Goal: Task Accomplishment & Management: Manage account settings

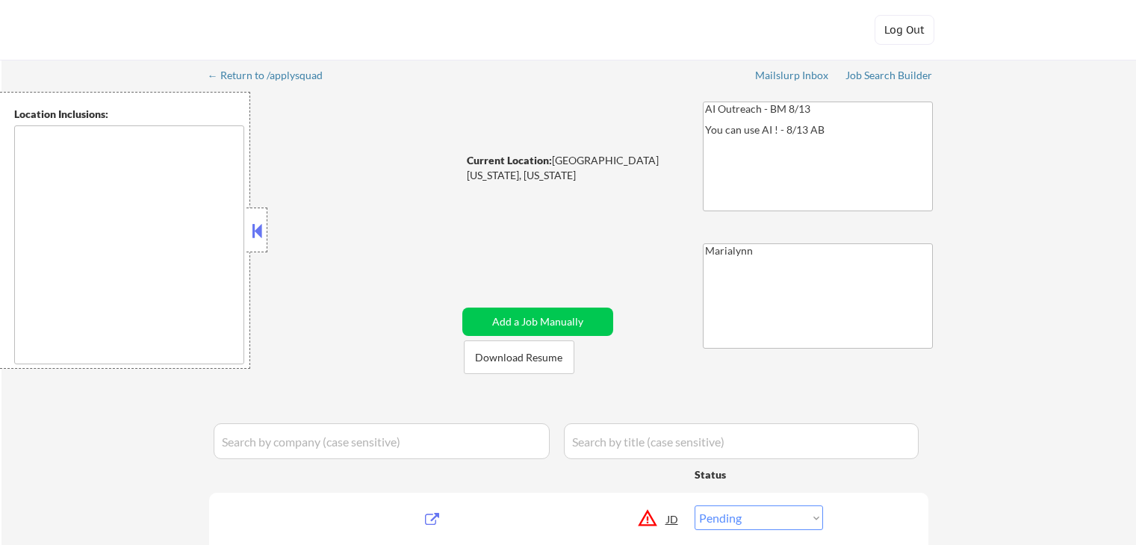
select select ""pending""
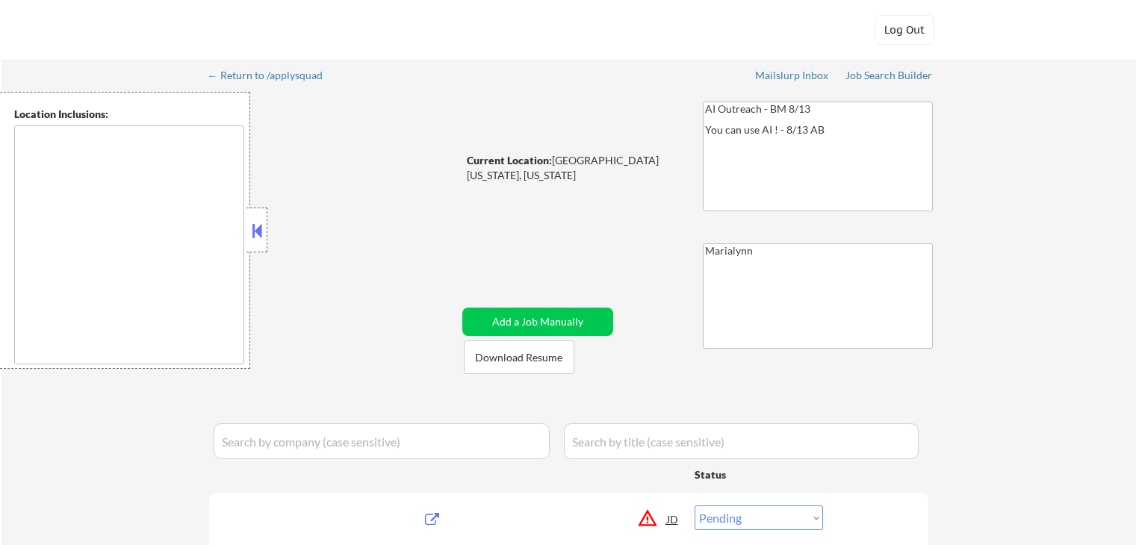
select select ""pending""
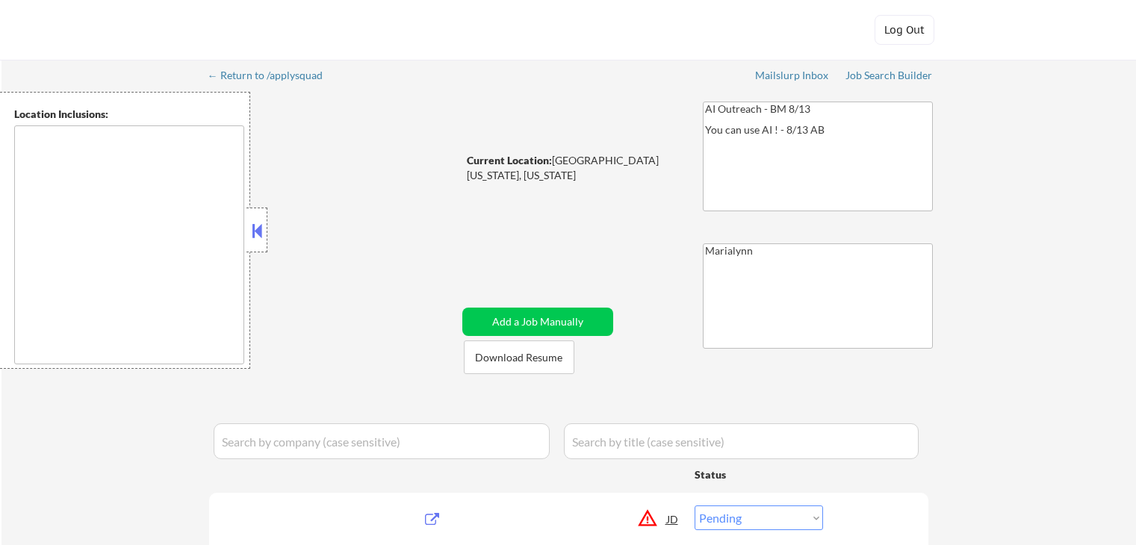
select select ""pending""
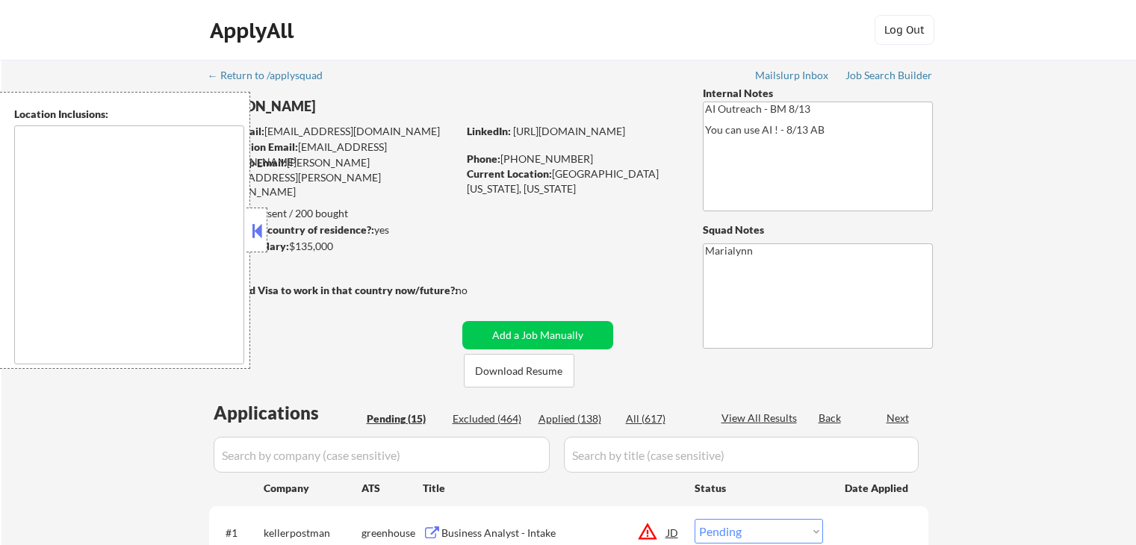
scroll to position [224, 0]
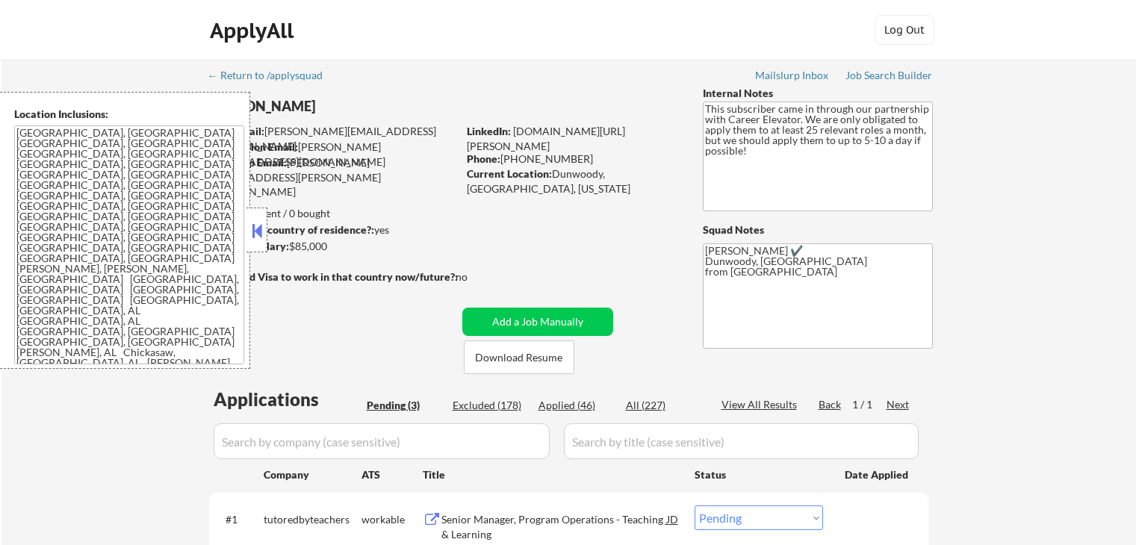
select select ""pending""
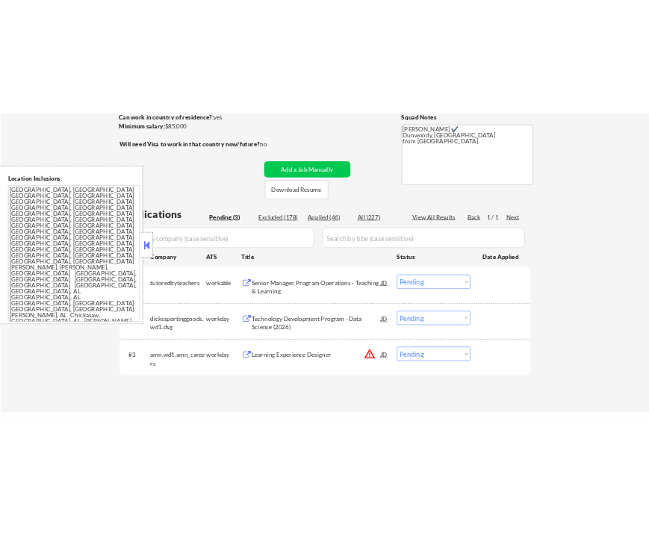
scroll to position [224, 0]
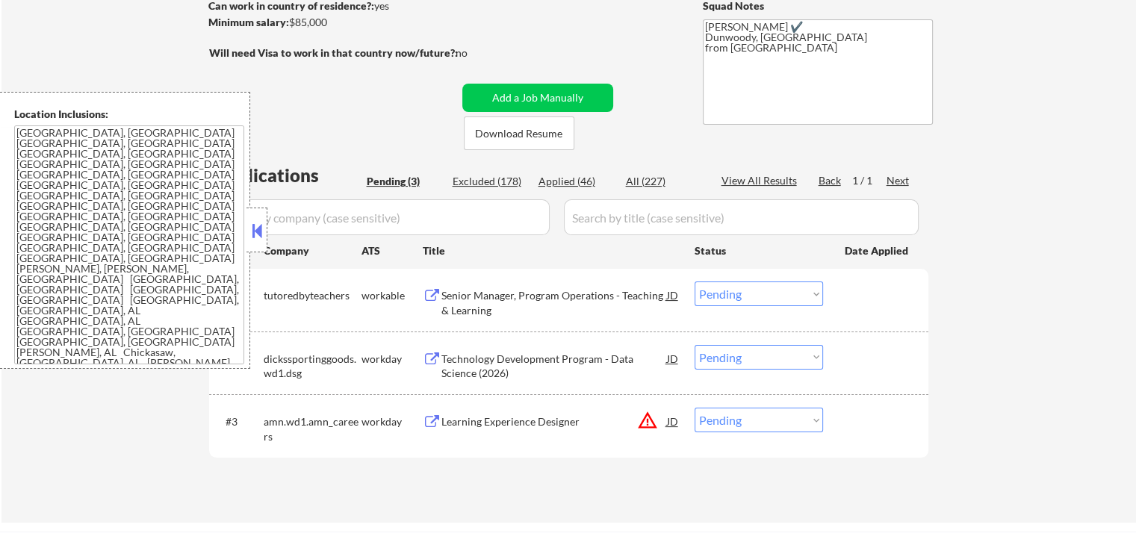
click at [257, 238] on button at bounding box center [257, 231] width 16 height 22
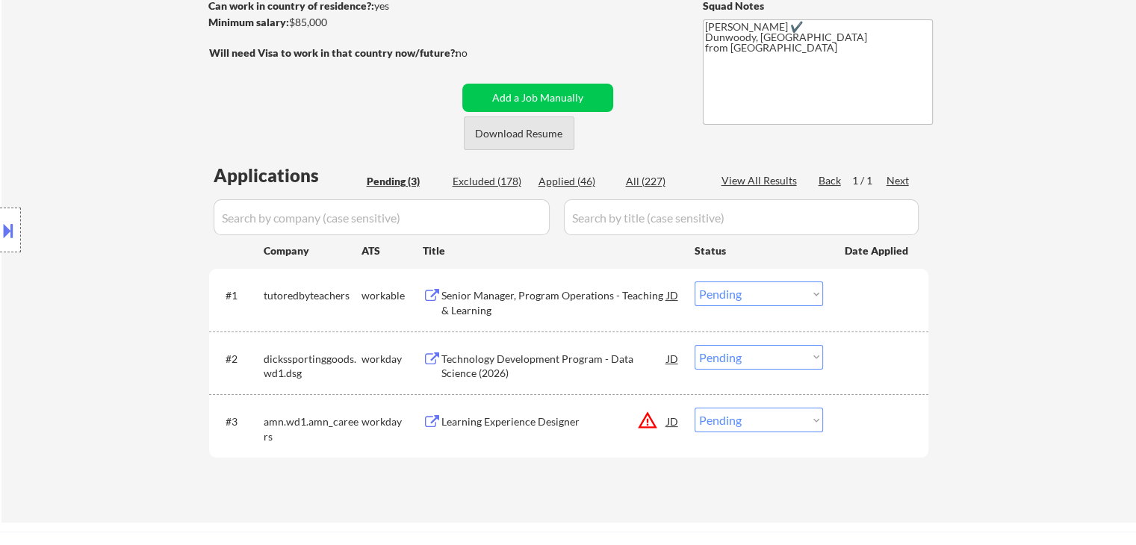
click at [509, 128] on button "Download Resume" at bounding box center [519, 133] width 111 height 34
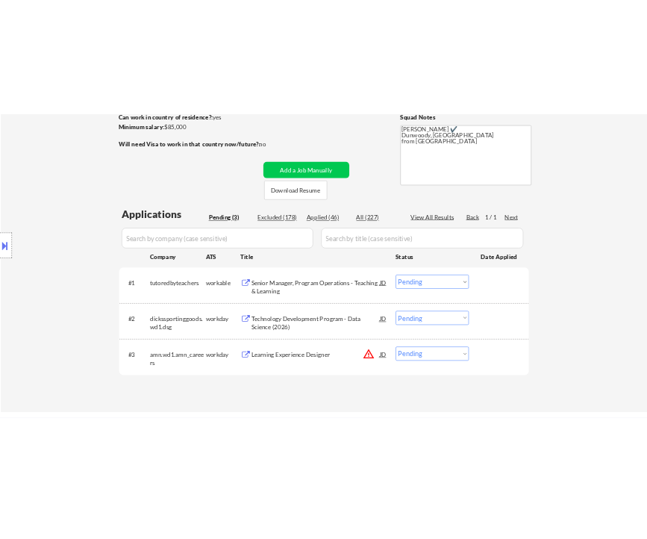
select select ""pending""
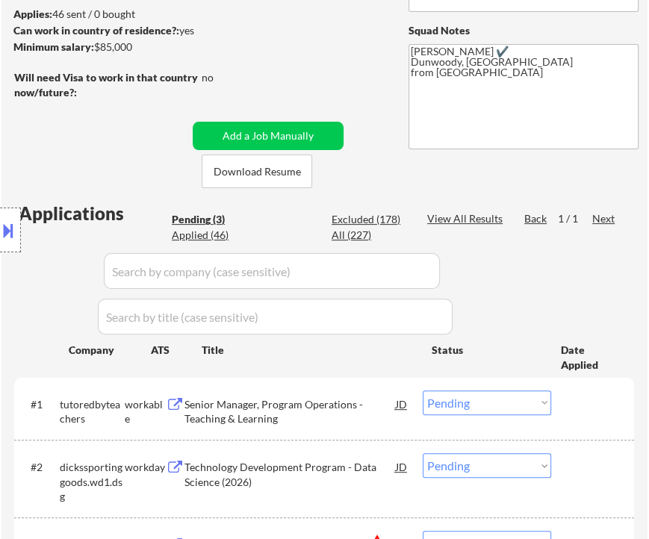
select select ""pending""
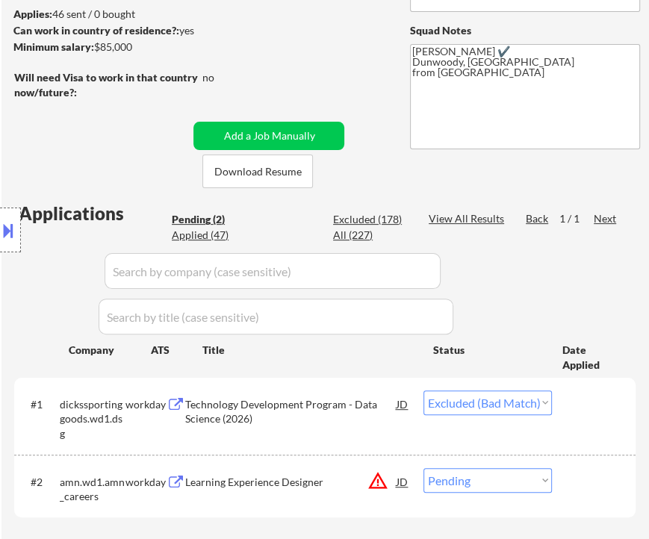
select select ""pending""
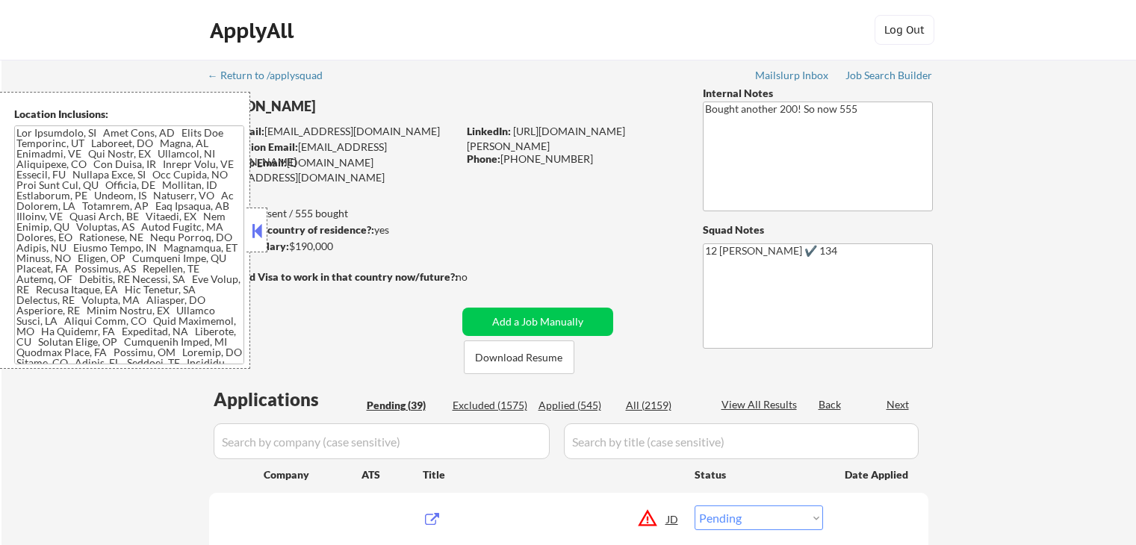
select select ""pending""
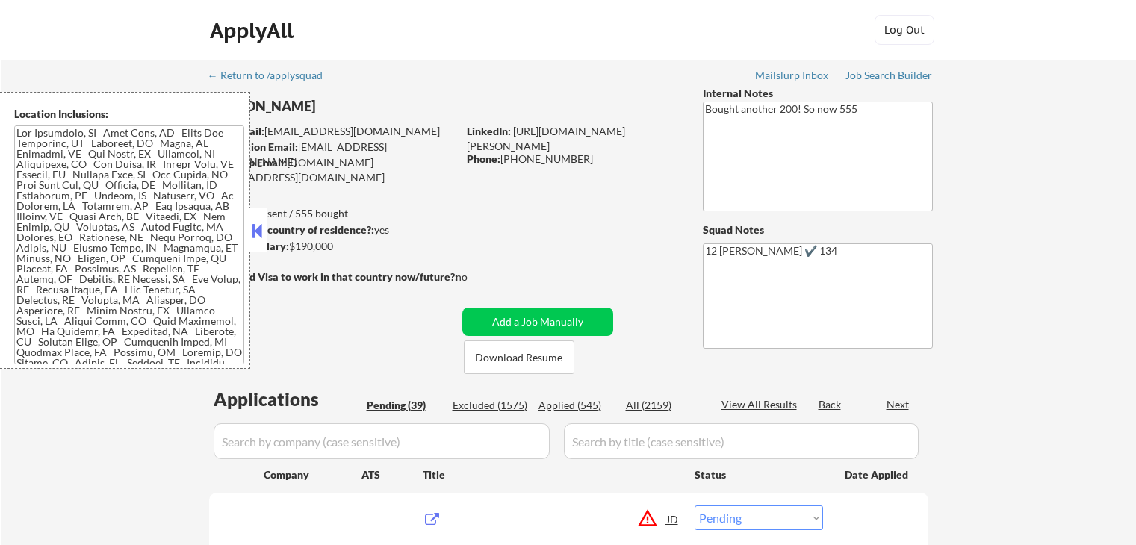
select select ""pending""
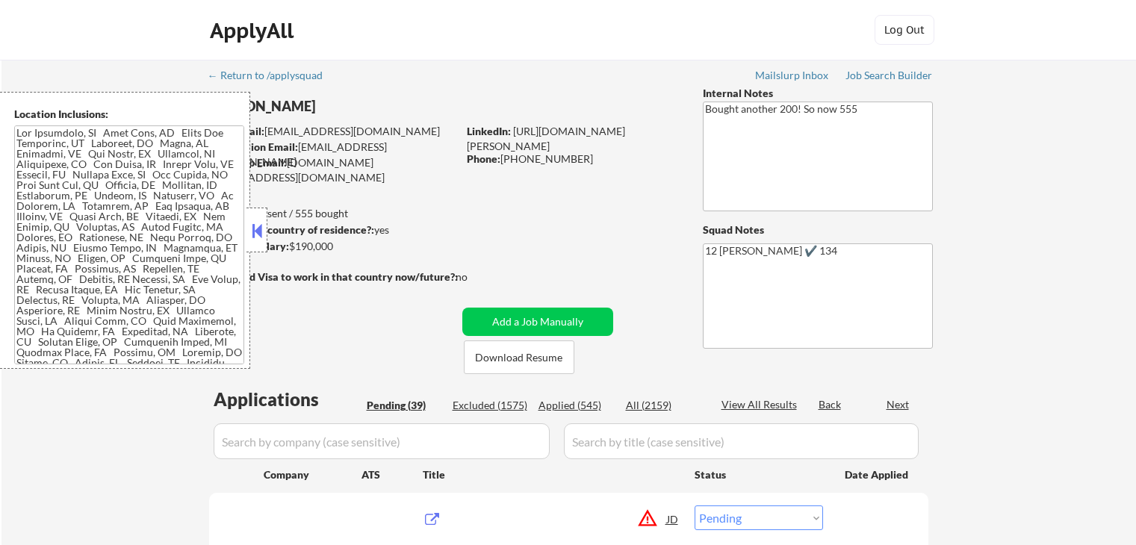
select select ""pending""
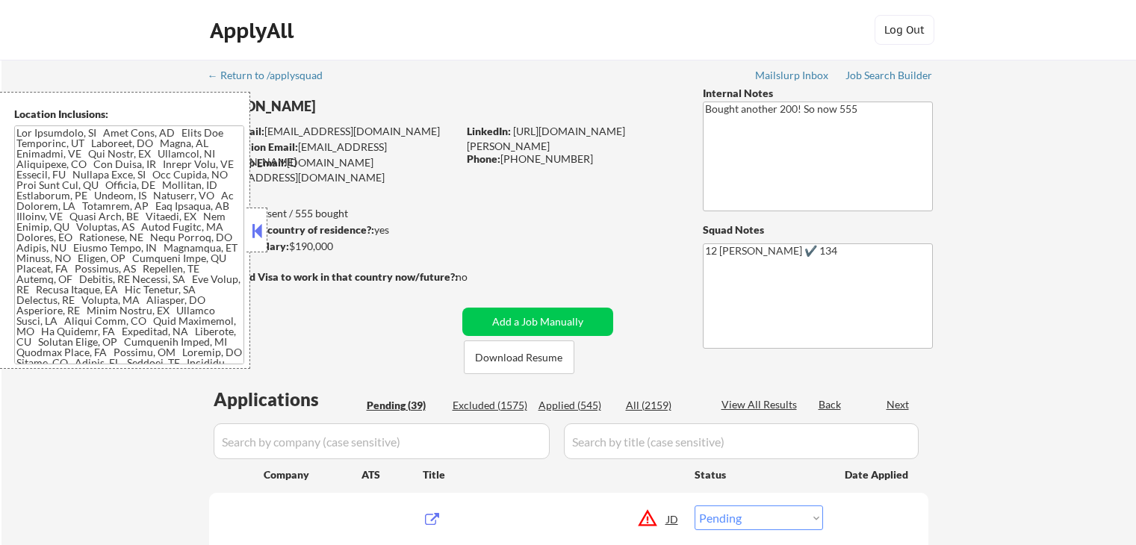
select select ""pending""
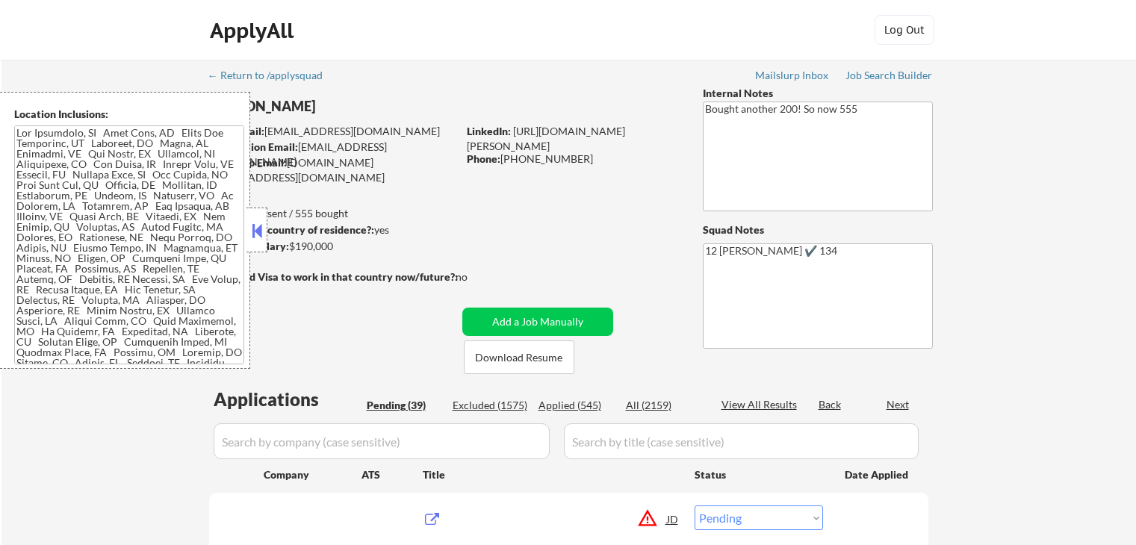
select select ""pending""
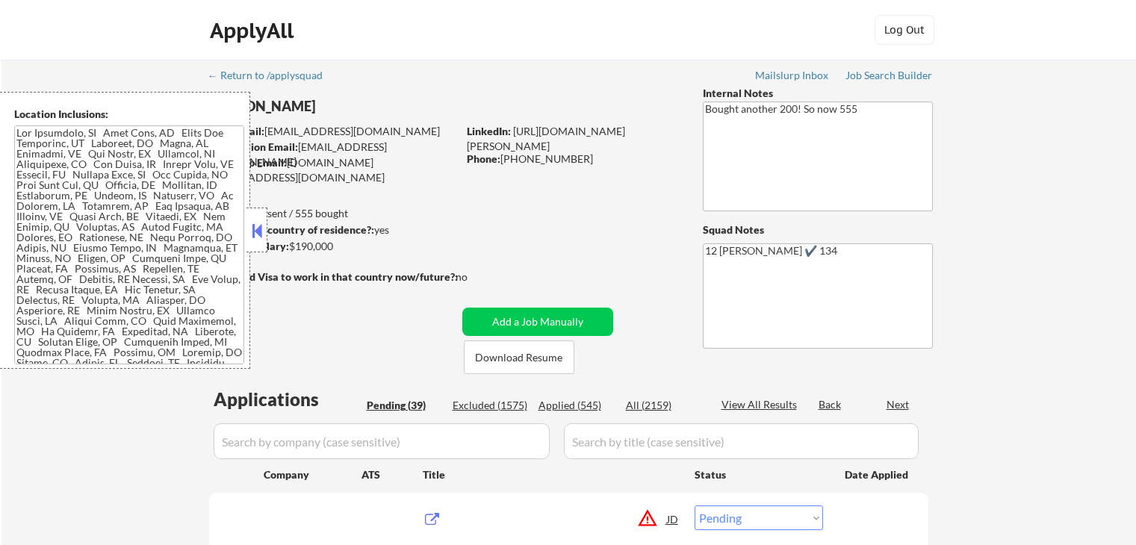
select select ""pending""
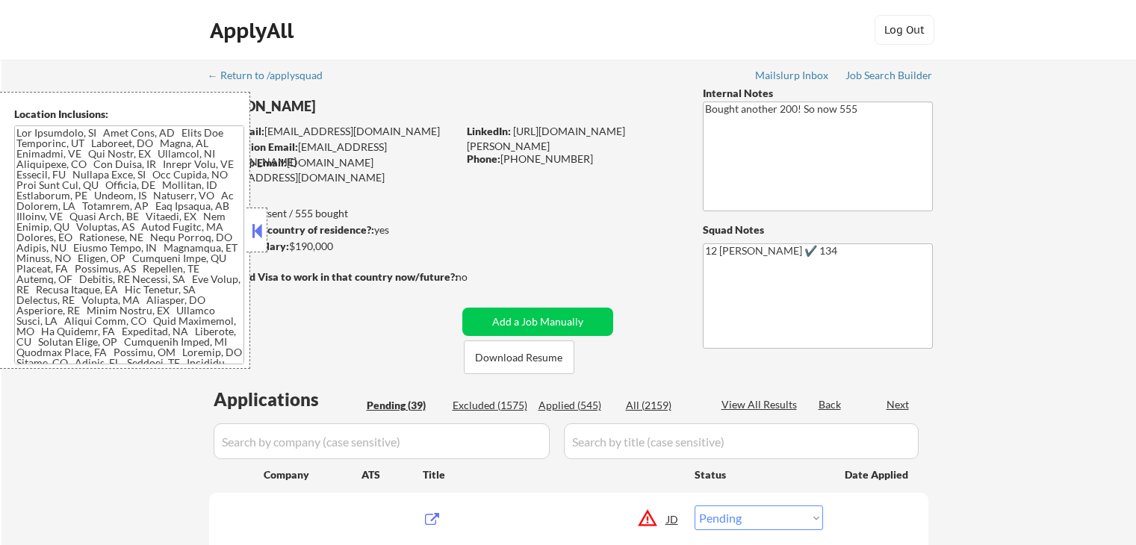
select select ""pending""
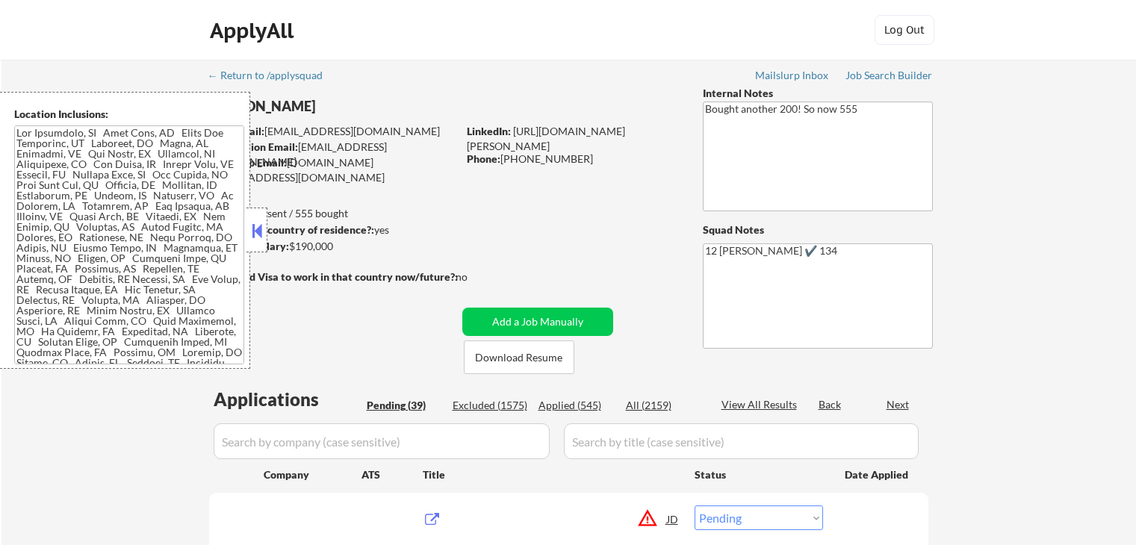
select select ""pending""
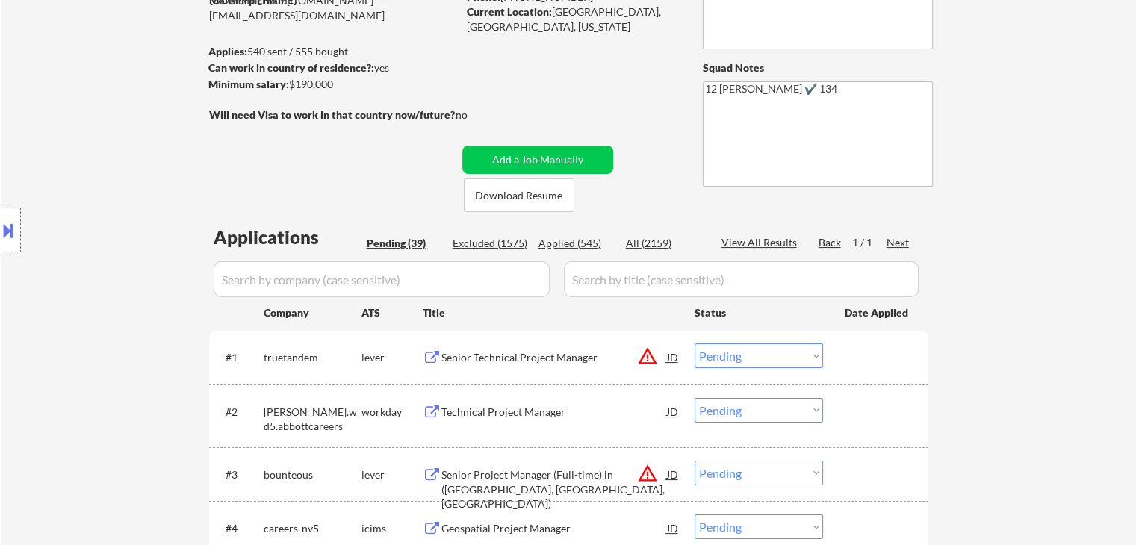
scroll to position [75, 0]
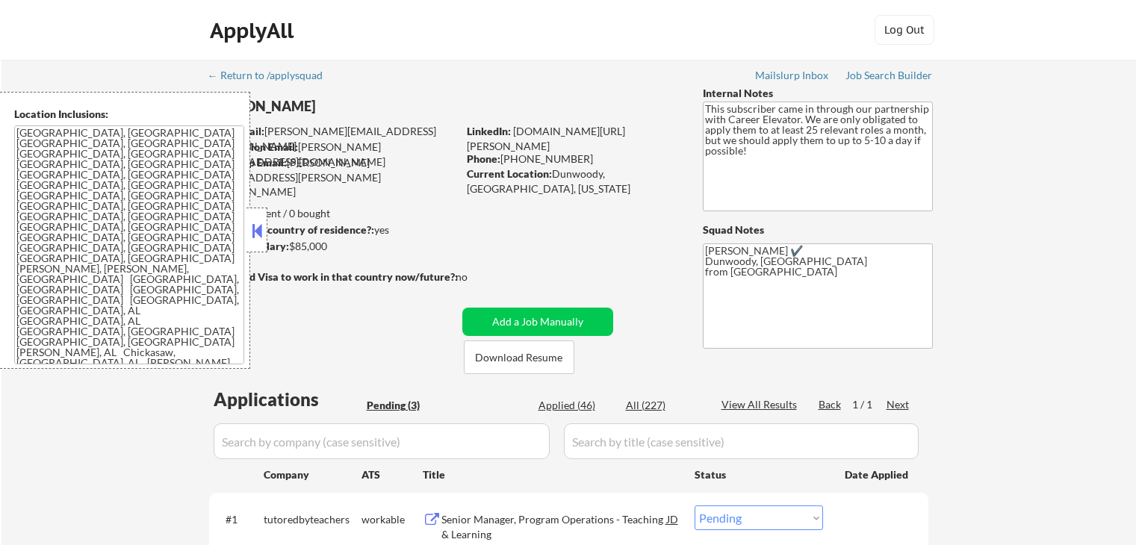
select select ""pending""
click at [556, 355] on button "Download Resume" at bounding box center [519, 357] width 111 height 34
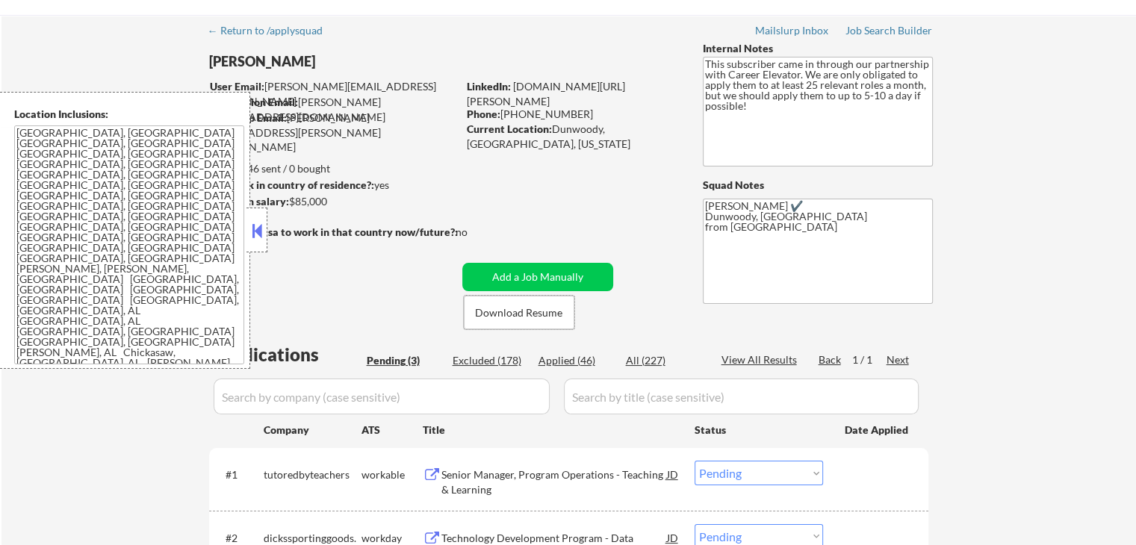
scroll to position [224, 0]
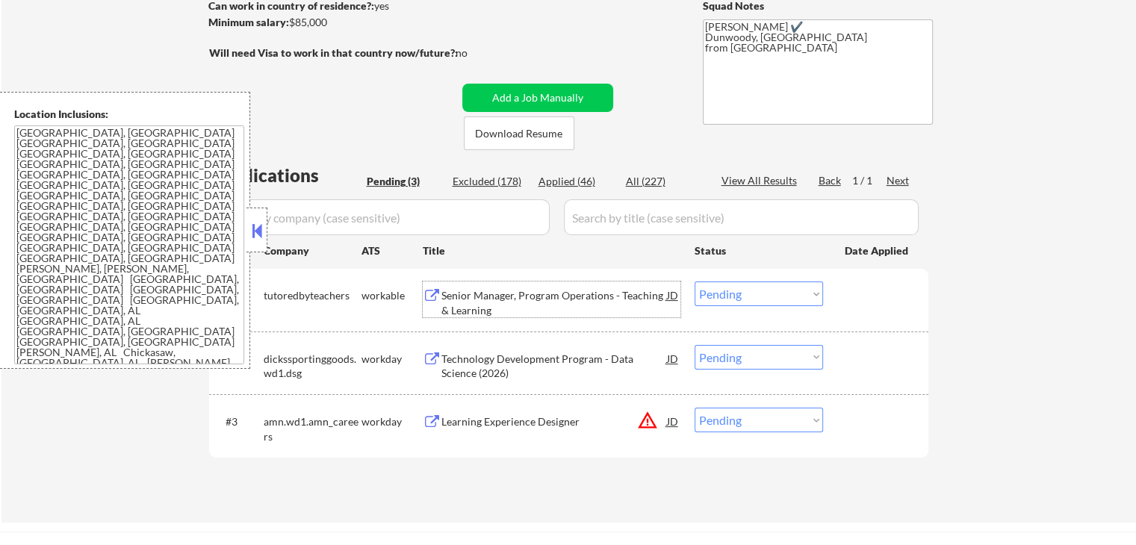
click at [618, 284] on div "Senior Manager, Program Operations - Teaching & Learning" at bounding box center [554, 300] width 226 height 36
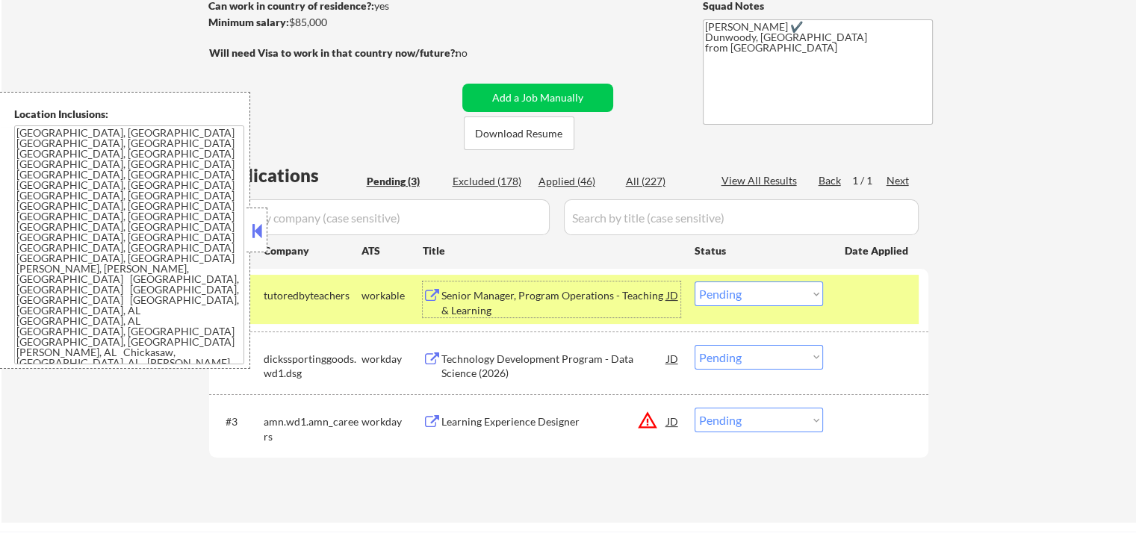
click at [254, 236] on button at bounding box center [257, 231] width 16 height 22
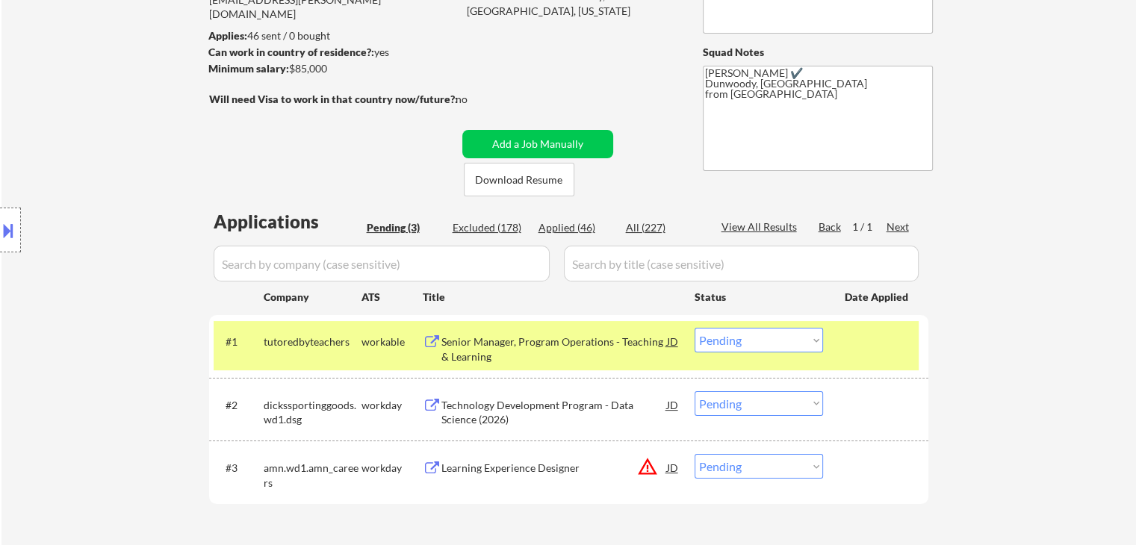
scroll to position [75, 0]
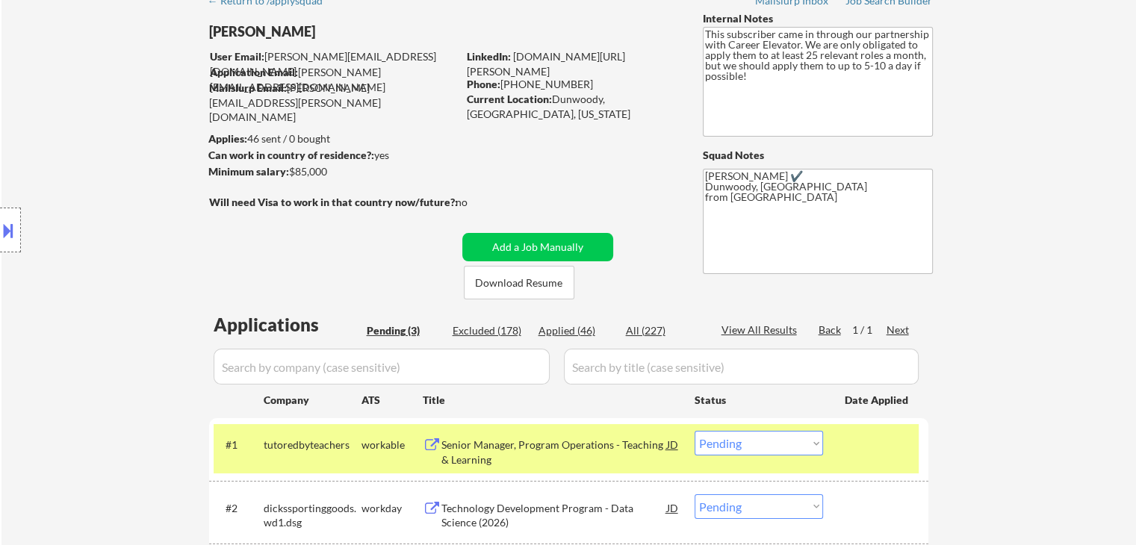
click at [736, 442] on select "Choose an option... Pending Applied Excluded (Questions) Excluded (Expired) Exc…" at bounding box center [758, 443] width 128 height 25
click at [694, 431] on select "Choose an option... Pending Applied Excluded (Questions) Excluded (Expired) Exc…" at bounding box center [758, 443] width 128 height 25
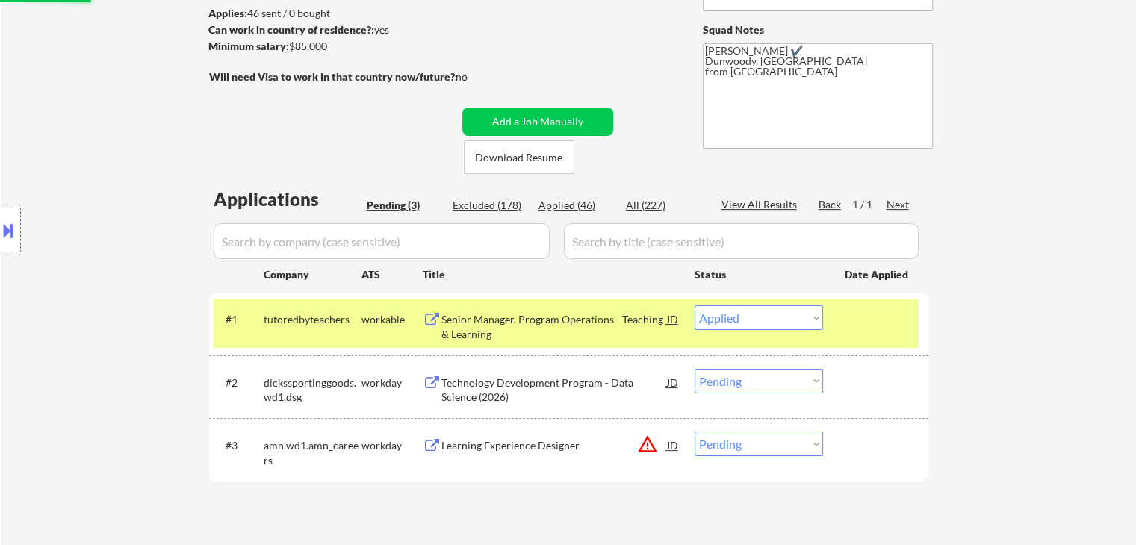
scroll to position [373, 0]
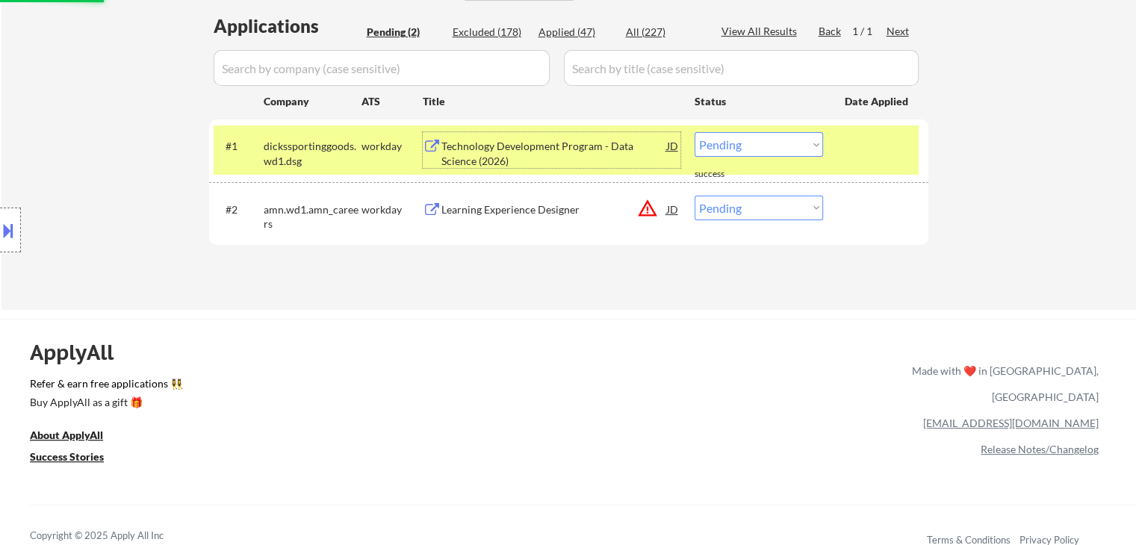
click at [510, 160] on div "Technology Development Program - Data Science (2026)" at bounding box center [554, 153] width 226 height 29
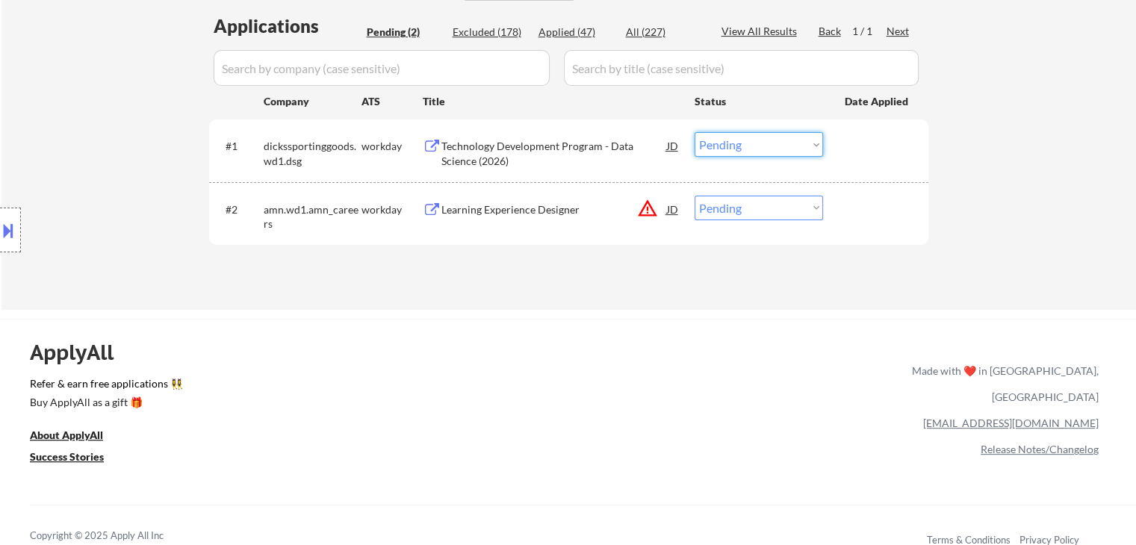
click at [759, 135] on select "Choose an option... Pending Applied Excluded (Questions) Excluded (Expired) Exc…" at bounding box center [758, 144] width 128 height 25
click at [694, 132] on select "Choose an option... Pending Applied Excluded (Questions) Excluded (Expired) Exc…" at bounding box center [758, 144] width 128 height 25
click at [478, 202] on div "Learning Experience Designer" at bounding box center [554, 209] width 226 height 15
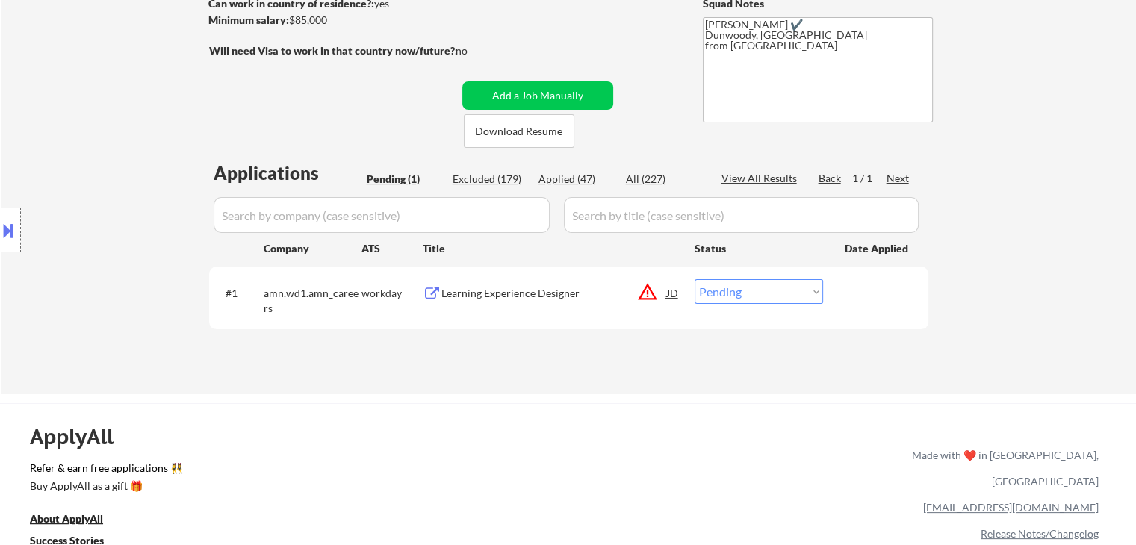
scroll to position [224, 0]
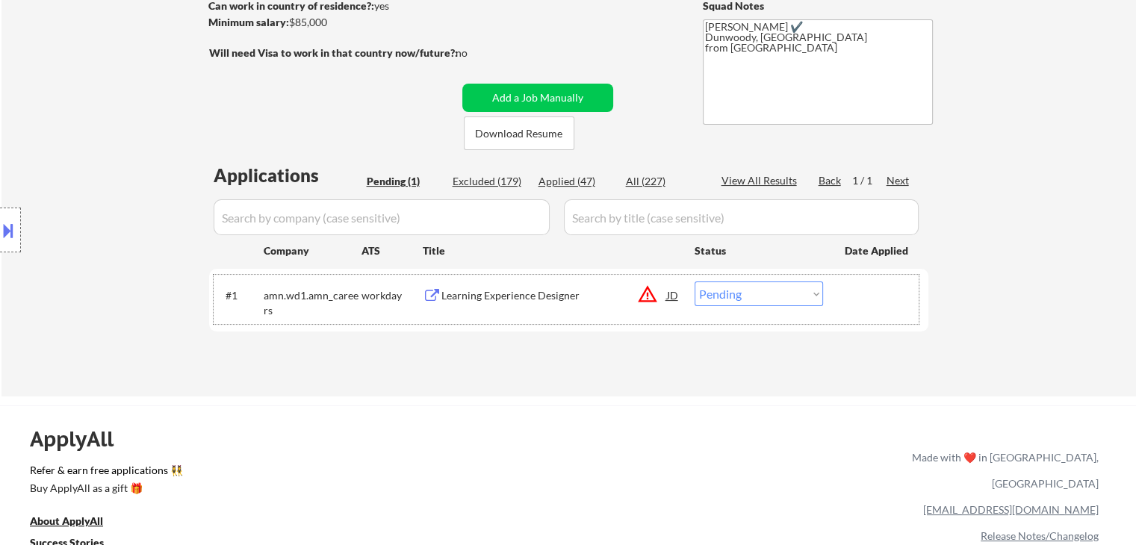
click at [762, 288] on div "#1 amn.wd1.amn_careers workday Learning Experience Designer JD warning_amber Ch…" at bounding box center [566, 299] width 705 height 49
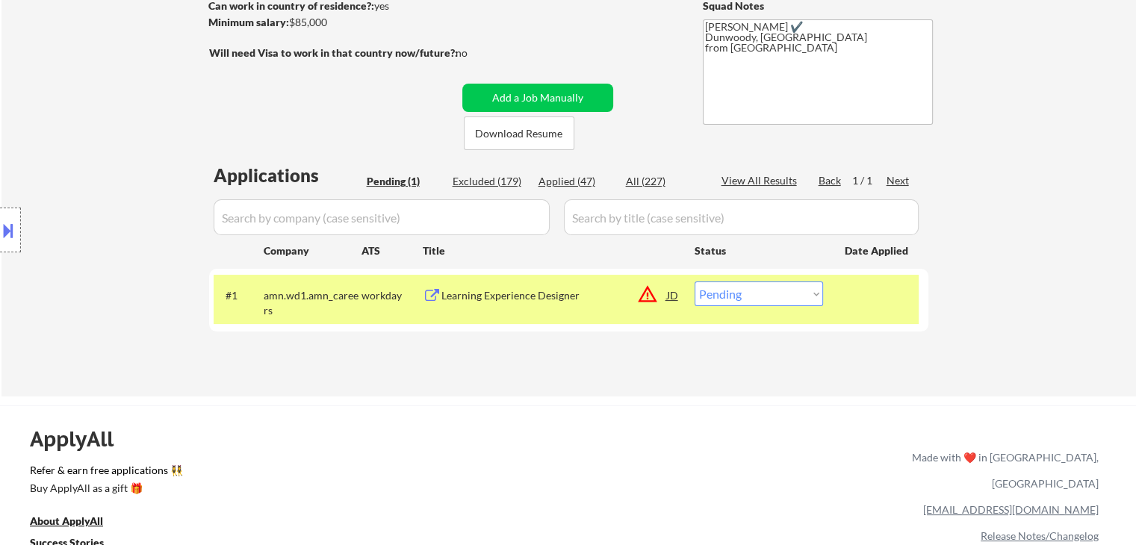
click at [762, 290] on select "Choose an option... Pending Applied Excluded (Questions) Excluded (Expired) Exc…" at bounding box center [758, 294] width 128 height 25
select select ""applied""
click at [694, 282] on select "Choose an option... Pending Applied Excluded (Questions) Excluded (Expired) Exc…" at bounding box center [758, 294] width 128 height 25
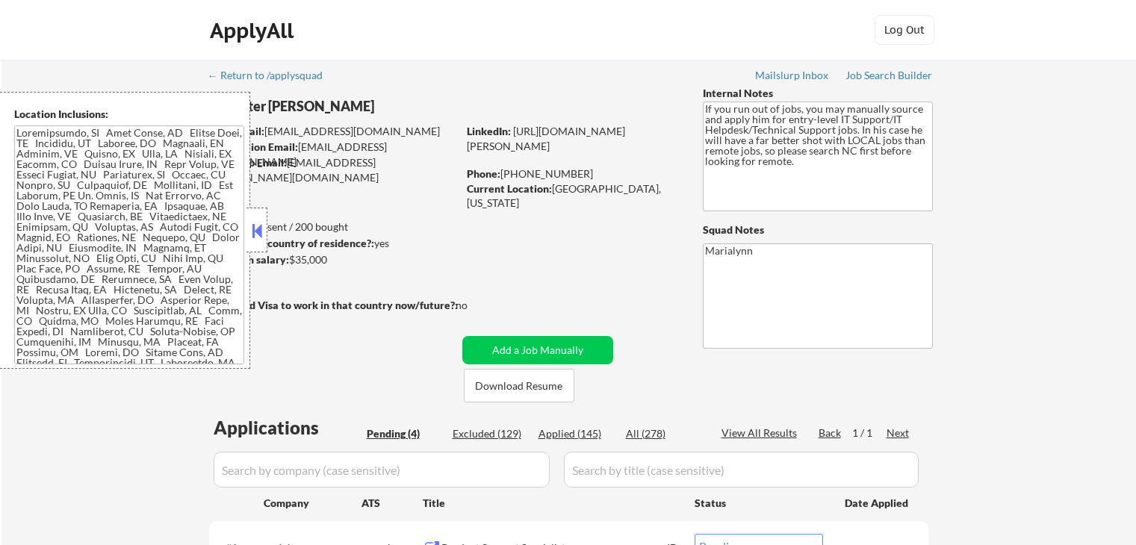
select select ""pending""
click at [512, 386] on button "Download Resume" at bounding box center [519, 386] width 111 height 34
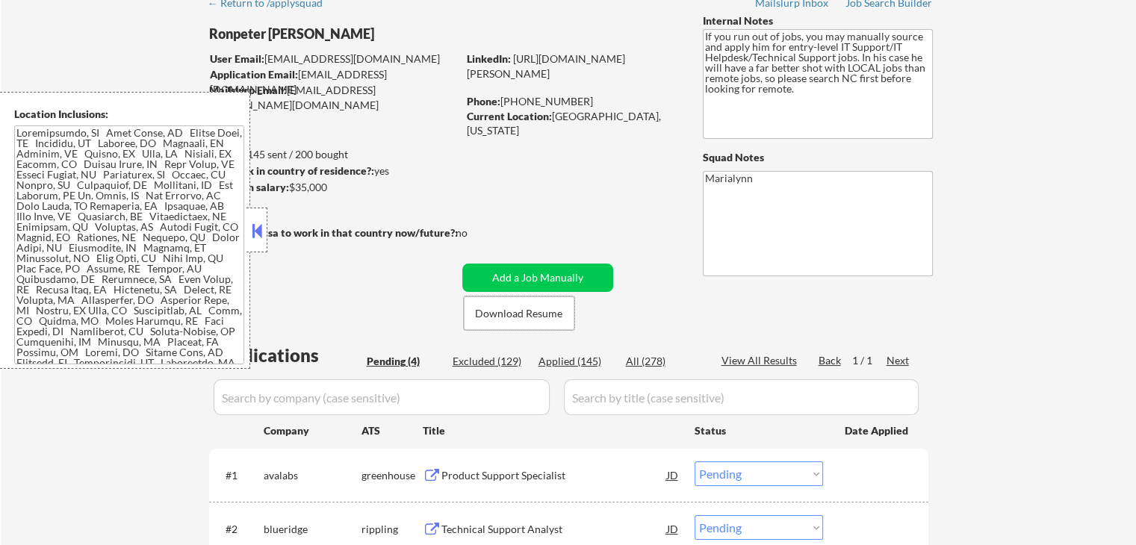
scroll to position [75, 0]
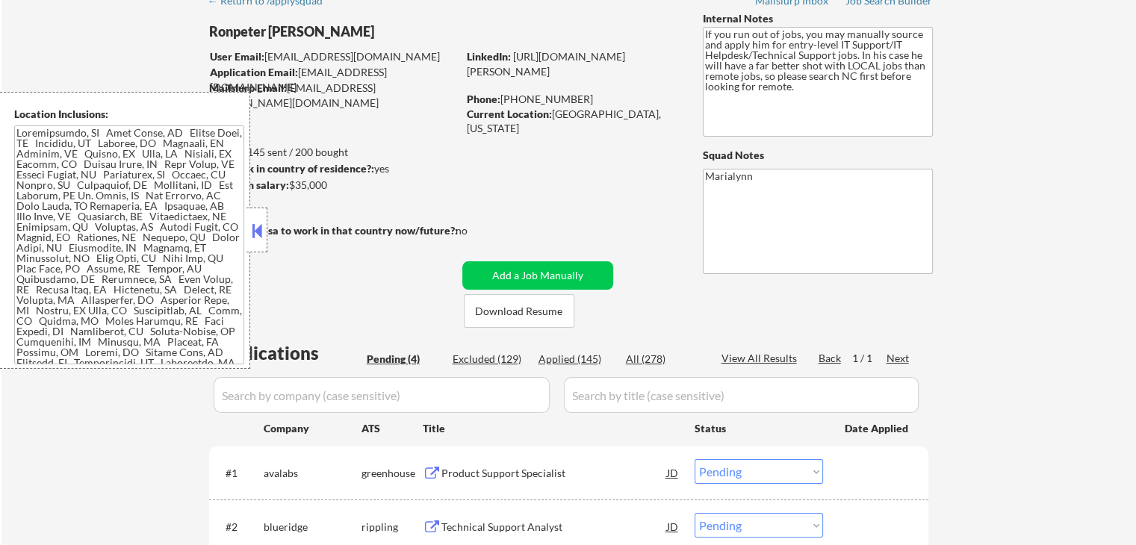
drag, startPoint x: 254, startPoint y: 235, endPoint x: 416, endPoint y: 282, distance: 168.7
click at [255, 235] on button at bounding box center [257, 231] width 16 height 22
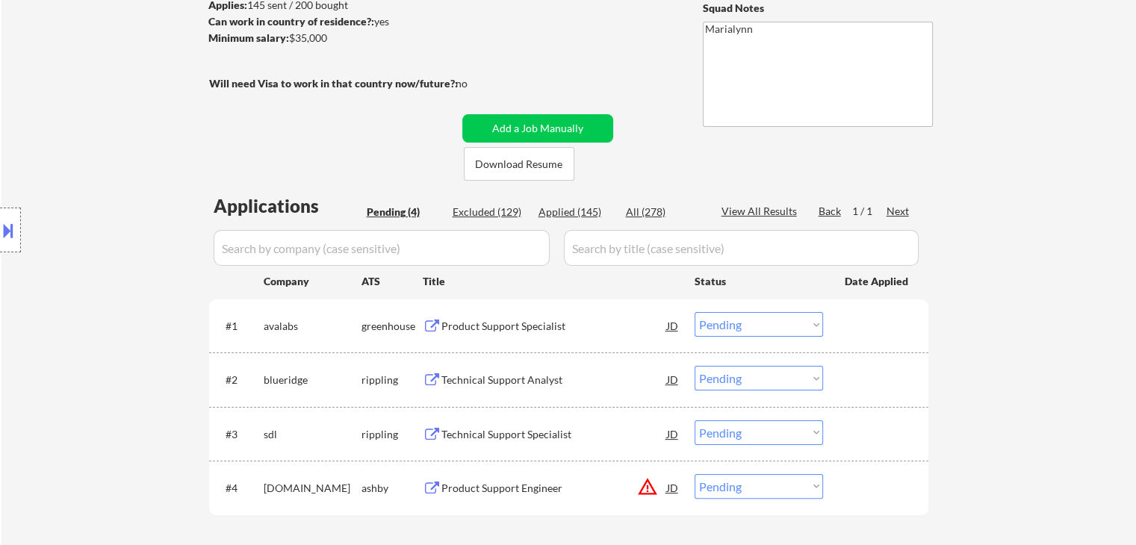
scroll to position [299, 0]
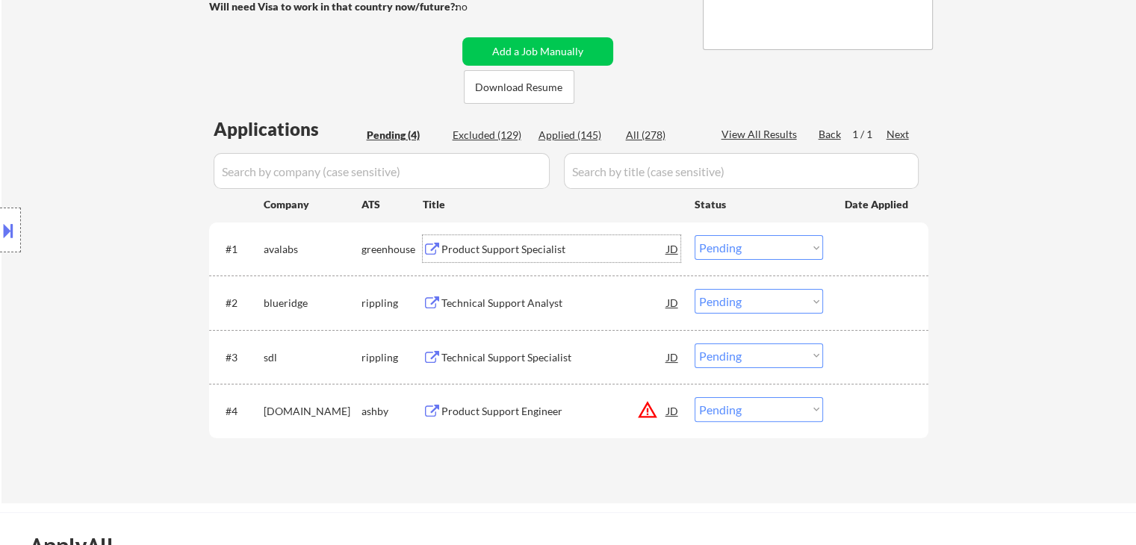
click at [509, 242] on div "Product Support Specialist" at bounding box center [554, 249] width 226 height 15
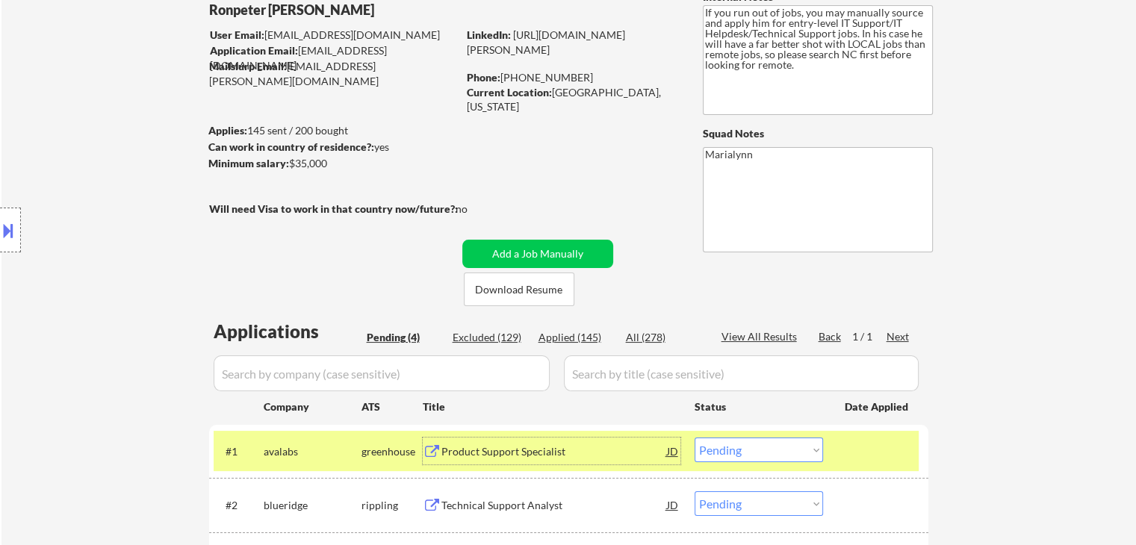
scroll to position [75, 0]
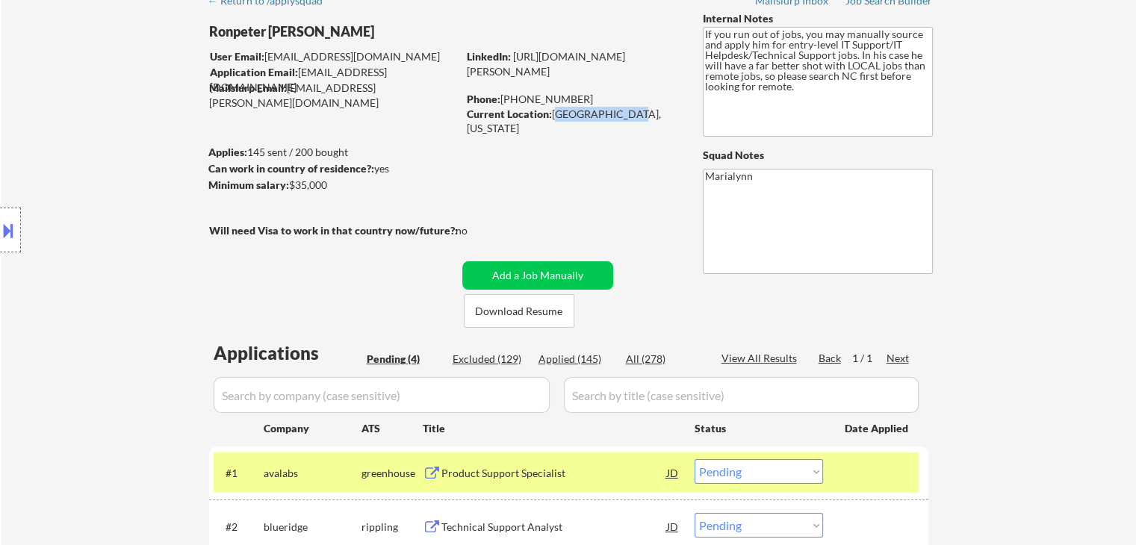
copy div "Hope Mills, [GEOGRAPHIC_DATA]"
drag, startPoint x: 553, startPoint y: 117, endPoint x: 623, endPoint y: 87, distance: 77.0
click at [617, 120] on div "Current Location: [GEOGRAPHIC_DATA], [US_STATE]" at bounding box center [572, 121] width 211 height 29
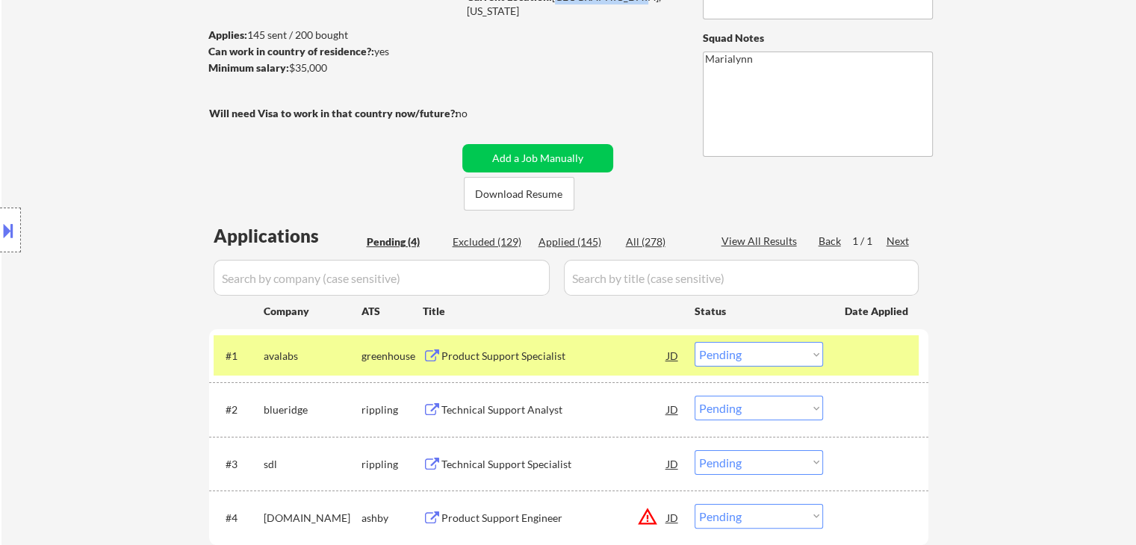
scroll to position [224, 0]
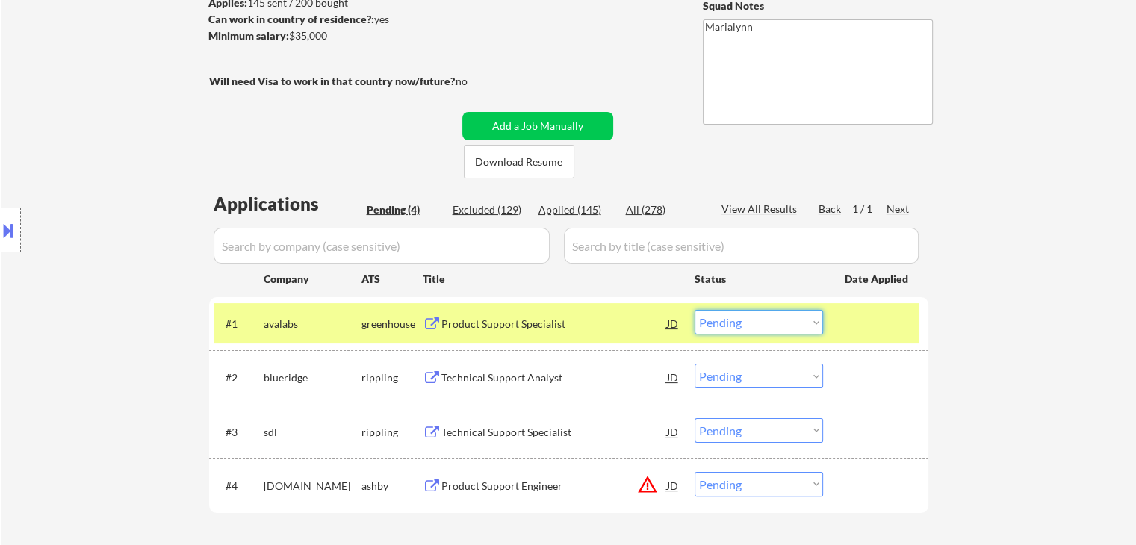
drag, startPoint x: 734, startPoint y: 317, endPoint x: 744, endPoint y: 332, distance: 18.8
click at [738, 321] on select "Choose an option... Pending Applied Excluded (Questions) Excluded (Expired) Exc…" at bounding box center [758, 322] width 128 height 25
click at [694, 310] on select "Choose an option... Pending Applied Excluded (Questions) Excluded (Expired) Exc…" at bounding box center [758, 322] width 128 height 25
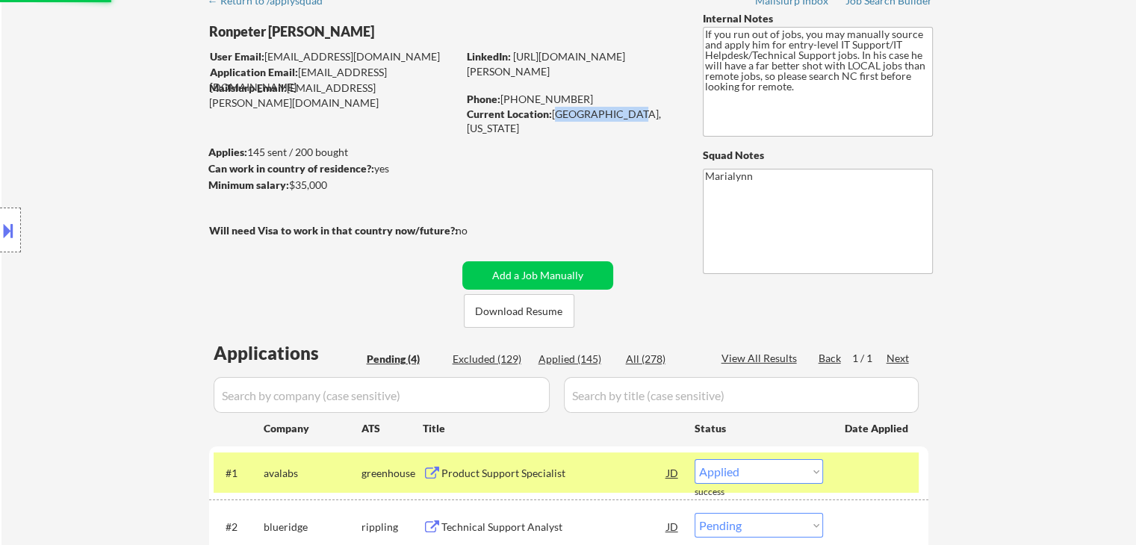
select select ""pending""
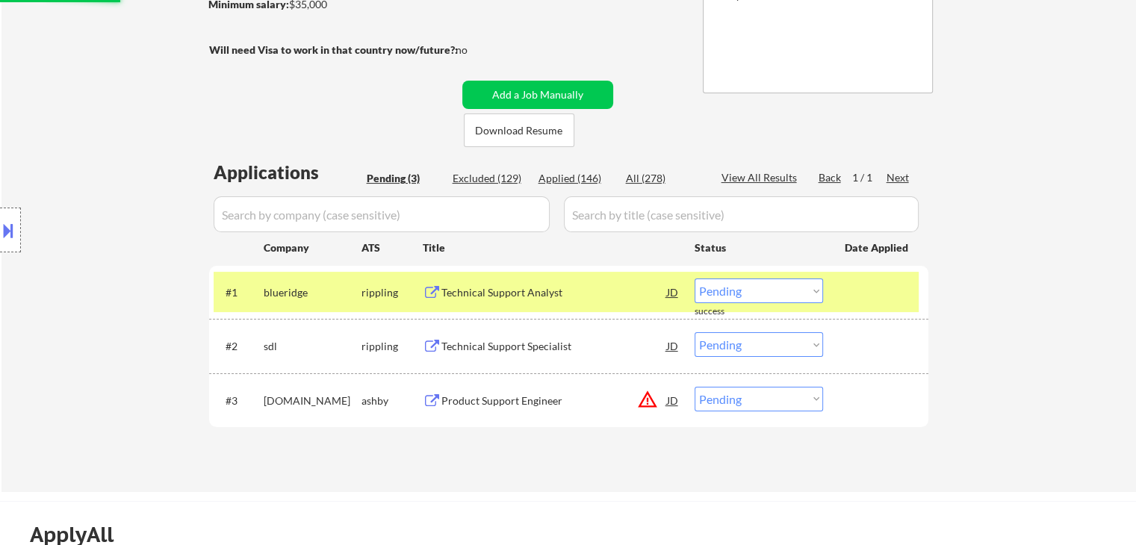
scroll to position [299, 0]
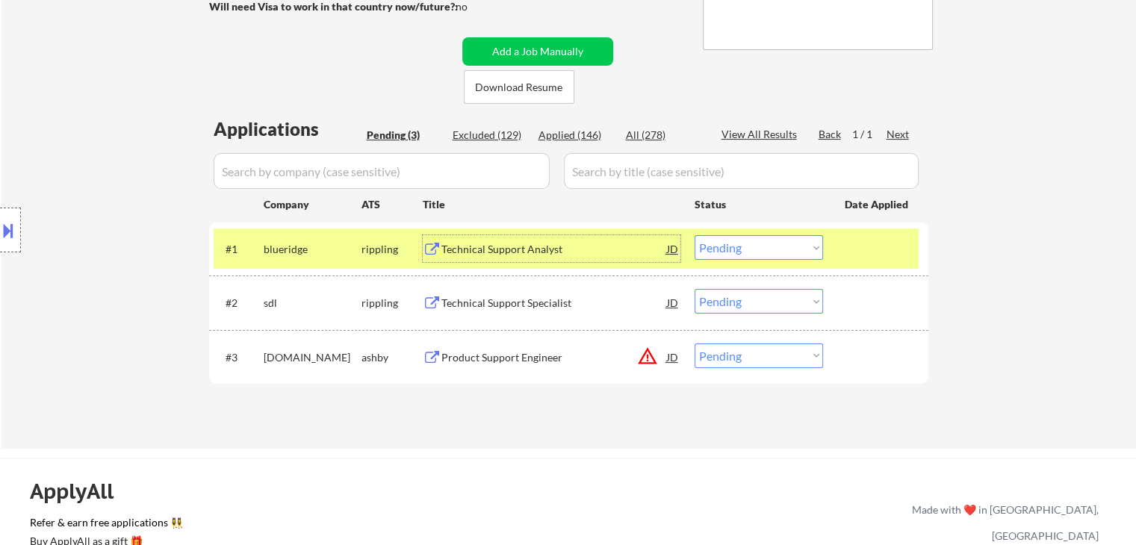
click at [476, 243] on div "Technical Support Analyst" at bounding box center [554, 249] width 226 height 15
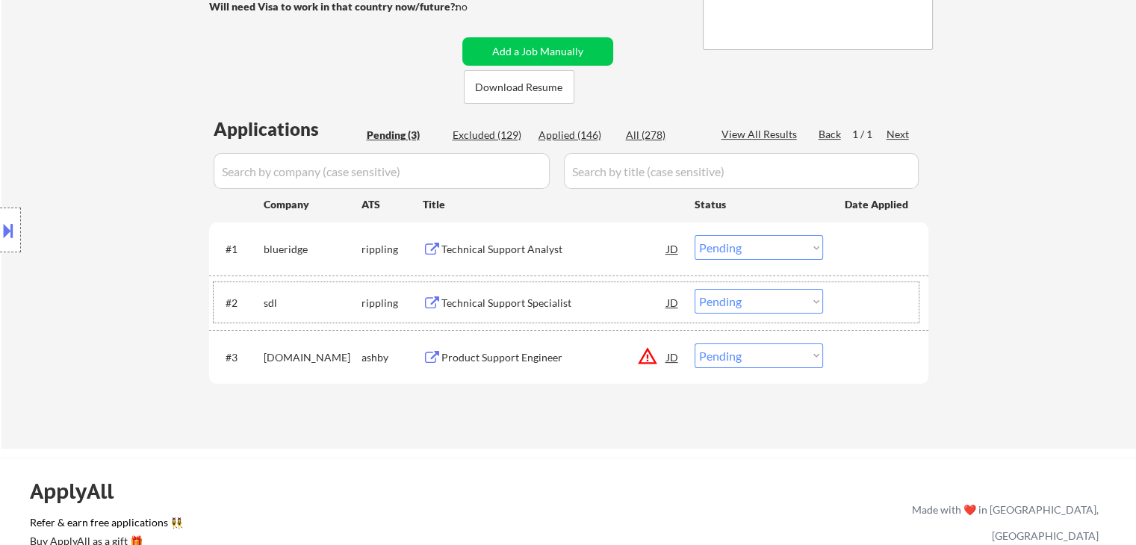
click at [526, 315] on div "#2 sdl rippling Technical Support Specialist JD Choose an option... Pending App…" at bounding box center [566, 302] width 705 height 40
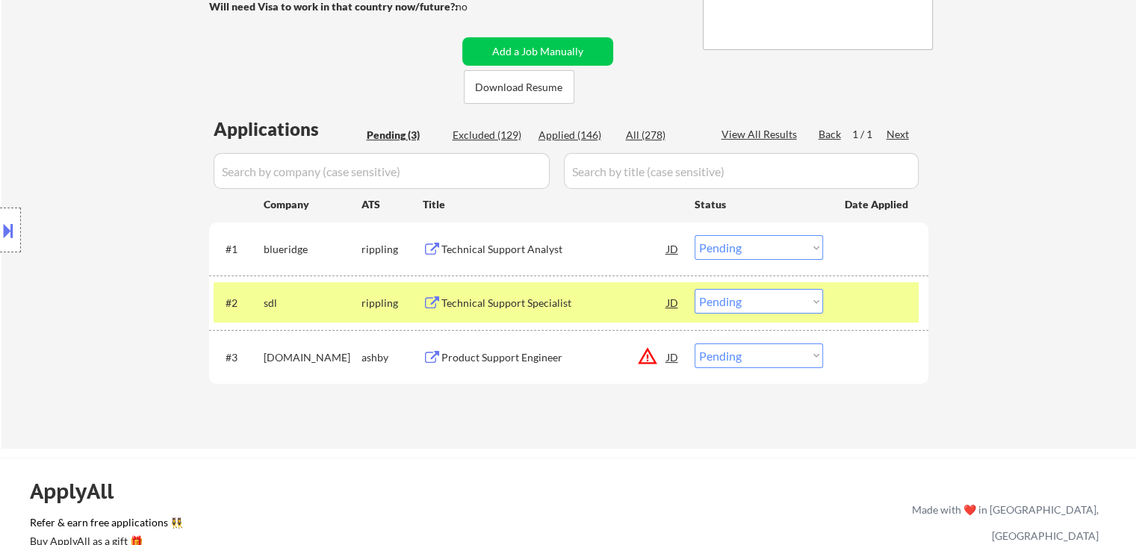
click at [547, 302] on div "Technical Support Specialist" at bounding box center [554, 303] width 226 height 15
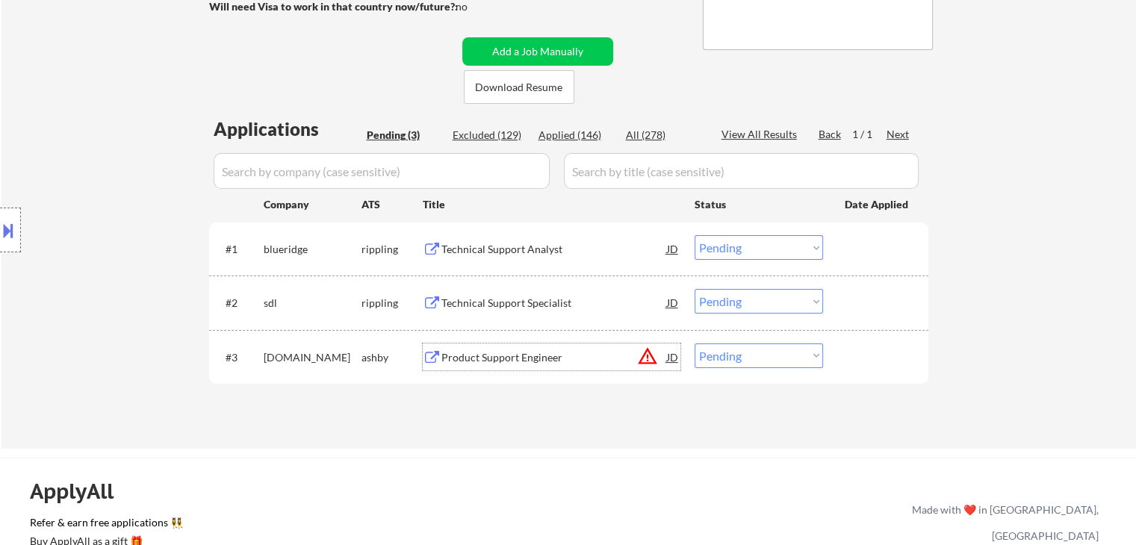
click at [522, 368] on div "Product Support Engineer" at bounding box center [554, 356] width 226 height 27
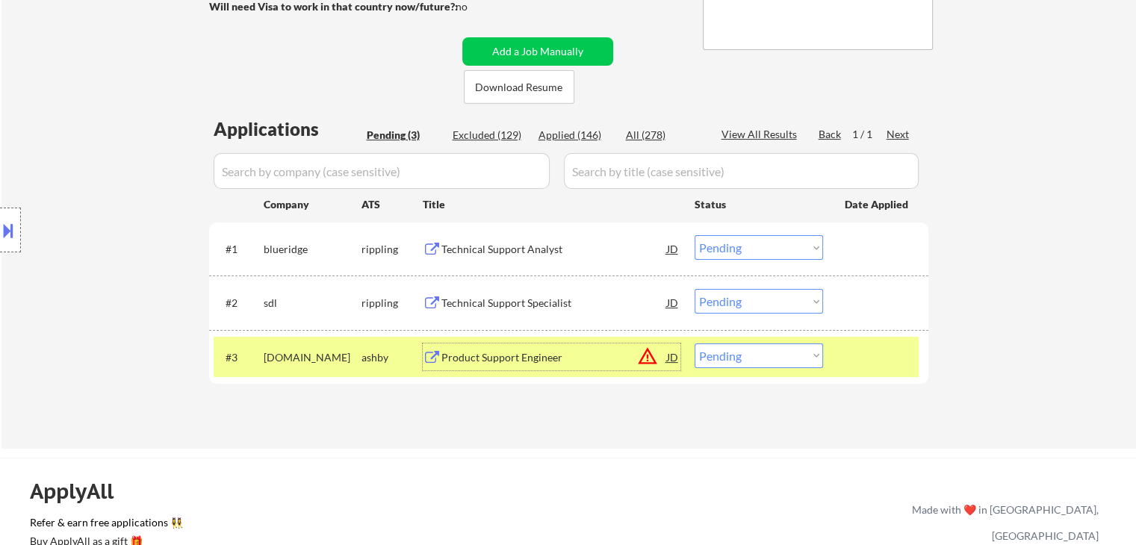
click at [771, 352] on select "Choose an option... Pending Applied Excluded (Questions) Excluded (Expired) Exc…" at bounding box center [758, 355] width 128 height 25
select select ""excluded__bad_match_""
click at [694, 343] on select "Choose an option... Pending Applied Excluded (Questions) Excluded (Expired) Exc…" at bounding box center [758, 355] width 128 height 25
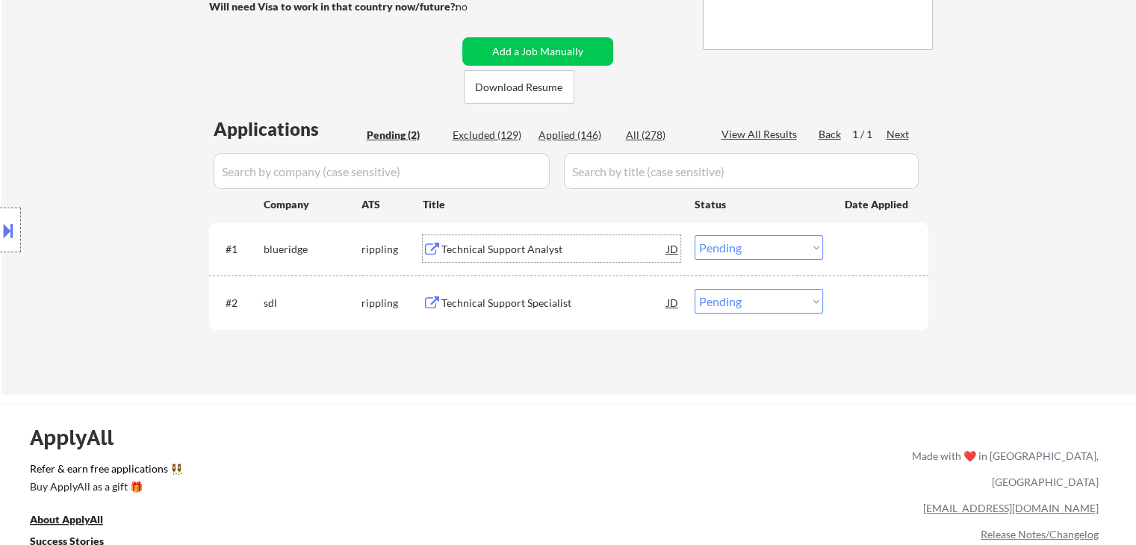
click at [461, 252] on div "Technical Support Analyst" at bounding box center [554, 249] width 226 height 15
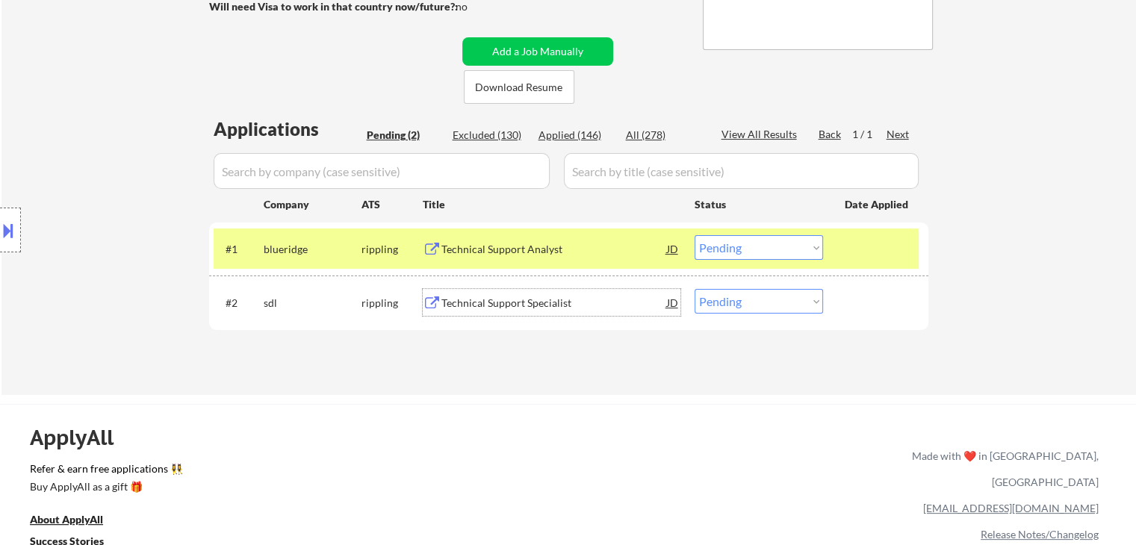
click at [532, 308] on div "Technical Support Specialist" at bounding box center [554, 303] width 226 height 15
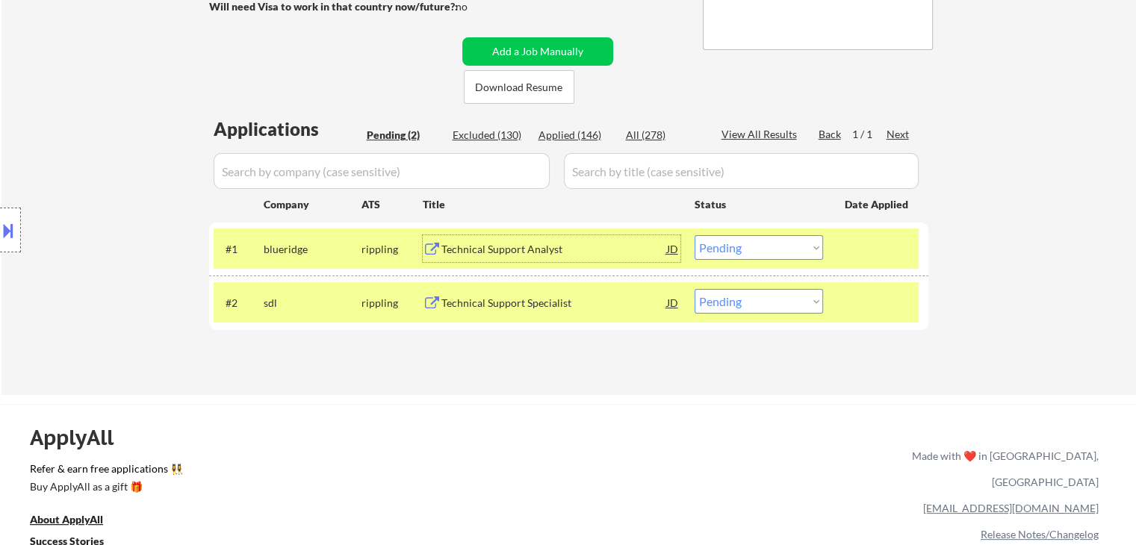
click at [529, 246] on div "Technical Support Analyst" at bounding box center [554, 249] width 226 height 15
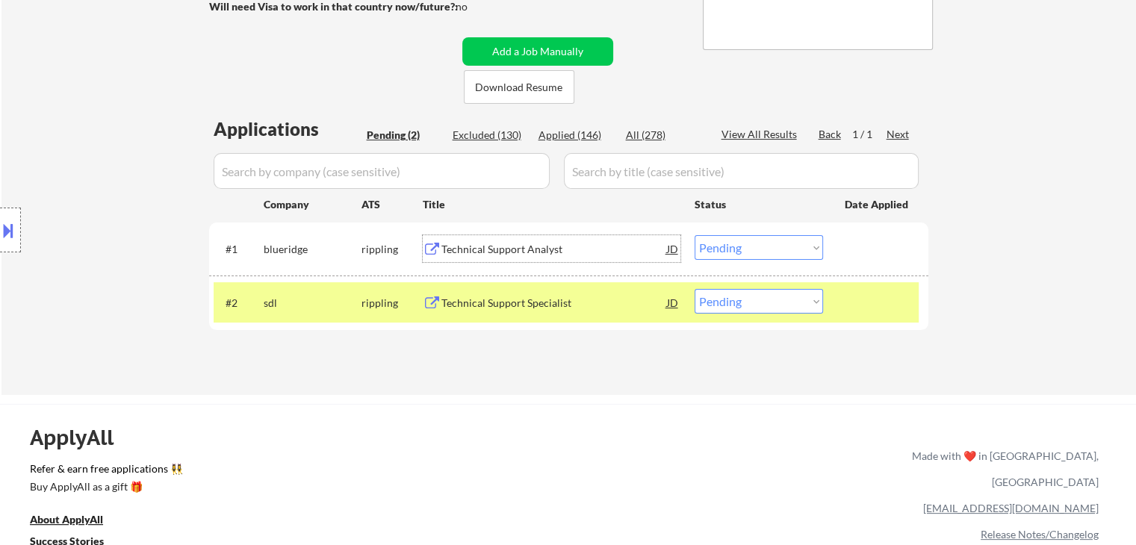
click at [559, 252] on div "Technical Support Analyst" at bounding box center [554, 249] width 226 height 15
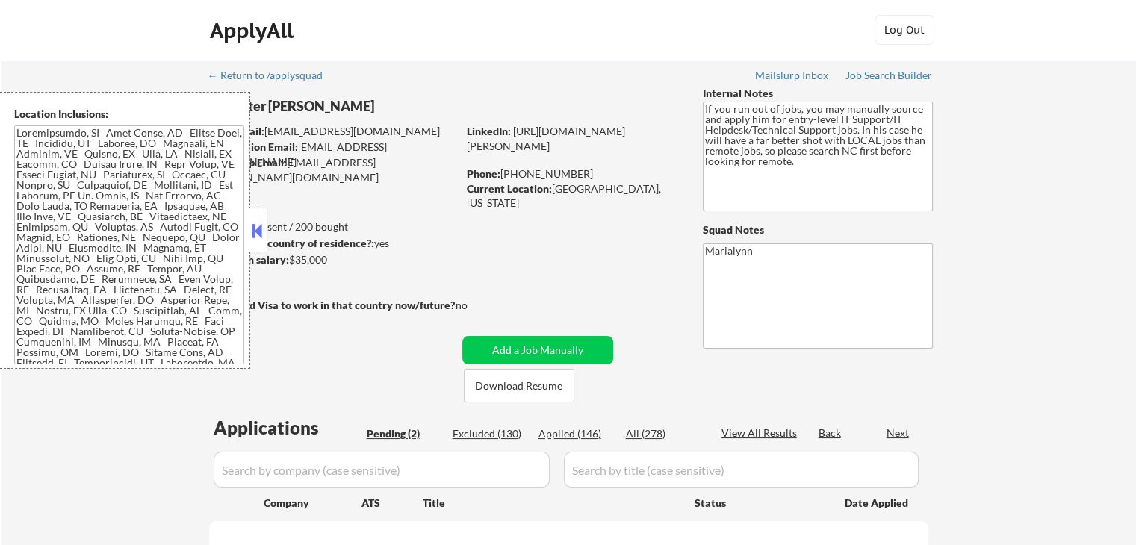
select select ""pending""
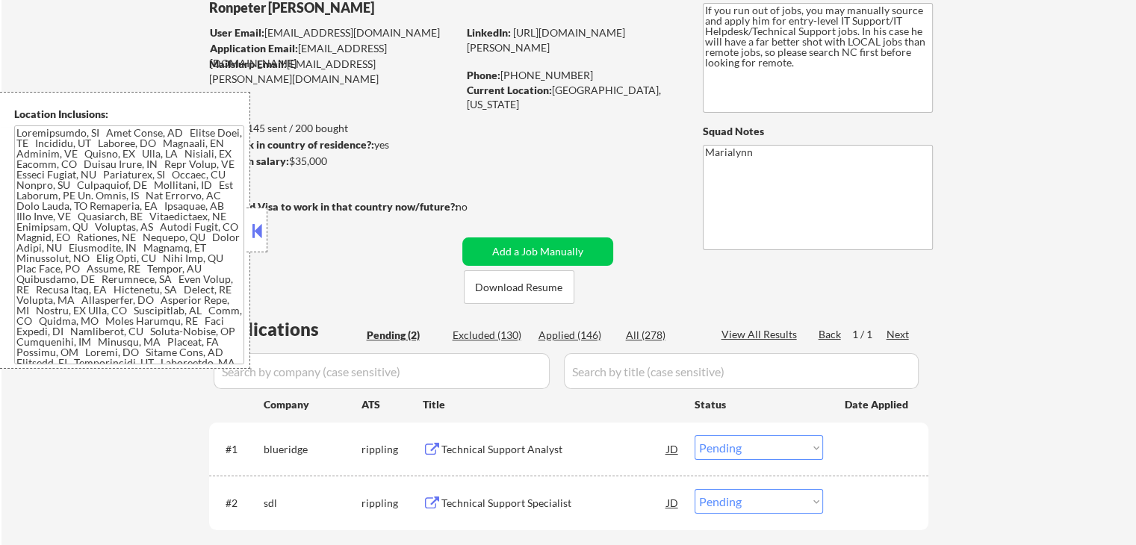
scroll to position [224, 0]
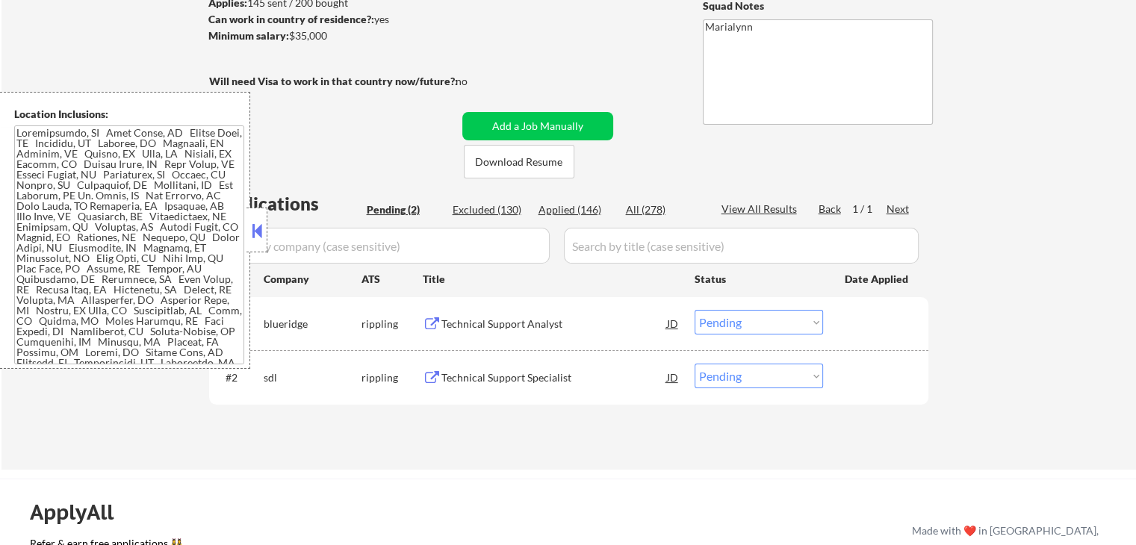
click at [255, 222] on button at bounding box center [257, 231] width 16 height 22
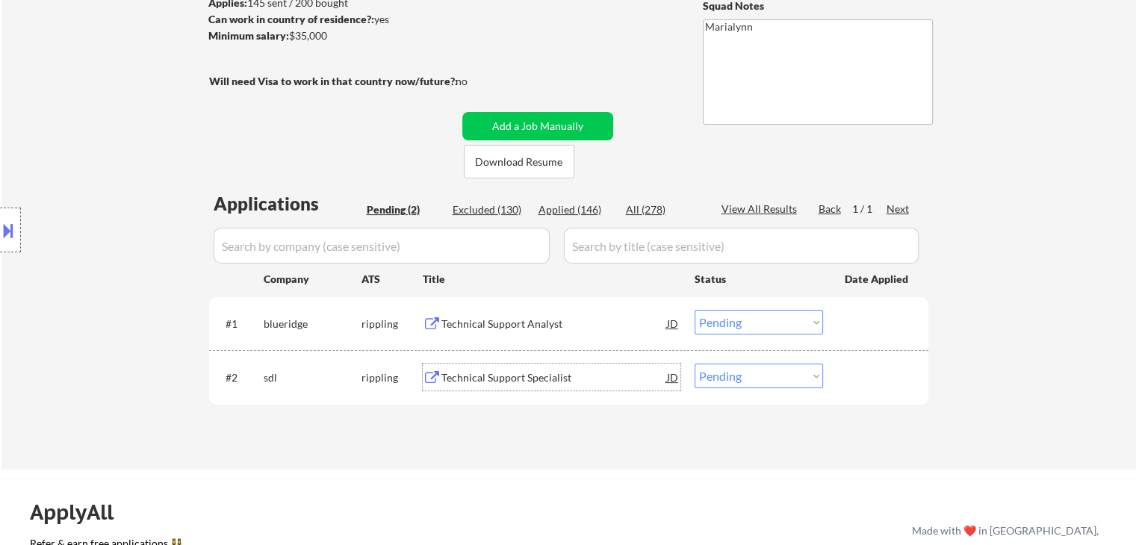
click at [529, 387] on div "Technical Support Specialist" at bounding box center [554, 377] width 226 height 27
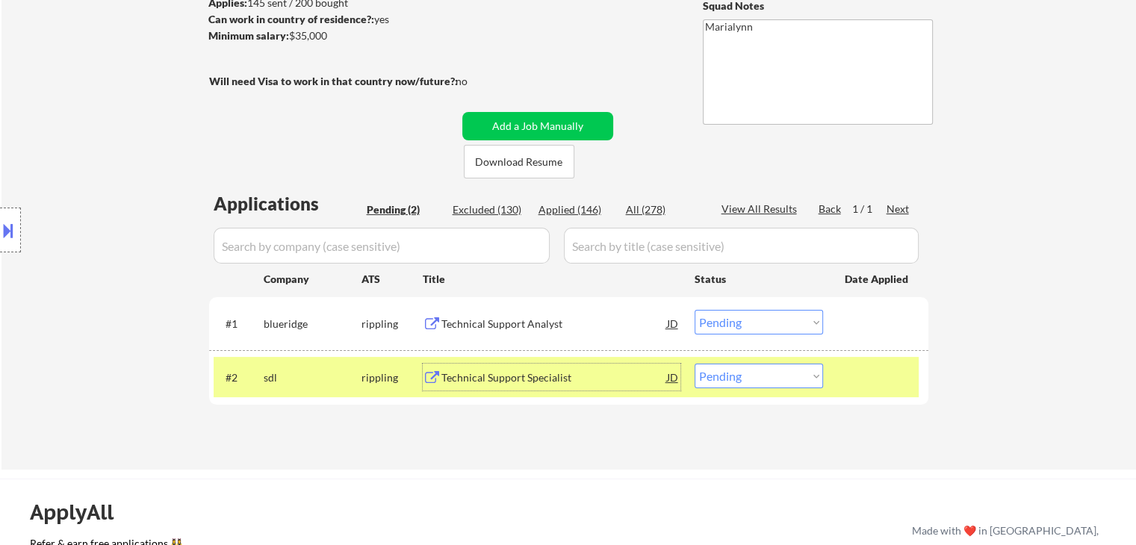
click at [780, 321] on select "Choose an option... Pending Applied Excluded (Questions) Excluded (Expired) Exc…" at bounding box center [758, 322] width 128 height 25
click at [694, 310] on select "Choose an option... Pending Applied Excluded (Questions) Excluded (Expired) Exc…" at bounding box center [758, 322] width 128 height 25
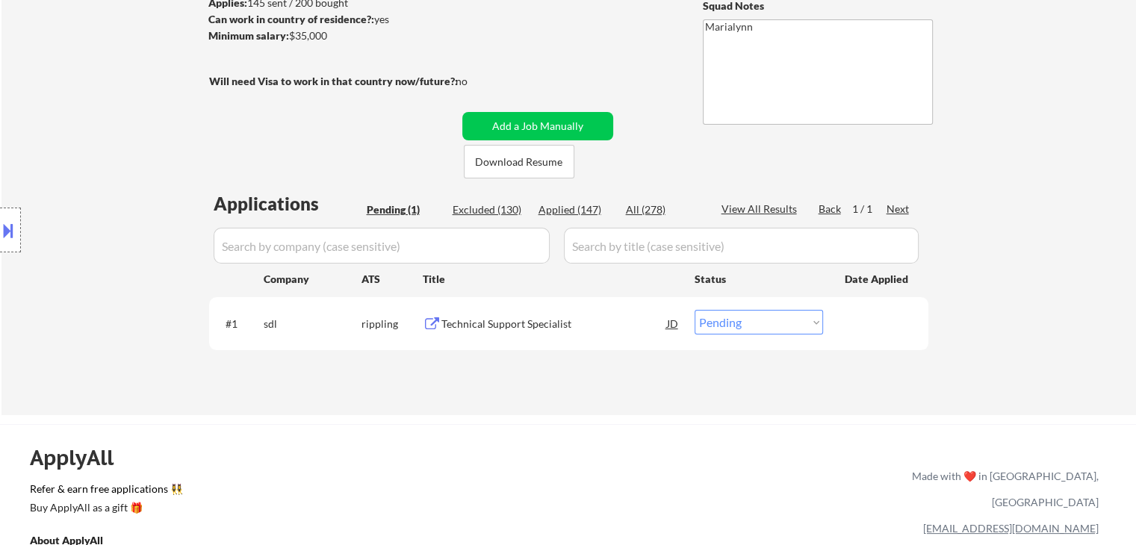
drag, startPoint x: 771, startPoint y: 314, endPoint x: 768, endPoint y: 323, distance: 9.4
click at [771, 314] on select "Choose an option... Pending Applied Excluded (Questions) Excluded (Expired) Exc…" at bounding box center [758, 322] width 128 height 25
select select ""applied""
click at [694, 310] on select "Choose an option... Pending Applied Excluded (Questions) Excluded (Expired) Exc…" at bounding box center [758, 322] width 128 height 25
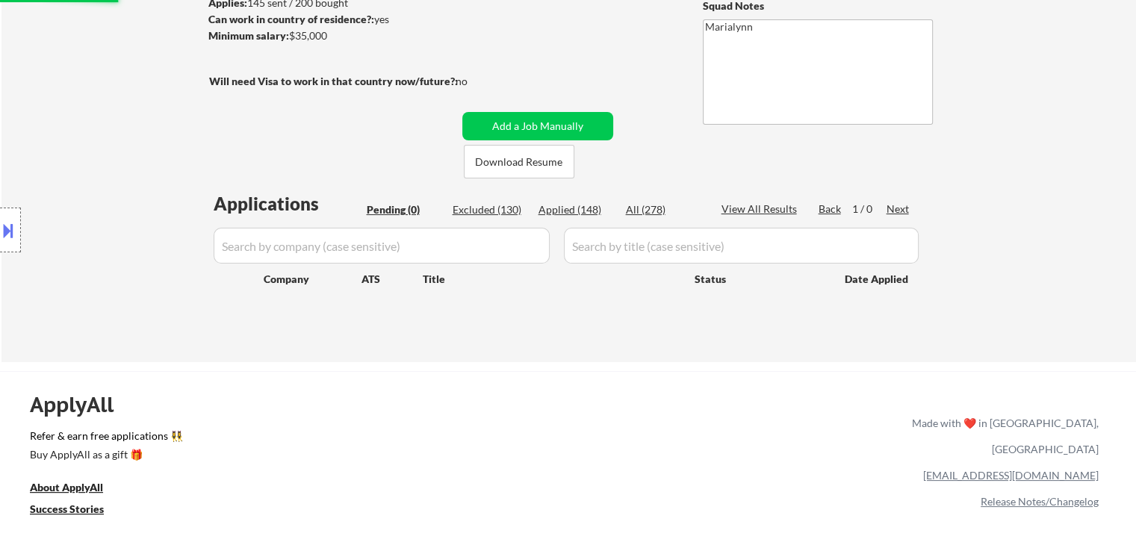
scroll to position [149, 0]
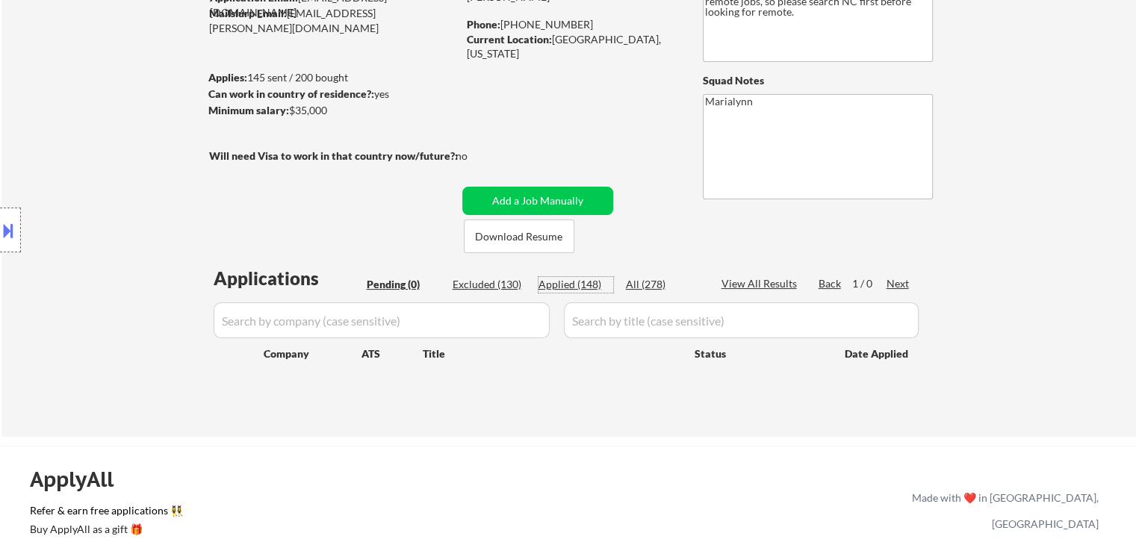
click at [586, 284] on div "Applied (148)" at bounding box center [575, 284] width 75 height 15
select select ""applied""
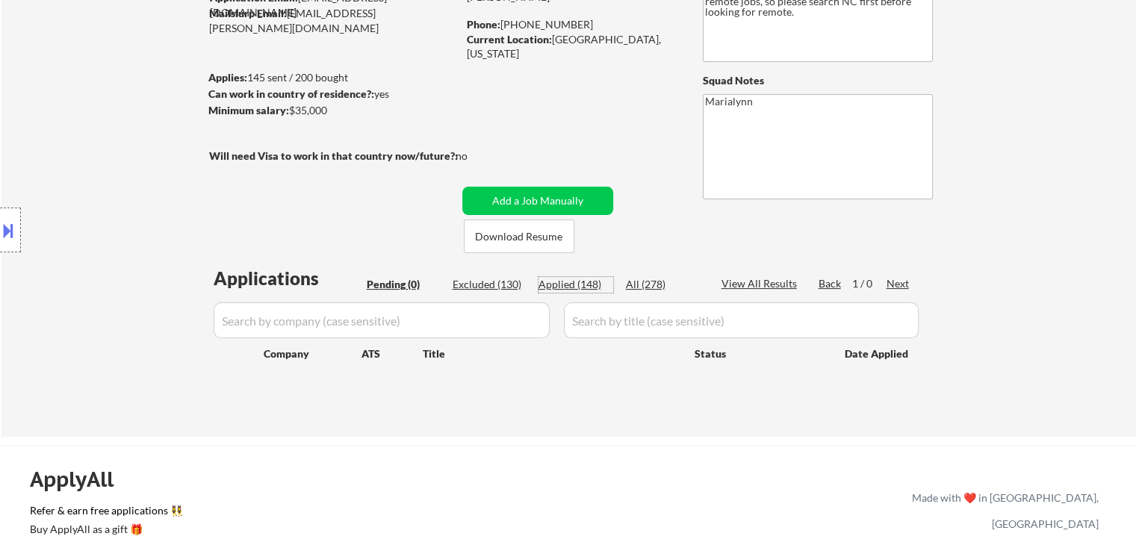
select select ""applied""
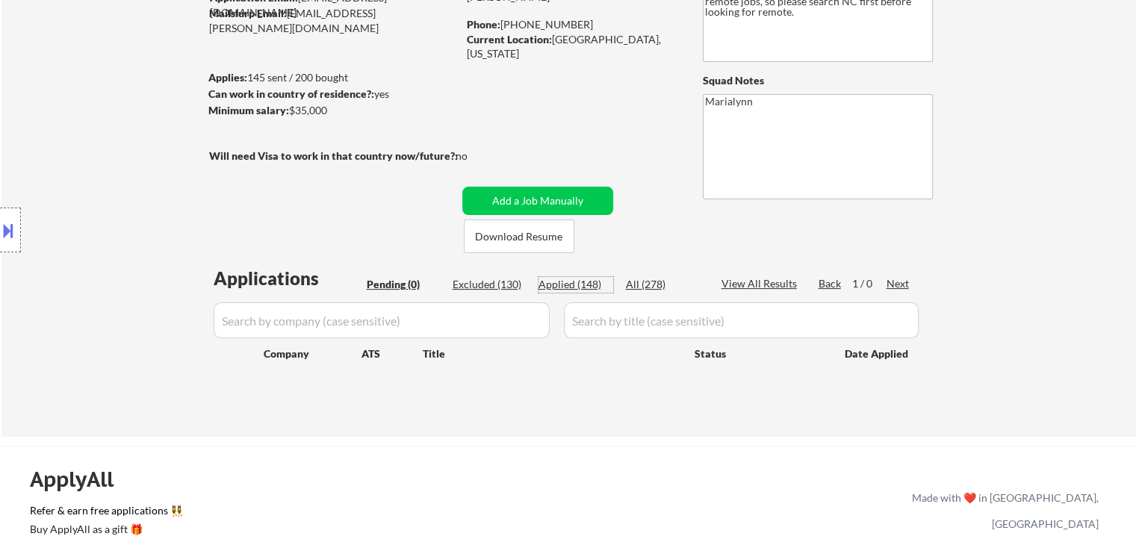
select select ""applied""
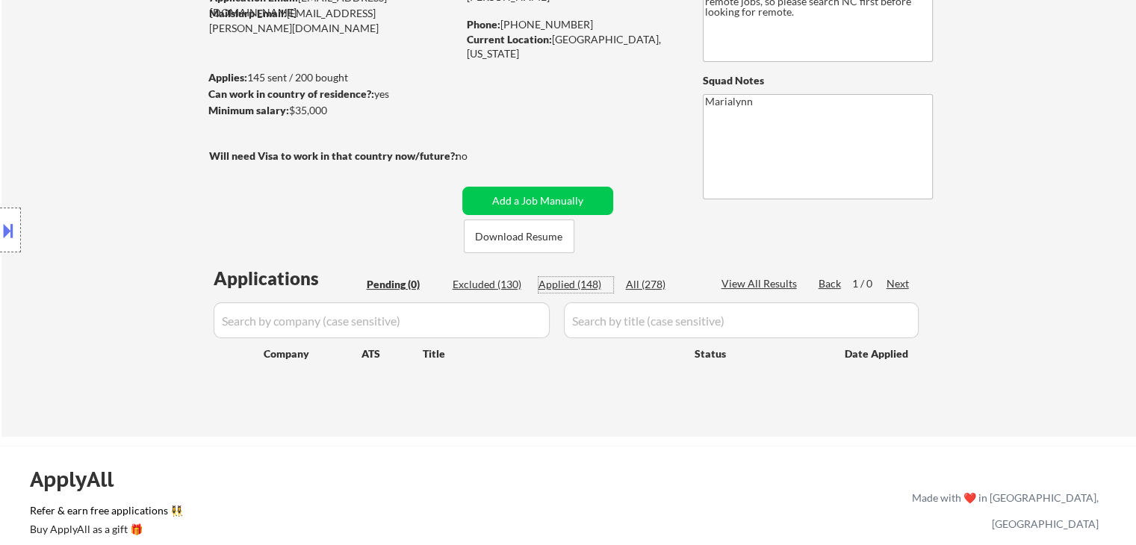
select select ""applied""
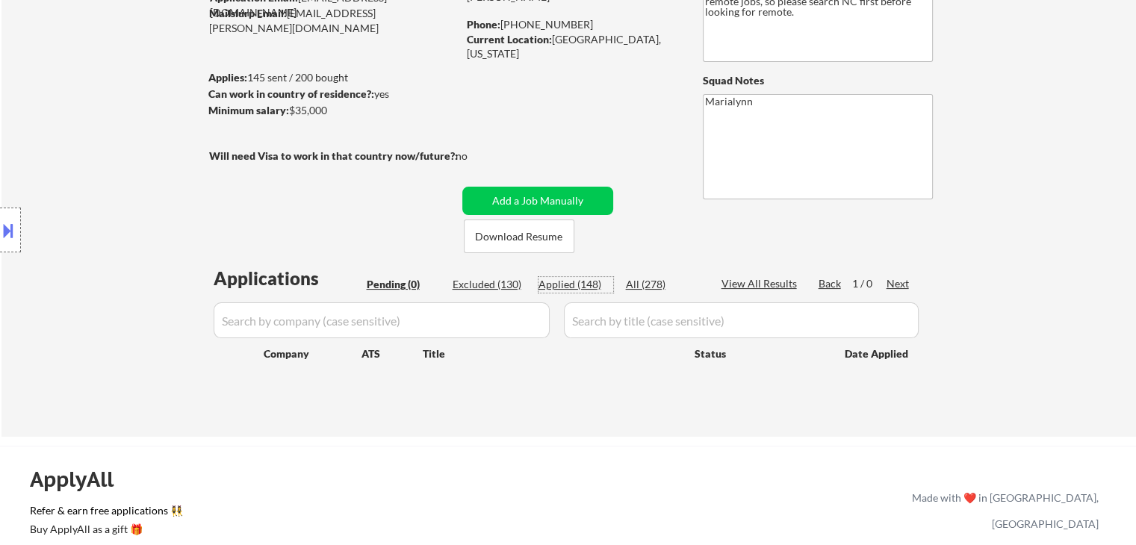
select select ""applied""
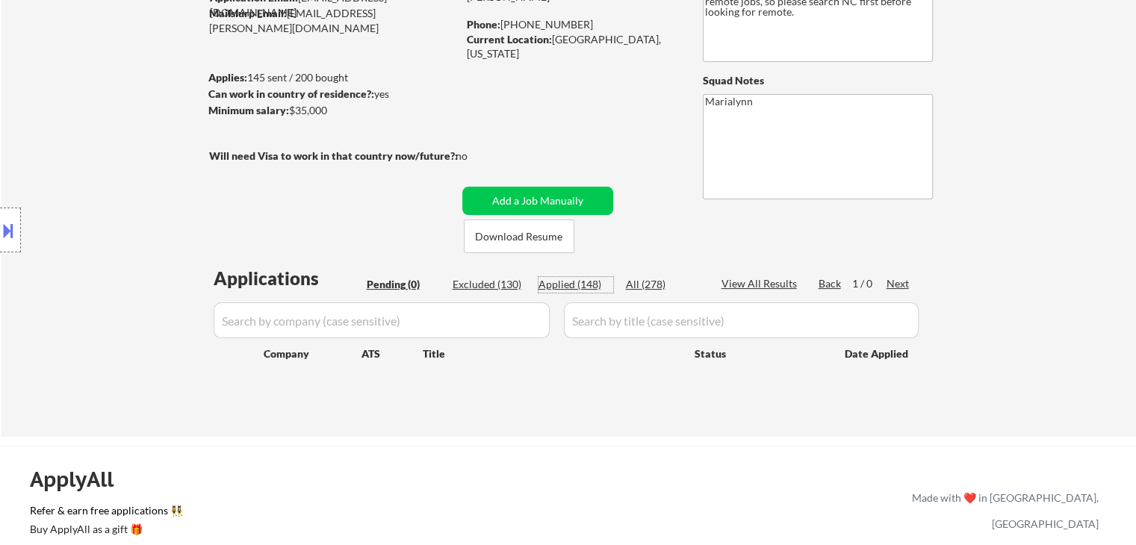
select select ""applied""
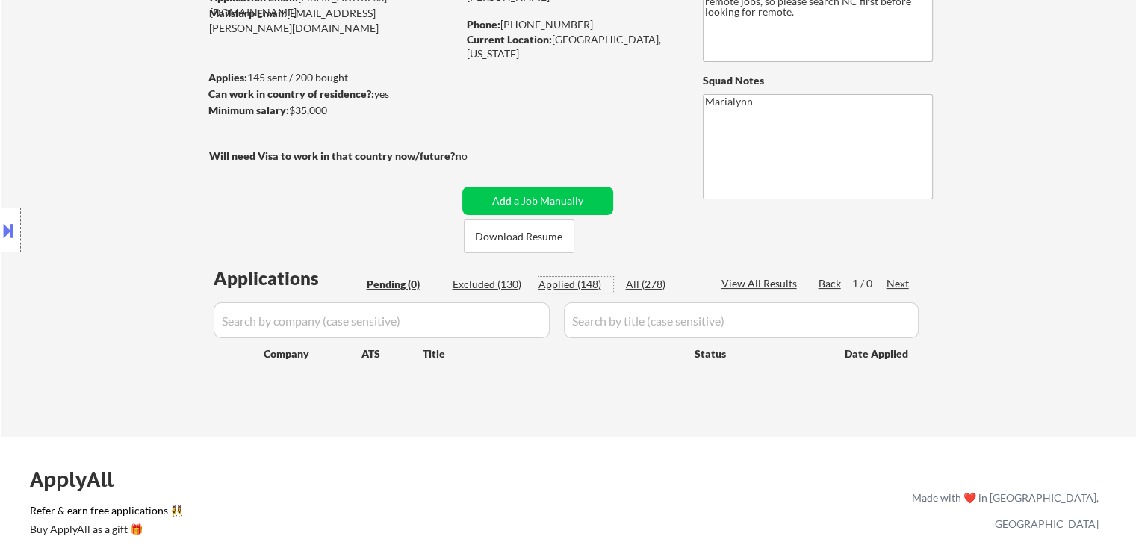
select select ""applied""
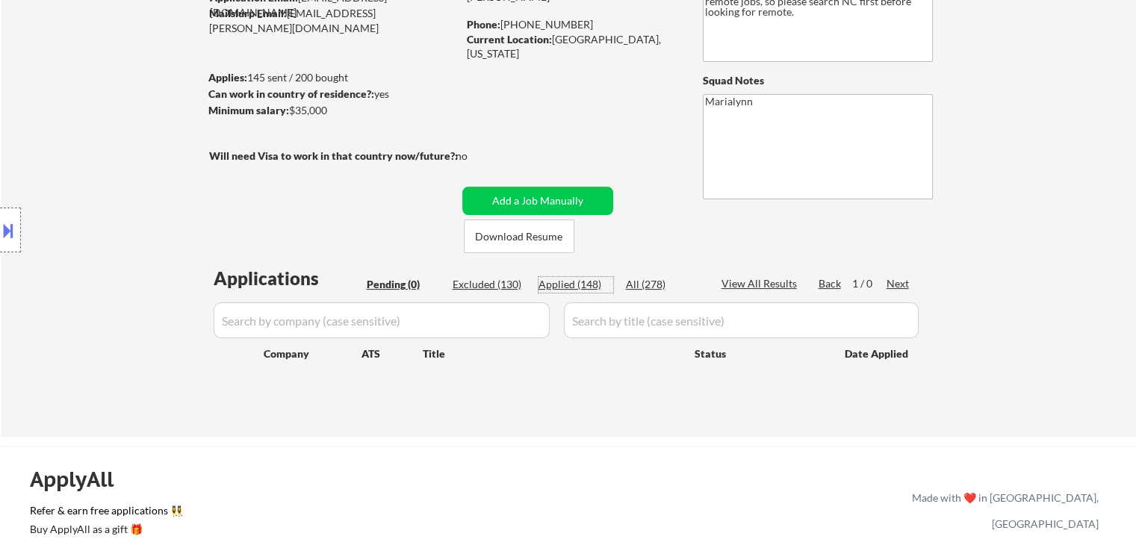
select select ""applied""
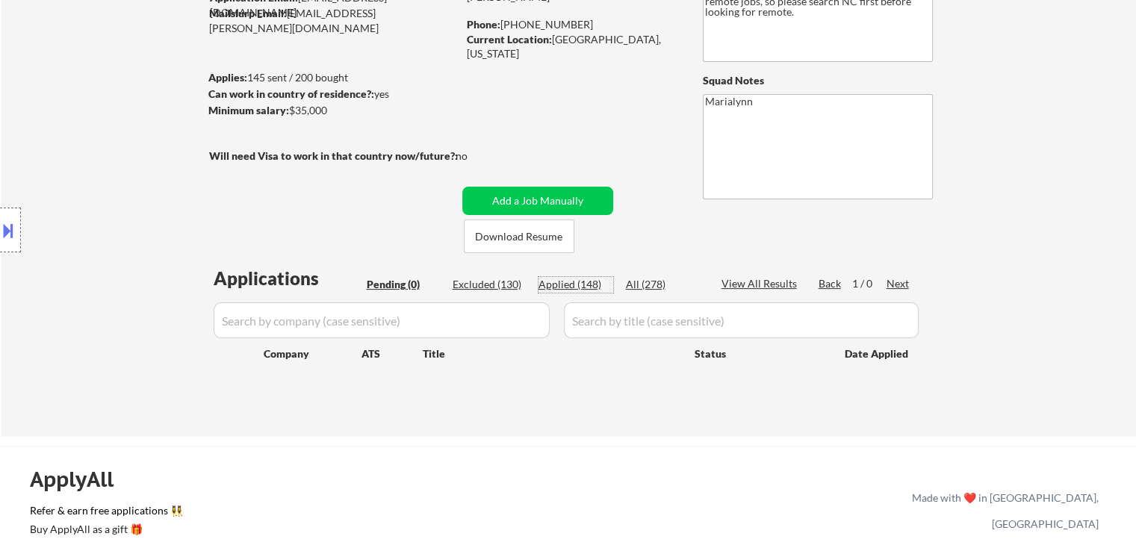
select select ""applied""
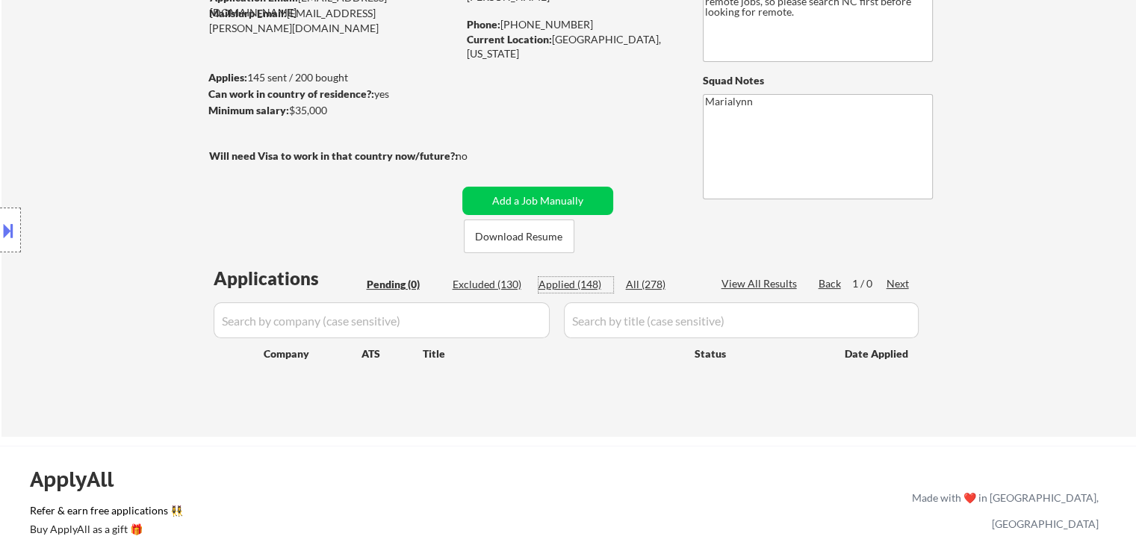
select select ""applied""
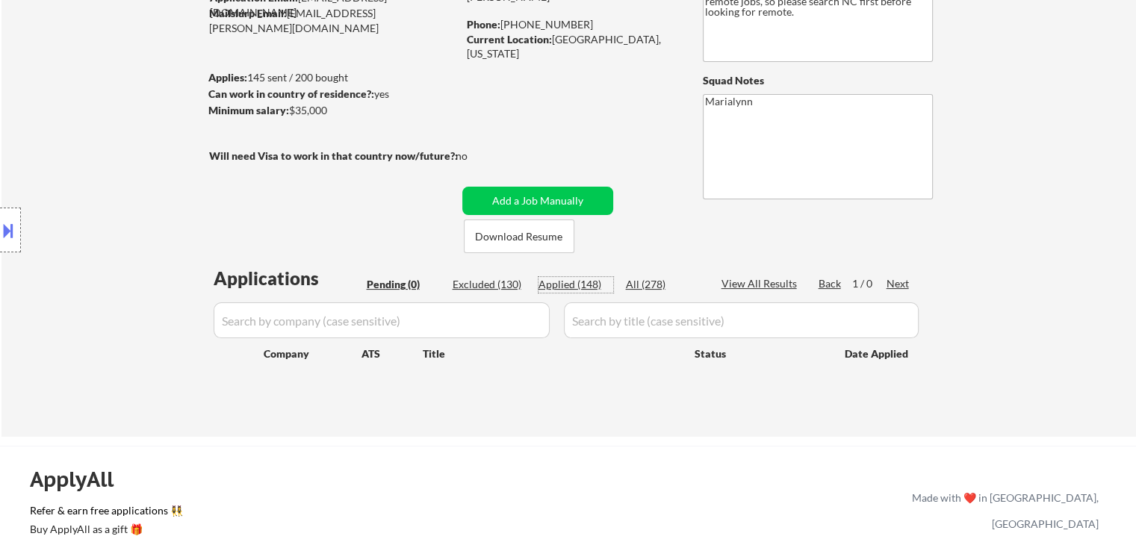
select select ""applied""
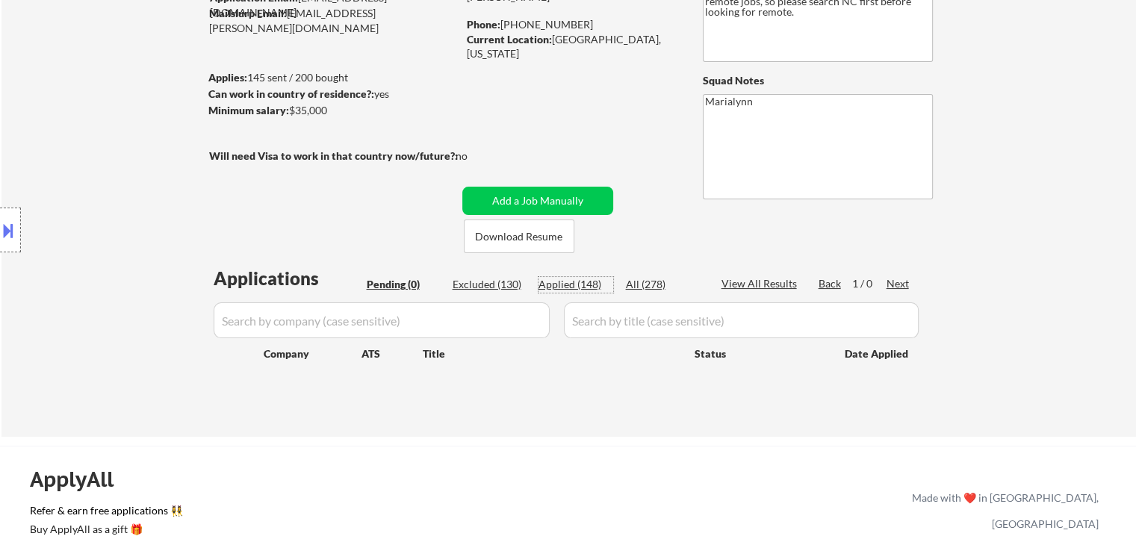
select select ""applied""
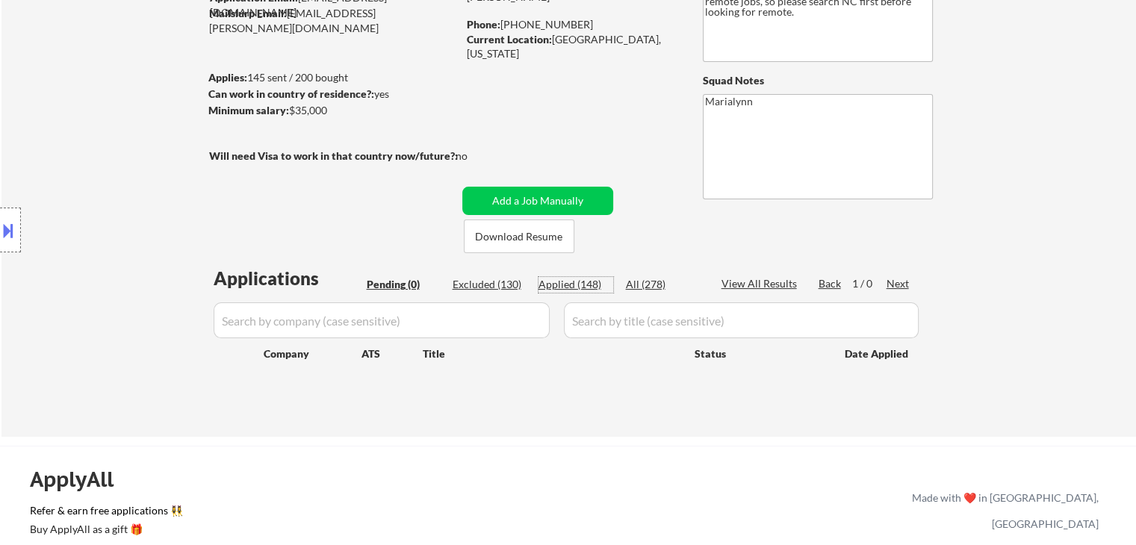
select select ""applied""
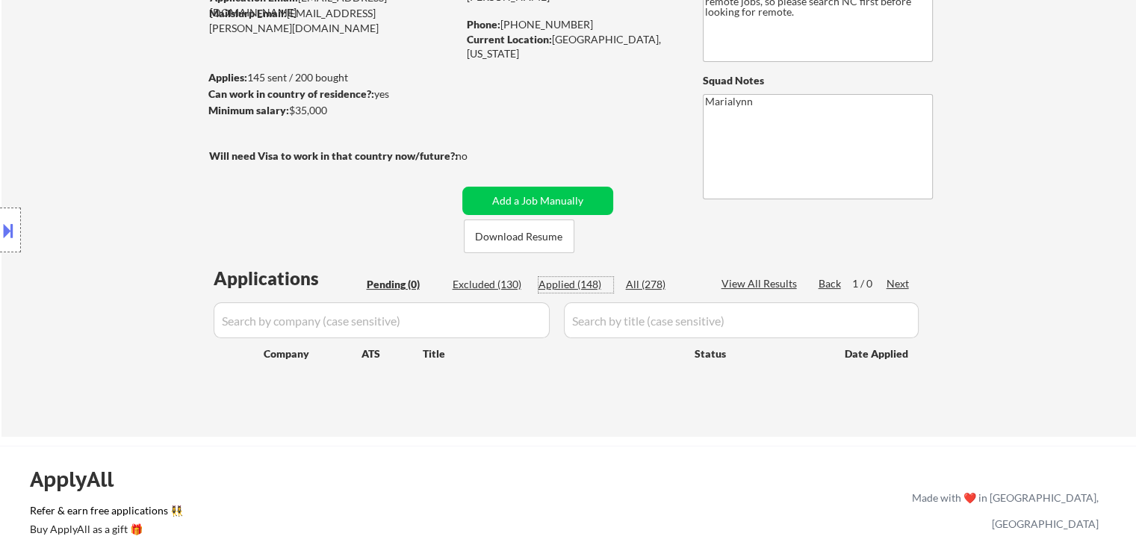
select select ""applied""
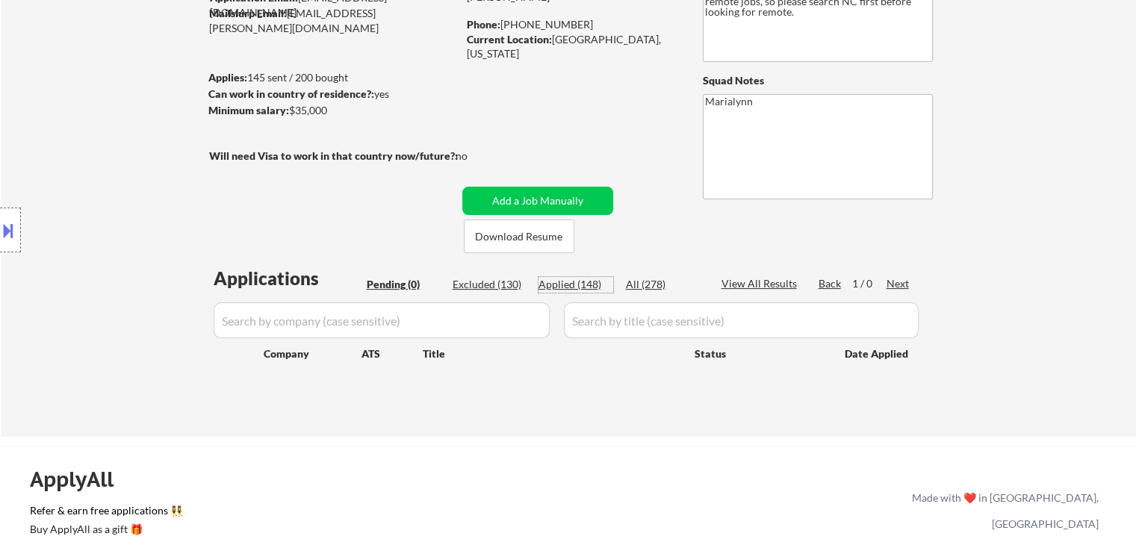
select select ""applied""
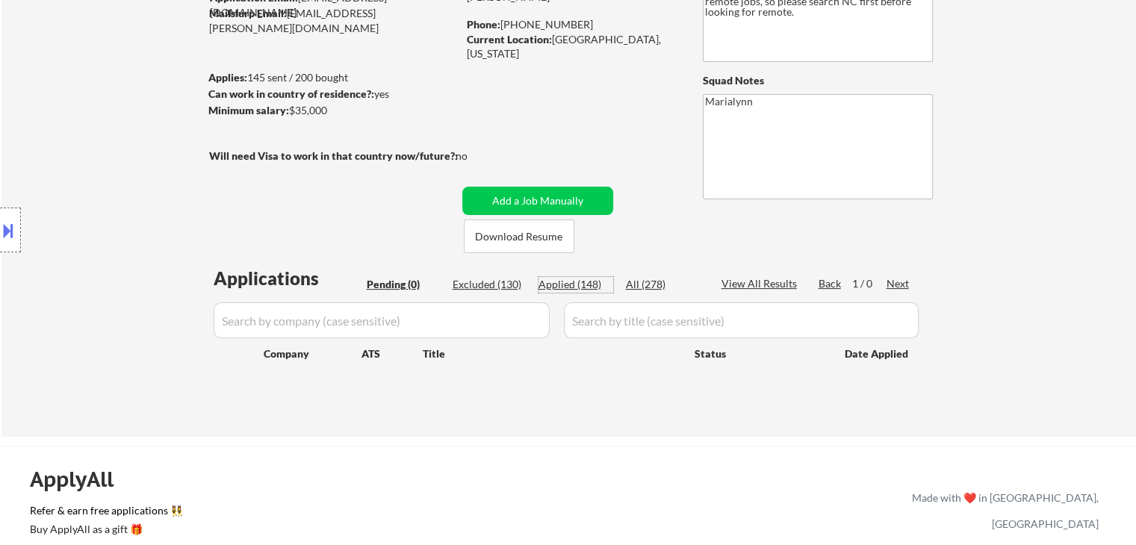
select select ""applied""
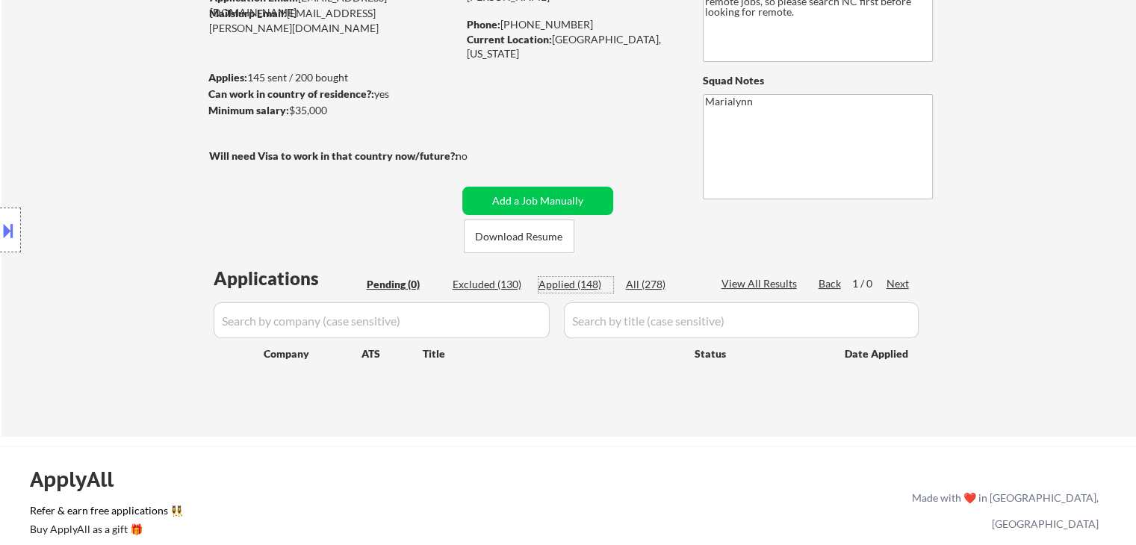
select select ""applied""
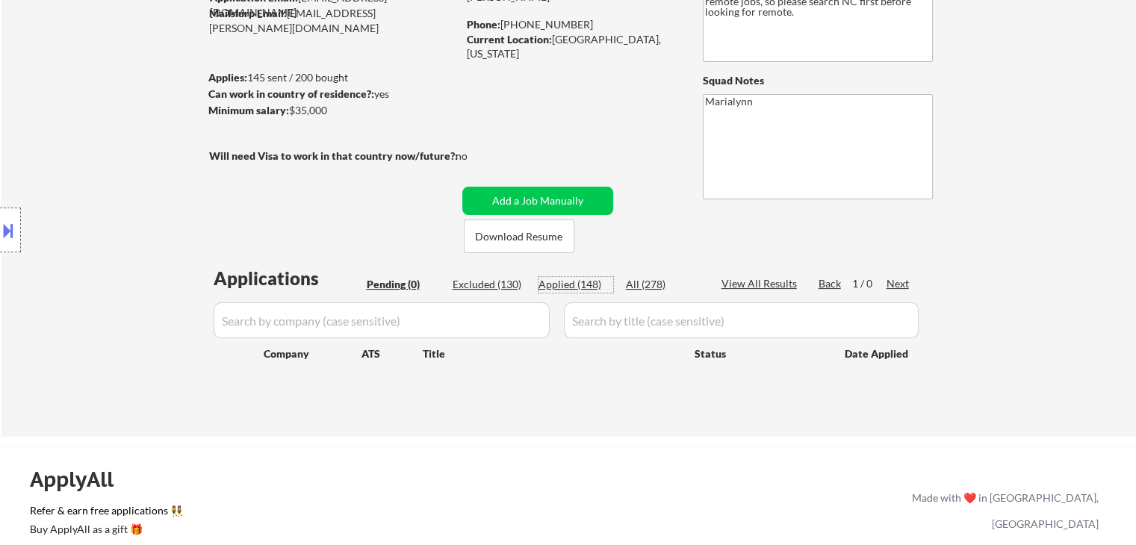
select select ""applied""
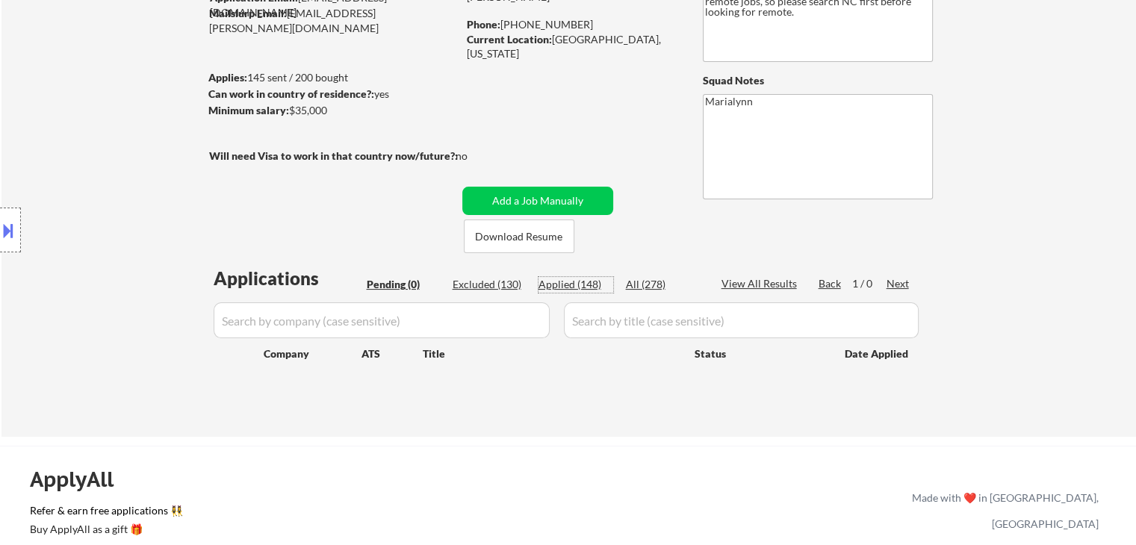
select select ""applied""
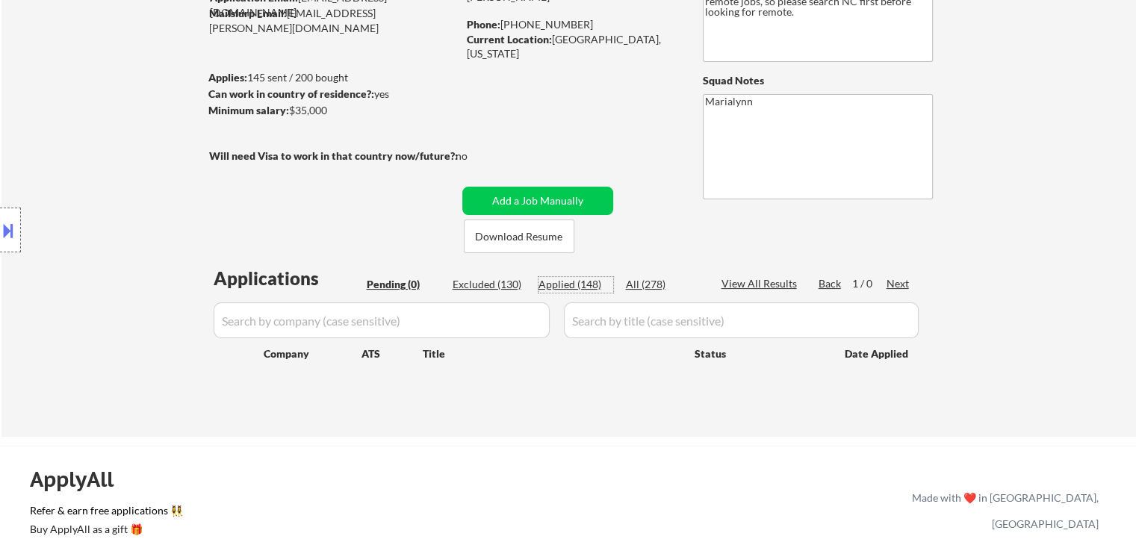
select select ""applied""
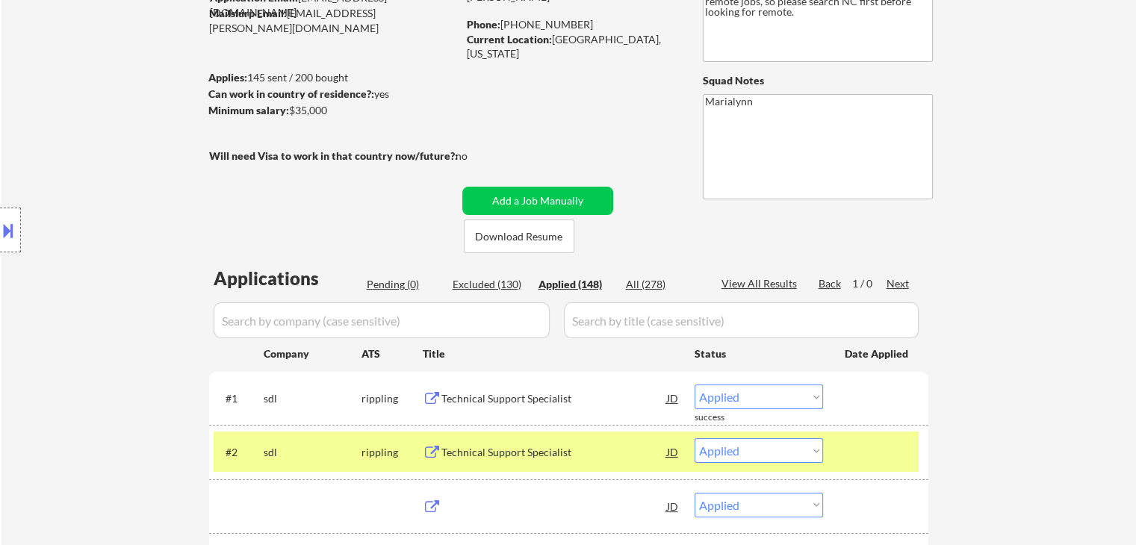
click at [594, 288] on div "Applied (148)" at bounding box center [575, 284] width 75 height 15
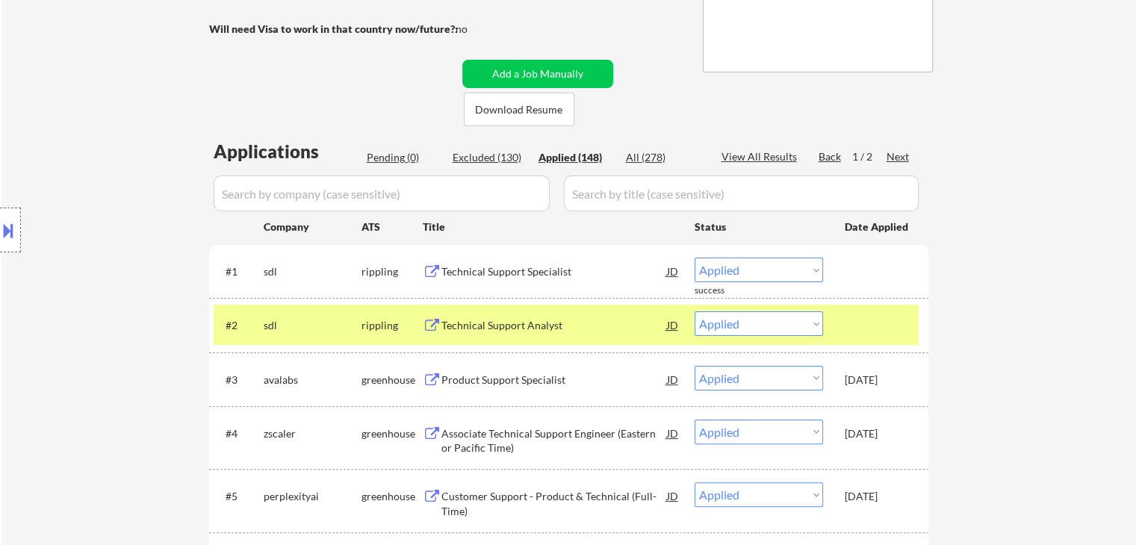
scroll to position [373, 0]
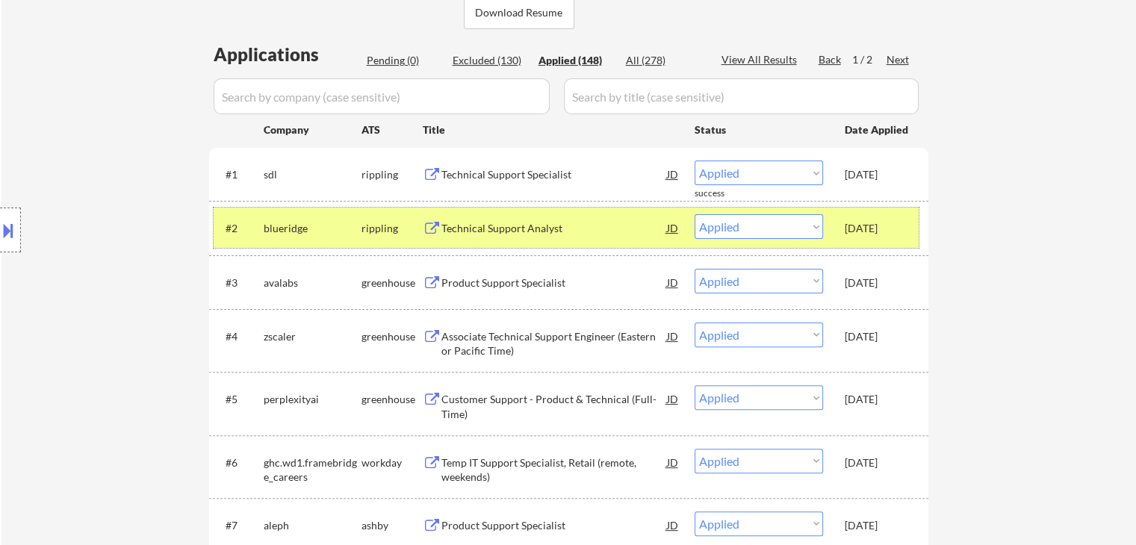
drag, startPoint x: 359, startPoint y: 231, endPoint x: 373, endPoint y: 231, distance: 14.2
click at [361, 231] on div "#2 blueridge rippling Technical Support Analyst JD Choose an option... Pending …" at bounding box center [566, 227] width 705 height 27
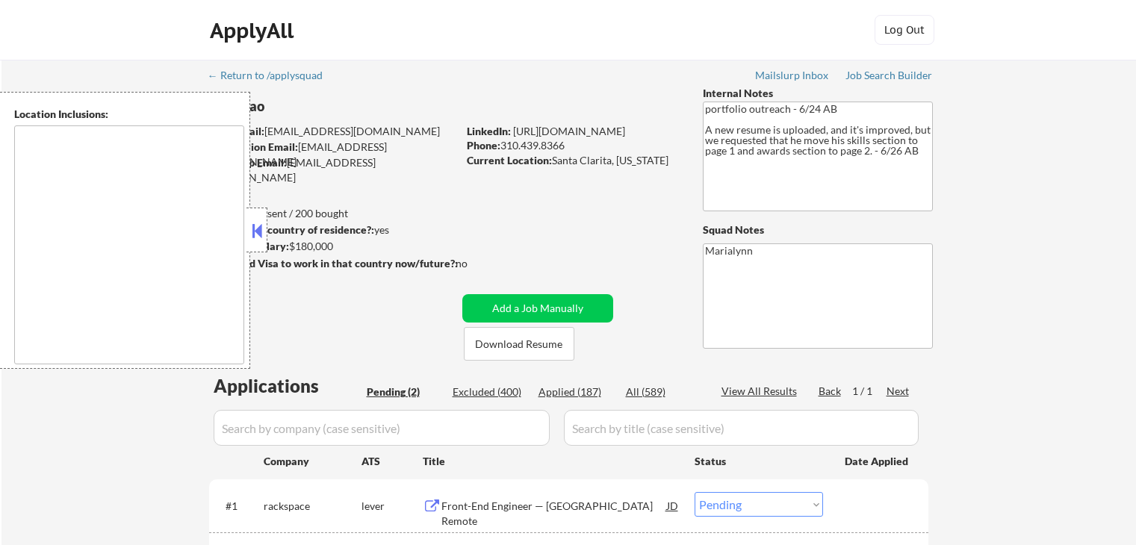
select select ""pending""
drag, startPoint x: 263, startPoint y: 226, endPoint x: 270, endPoint y: 222, distance: 8.3
click at [263, 225] on button at bounding box center [257, 231] width 16 height 22
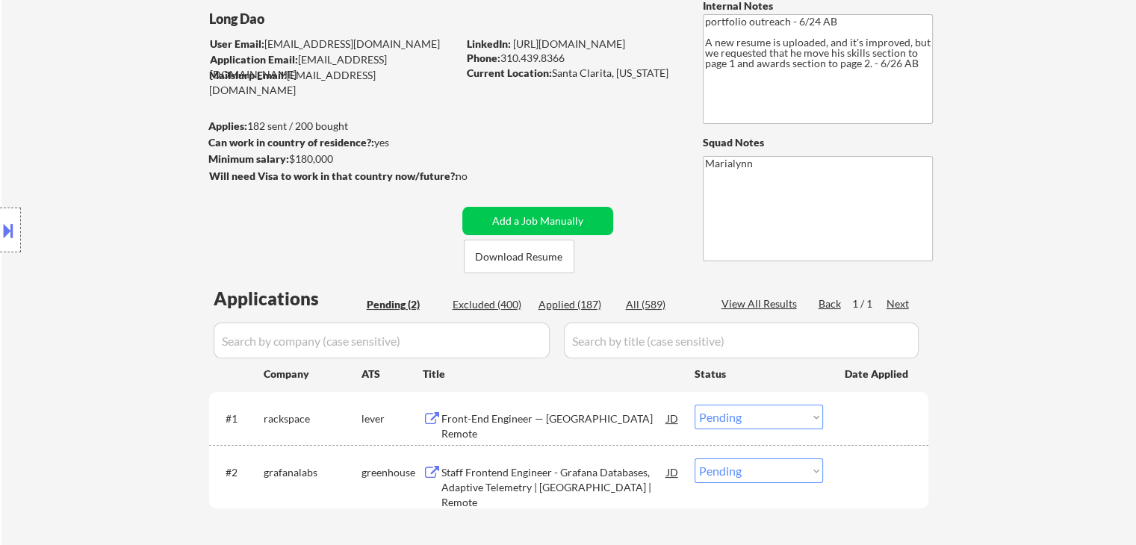
scroll to position [224, 0]
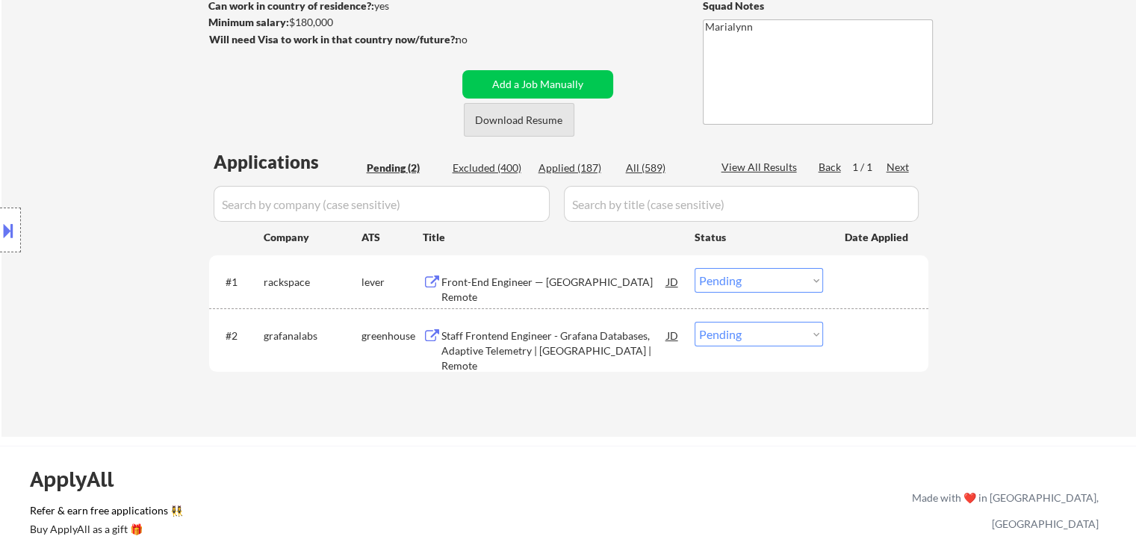
click at [540, 124] on button "Download Resume" at bounding box center [519, 120] width 111 height 34
click at [542, 290] on div "Front-End Engineer — [GEOGRAPHIC_DATA] Remote" at bounding box center [554, 281] width 226 height 27
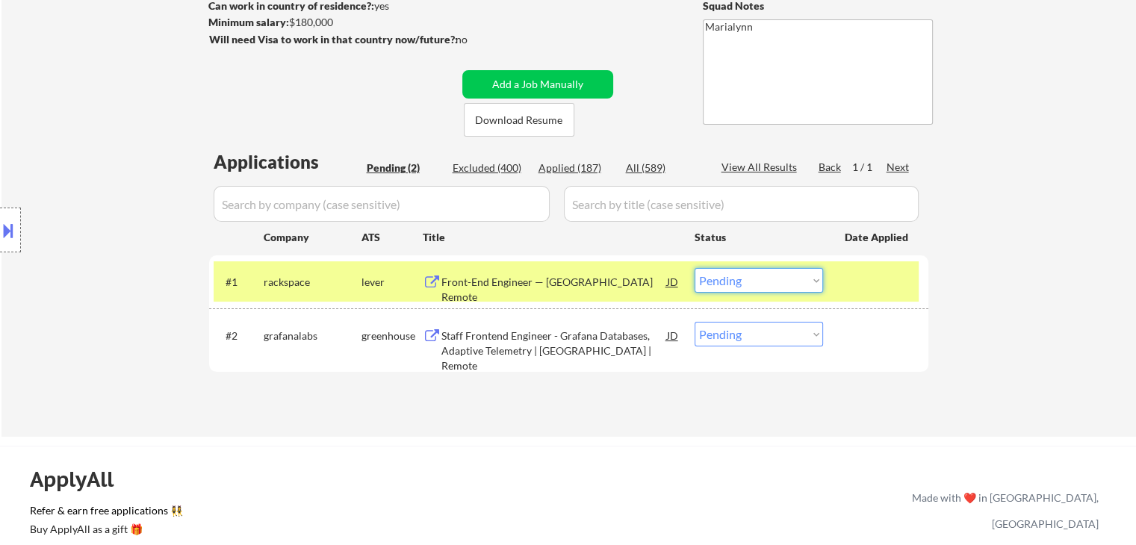
click at [725, 269] on select "Choose an option... Pending Applied Excluded (Questions) Excluded (Expired) Exc…" at bounding box center [758, 280] width 128 height 25
click at [694, 268] on select "Choose an option... Pending Applied Excluded (Questions) Excluded (Expired) Exc…" at bounding box center [758, 280] width 128 height 25
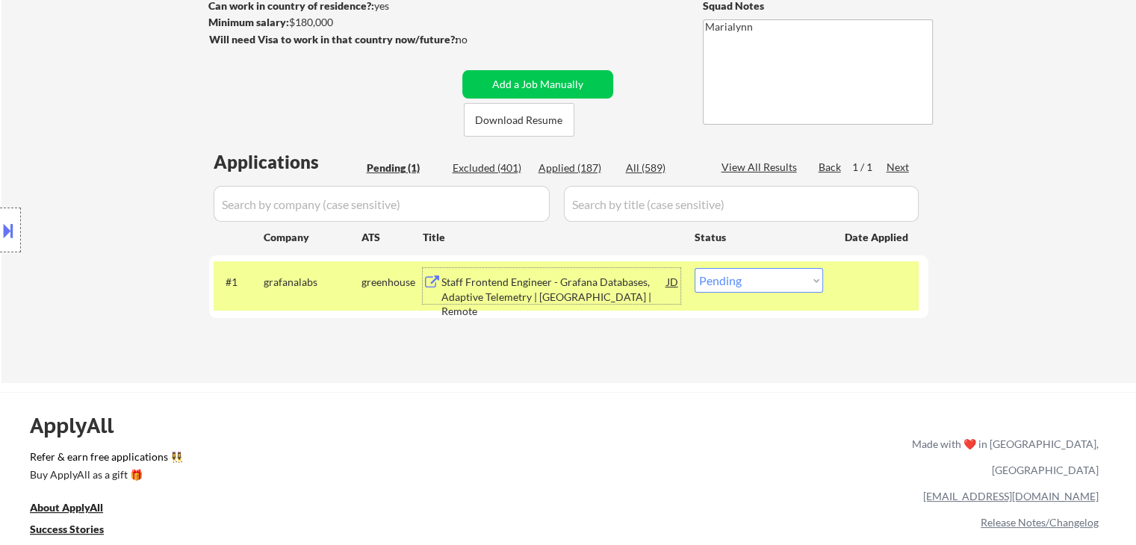
drag, startPoint x: 544, startPoint y: 302, endPoint x: 544, endPoint y: 292, distance: 9.7
click at [544, 293] on div "Staff Frontend Engineer - Grafana Databases, Adaptive Telemetry | [GEOGRAPHIC_D…" at bounding box center [554, 297] width 226 height 44
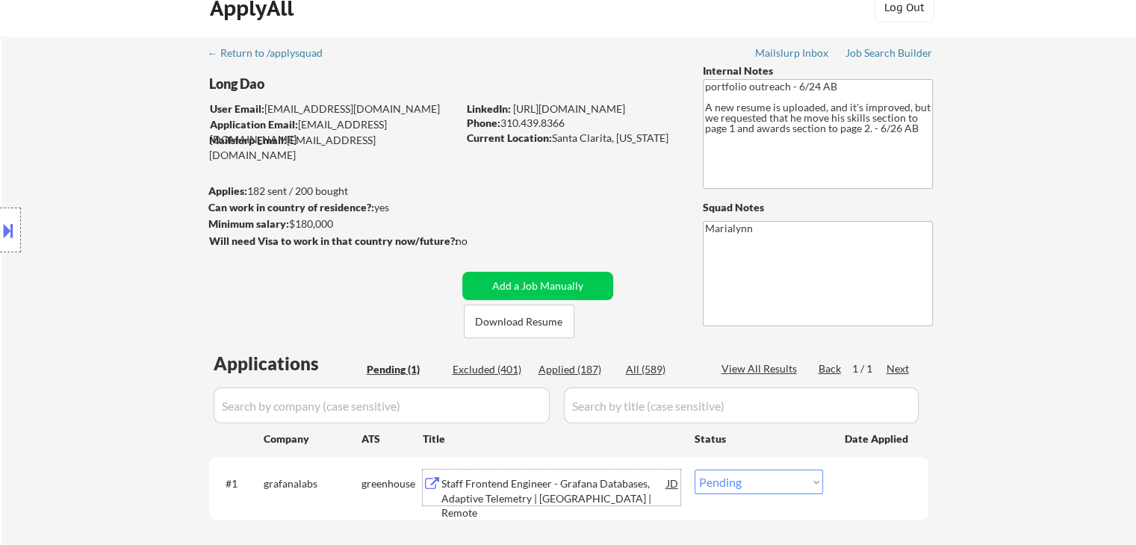
scroll to position [0, 0]
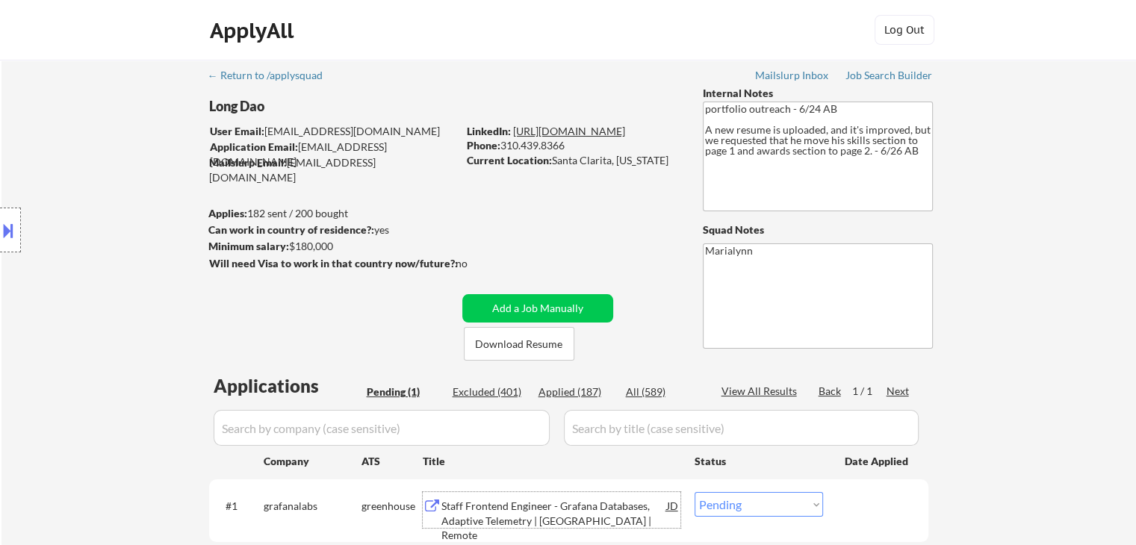
click at [547, 135] on link "[URL][DOMAIN_NAME]" at bounding box center [569, 131] width 112 height 13
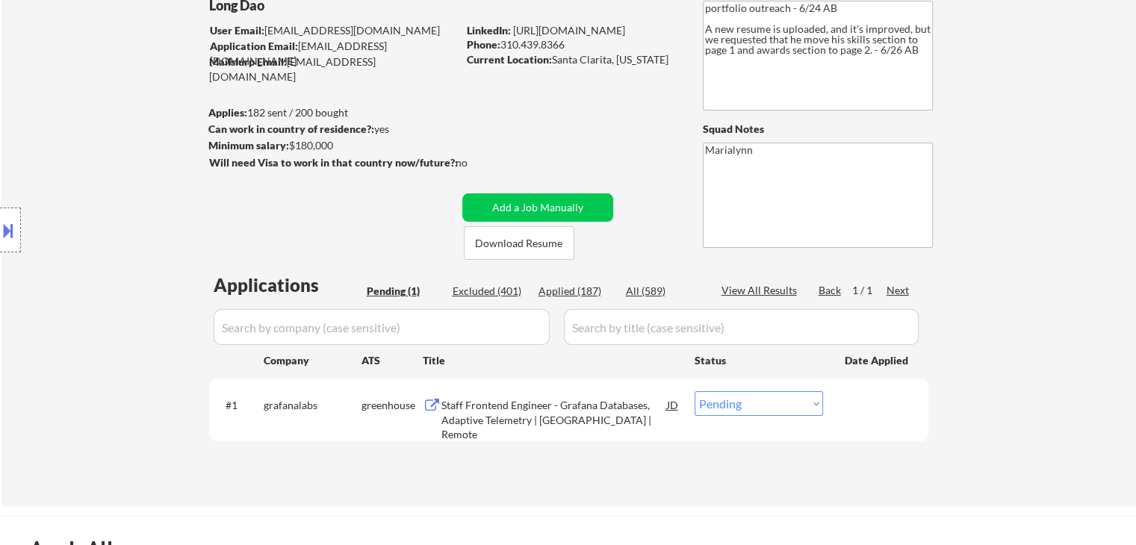
scroll to position [224, 0]
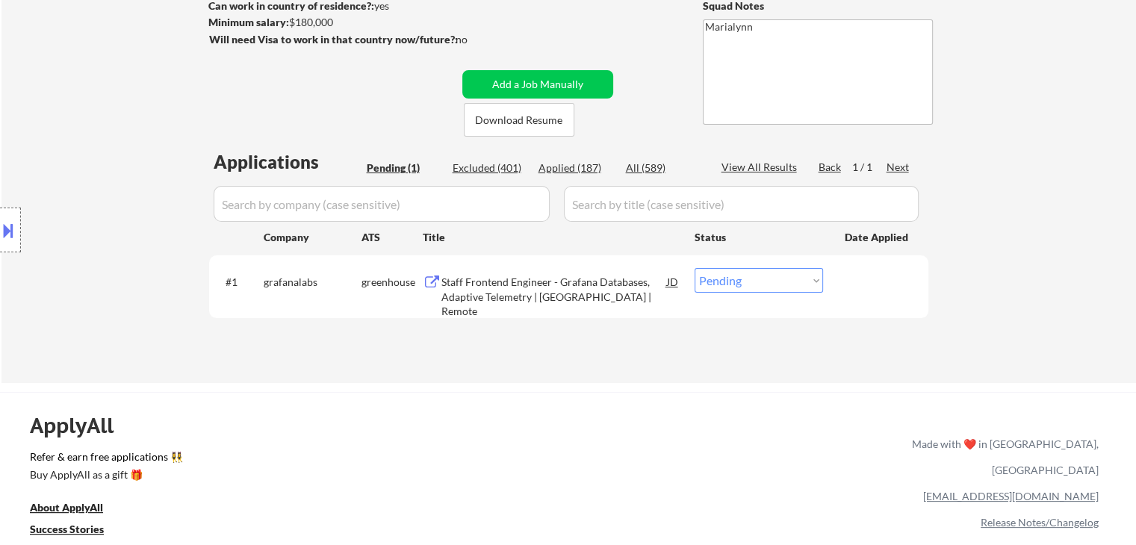
click at [806, 283] on select "Choose an option... Pending Applied Excluded (Questions) Excluded (Expired) Exc…" at bounding box center [758, 280] width 128 height 25
select select ""applied""
click at [694, 268] on select "Choose an option... Pending Applied Excluded (Questions) Excluded (Expired) Exc…" at bounding box center [758, 280] width 128 height 25
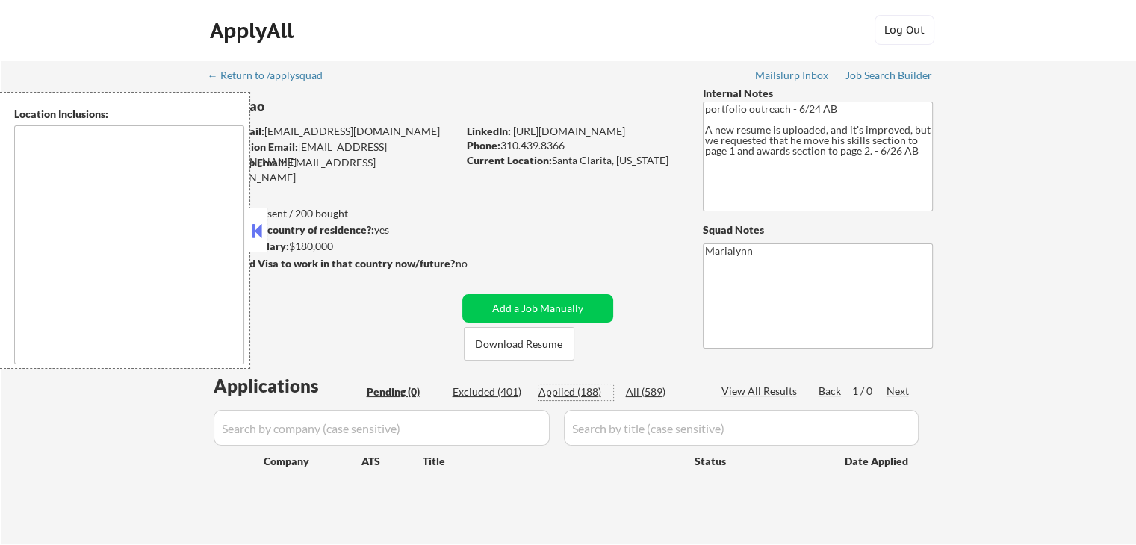
click at [588, 386] on div "Applied (188)" at bounding box center [575, 392] width 75 height 15
click at [258, 223] on button at bounding box center [257, 231] width 16 height 22
click at [256, 229] on button at bounding box center [257, 231] width 16 height 22
select select ""applied""
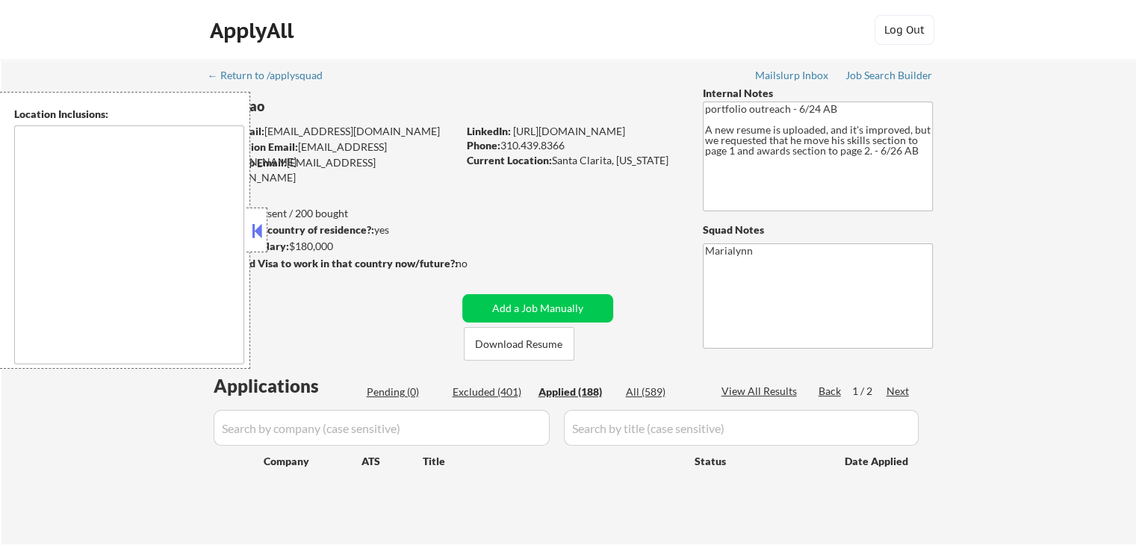
select select ""applied""
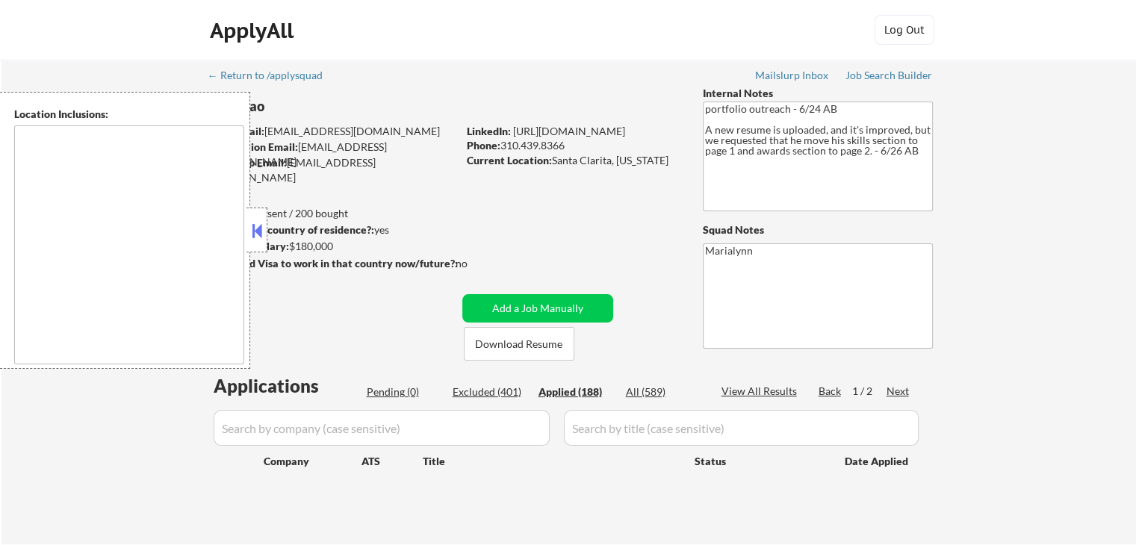
select select ""applied""
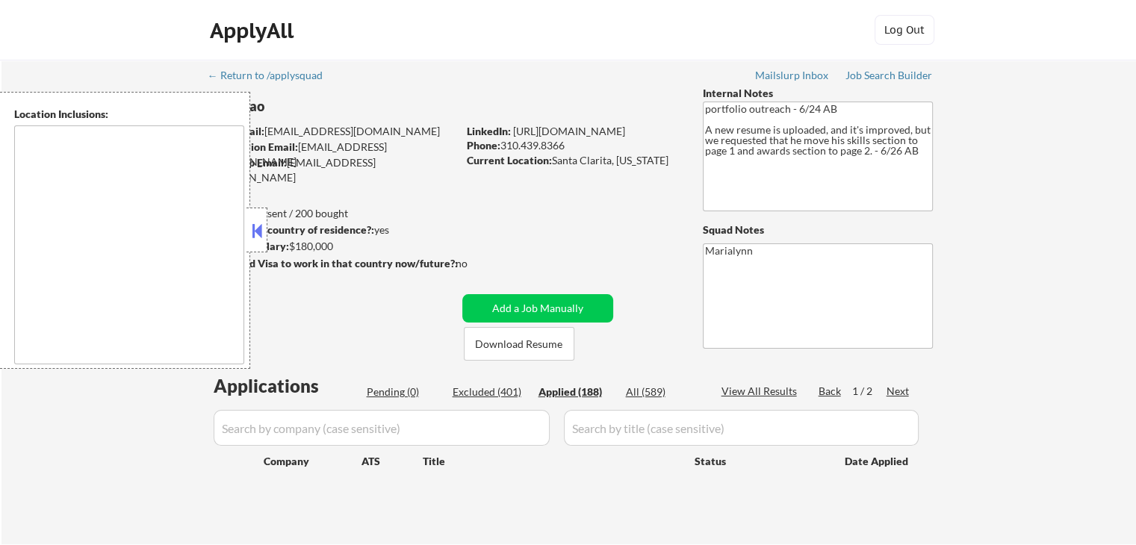
select select ""applied""
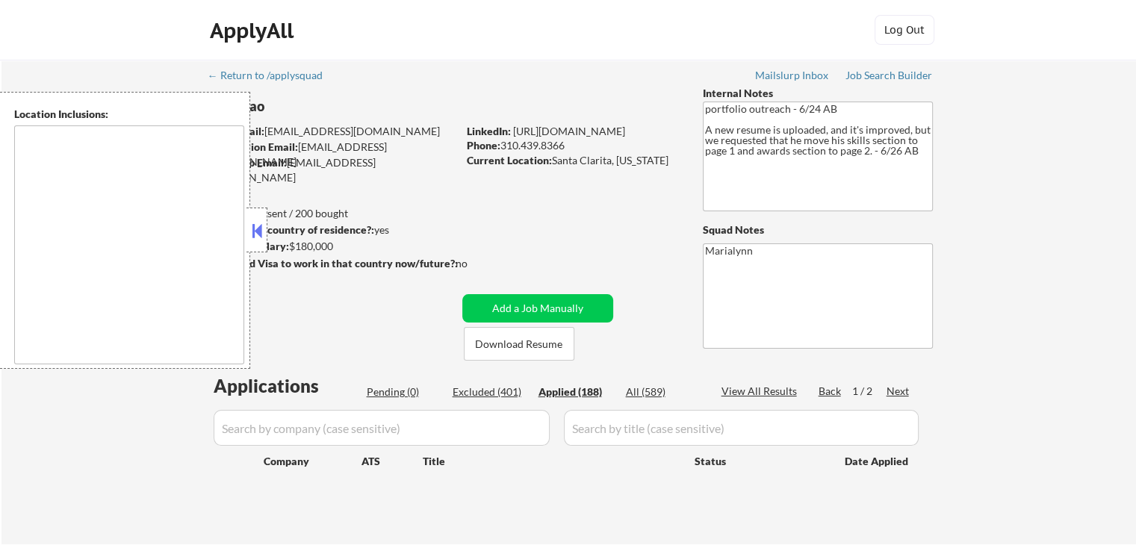
select select ""applied""
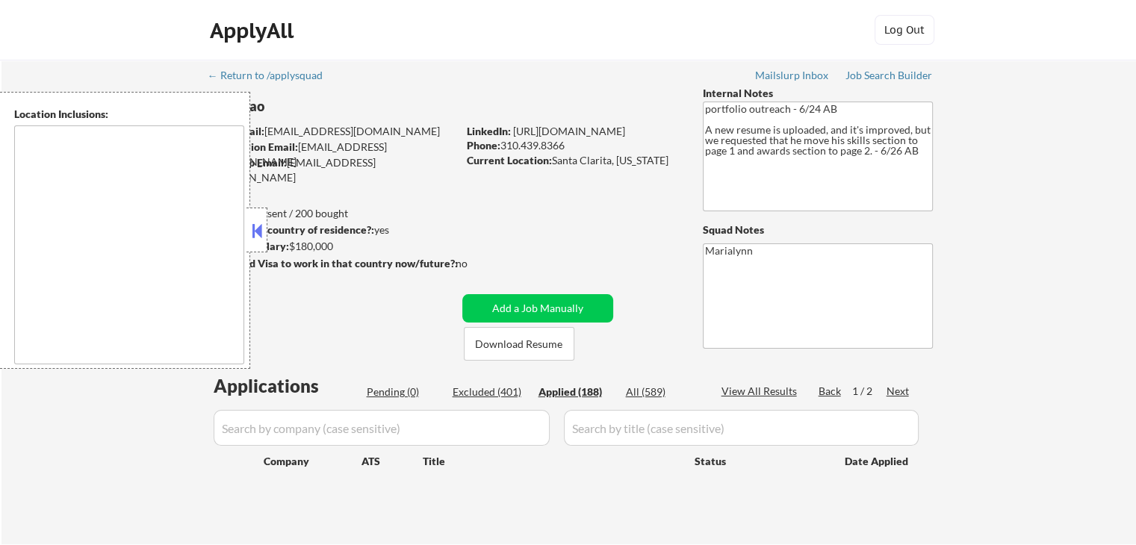
select select ""applied""
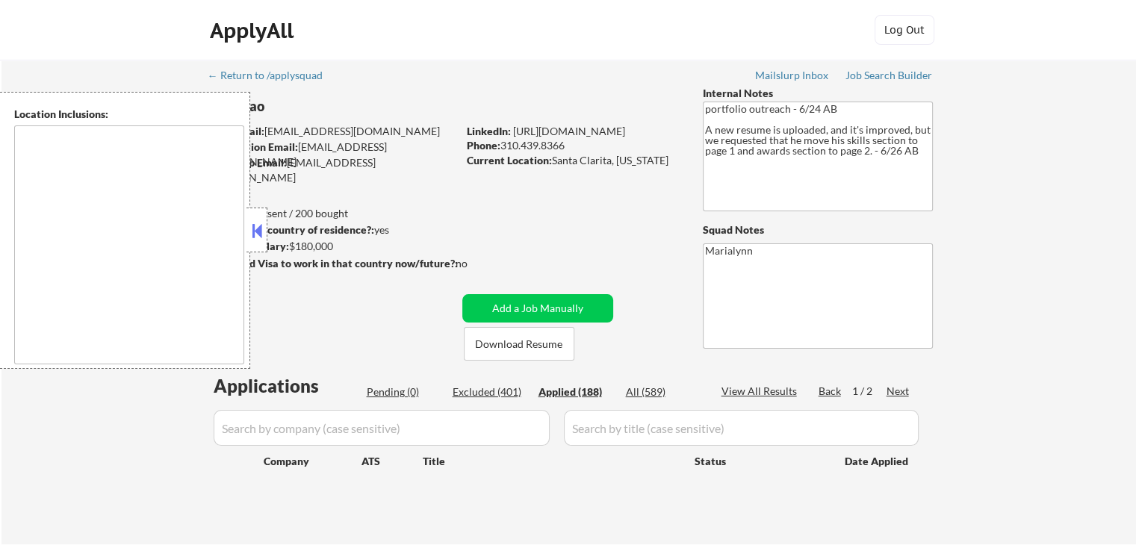
select select ""applied""
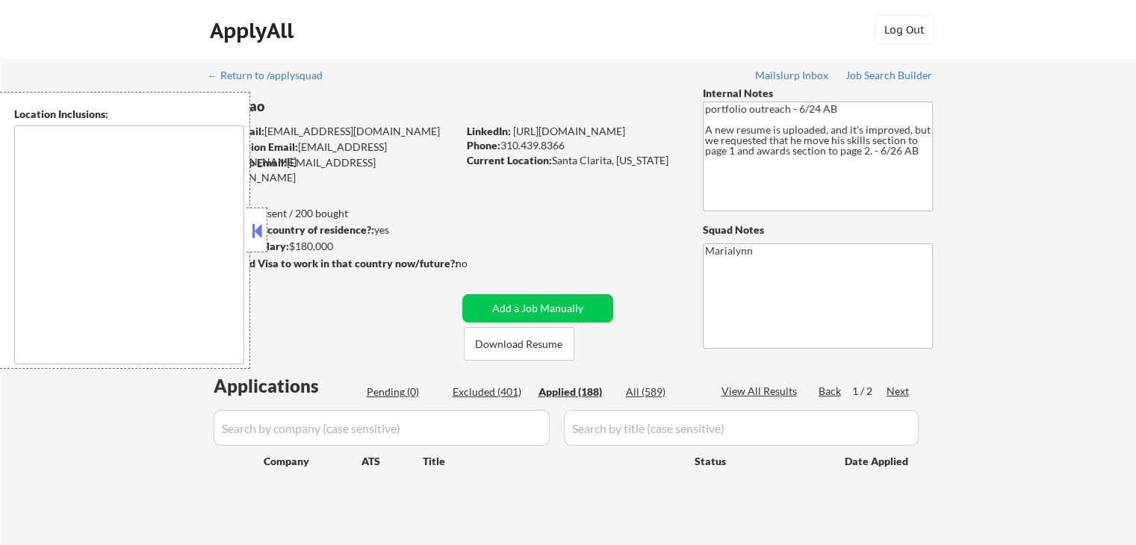
select select ""applied""
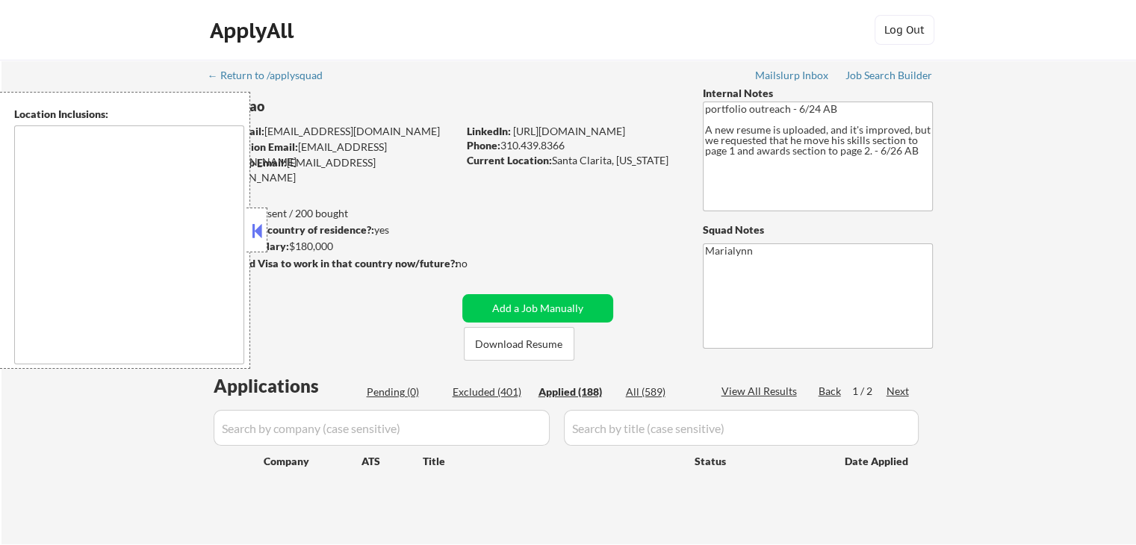
select select ""applied""
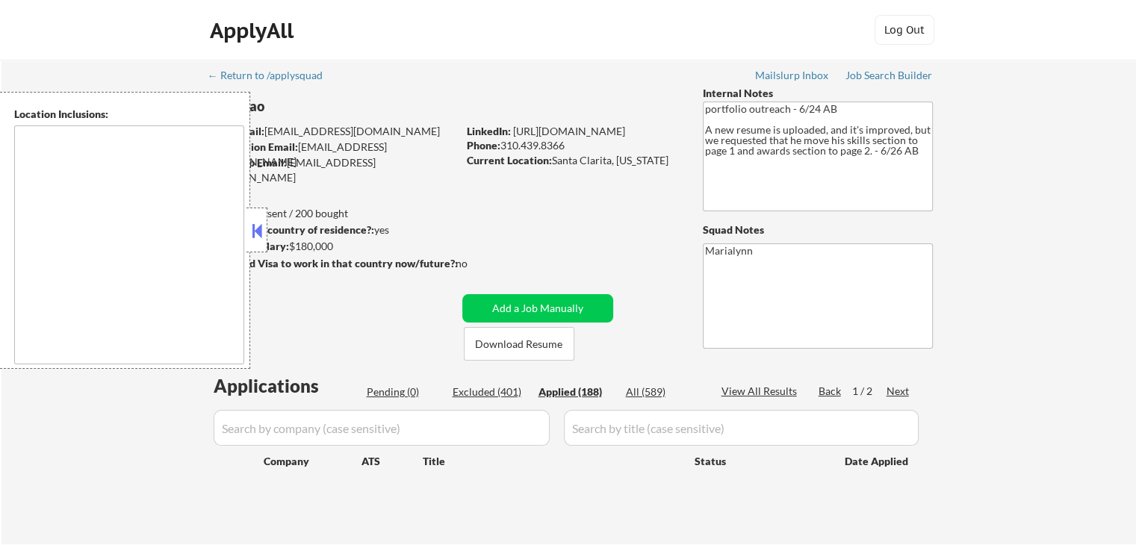
select select ""applied""
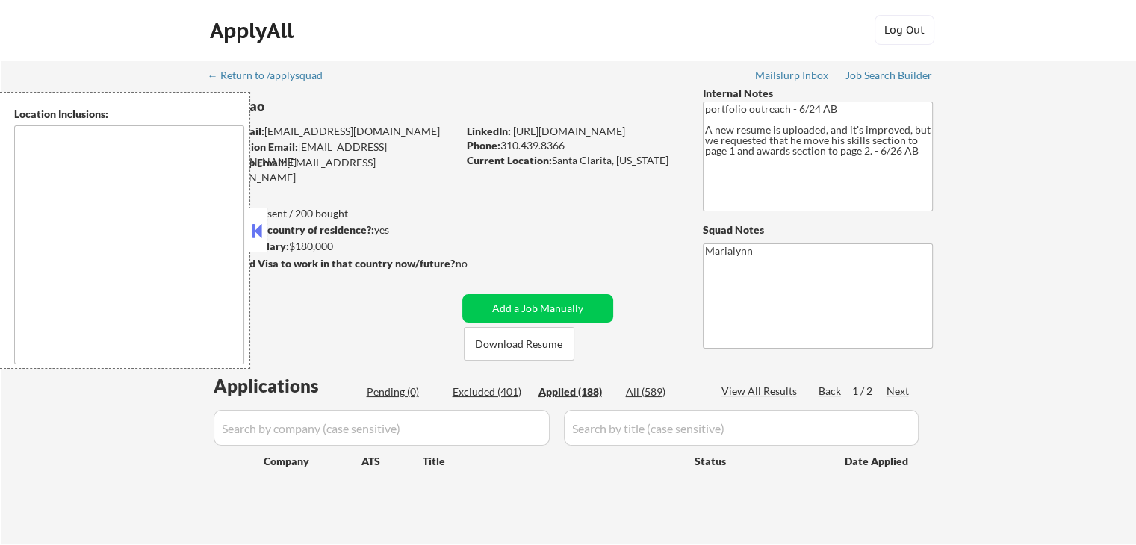
select select ""applied""
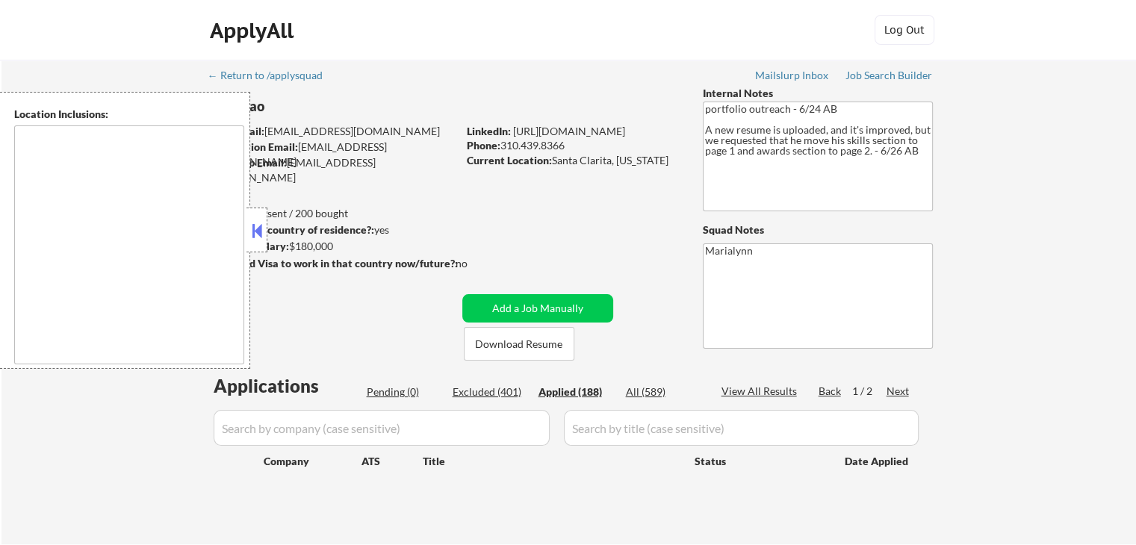
select select ""applied""
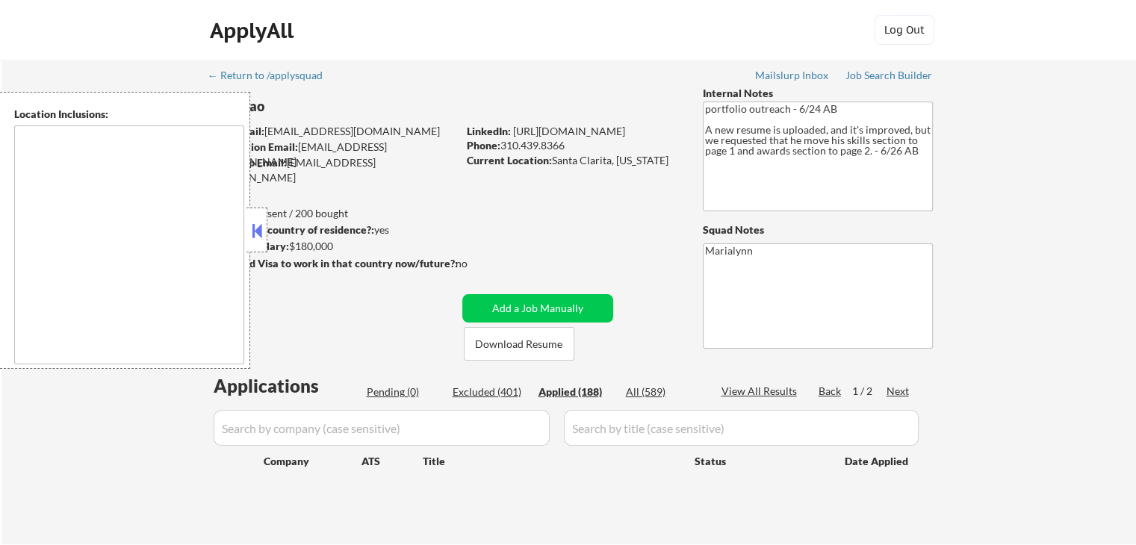
select select ""applied""
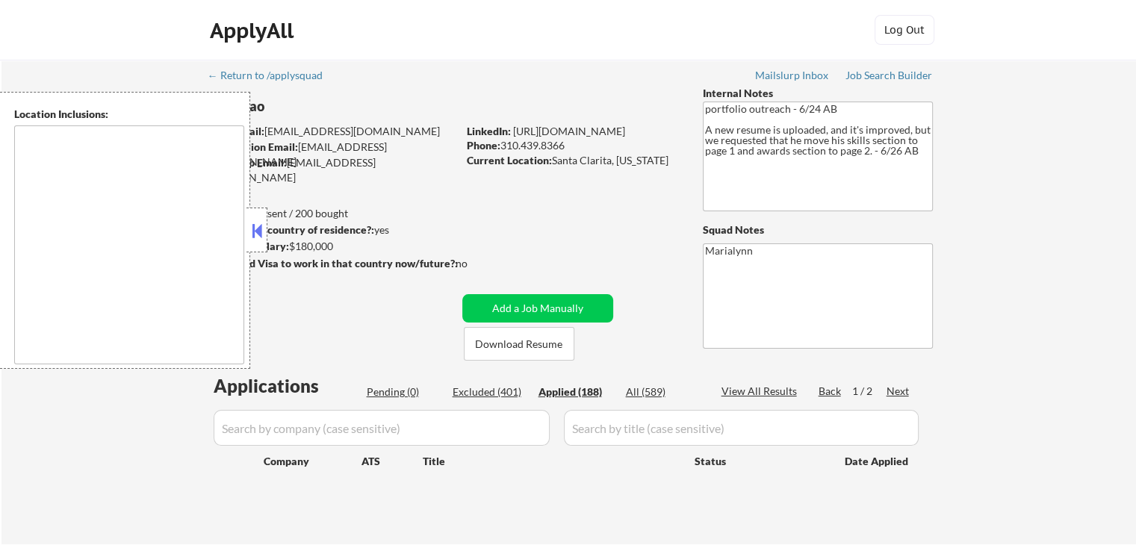
select select ""applied""
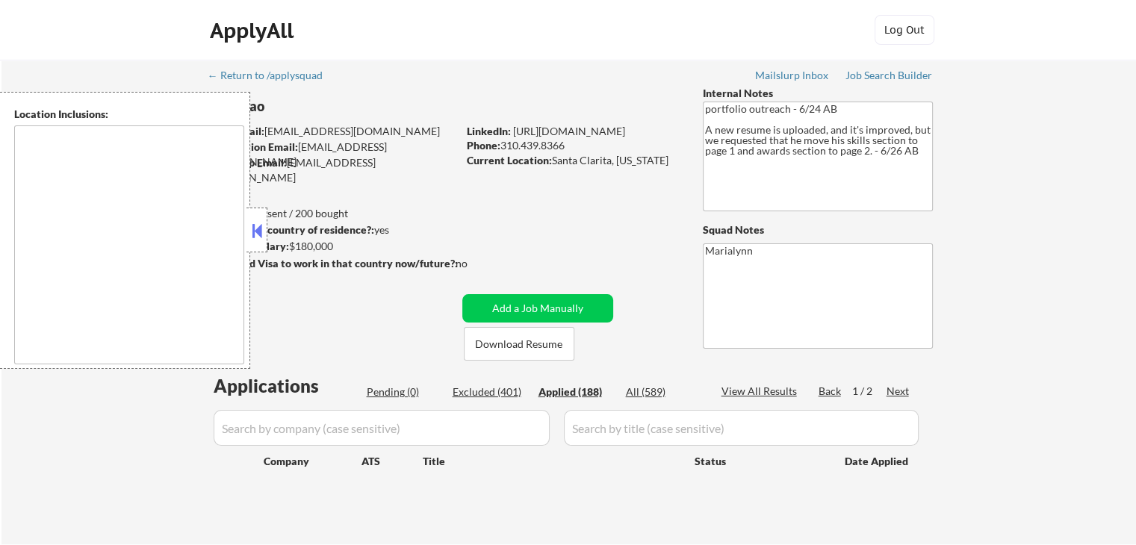
select select ""applied""
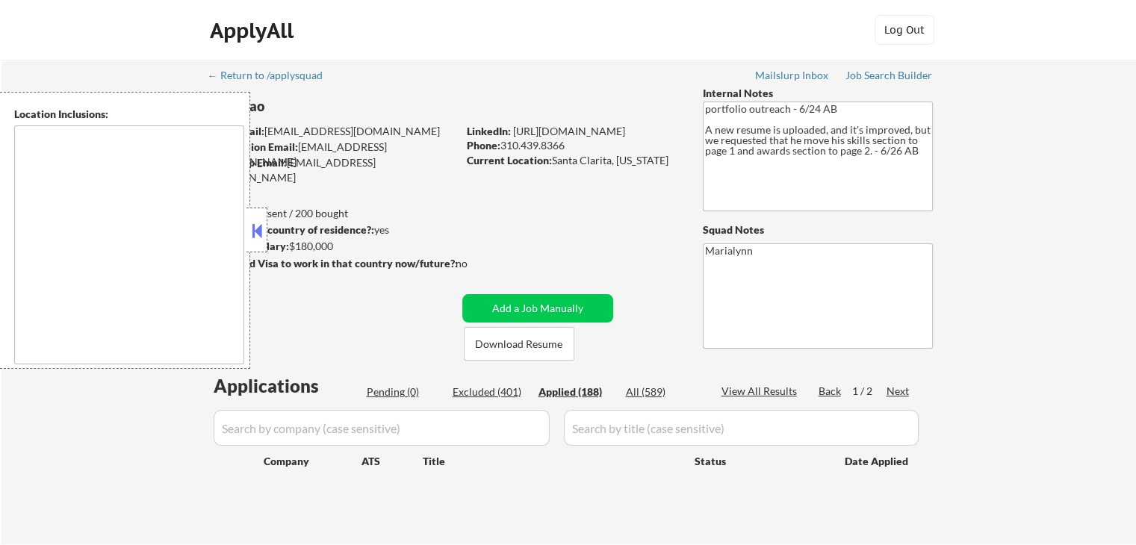
select select ""applied""
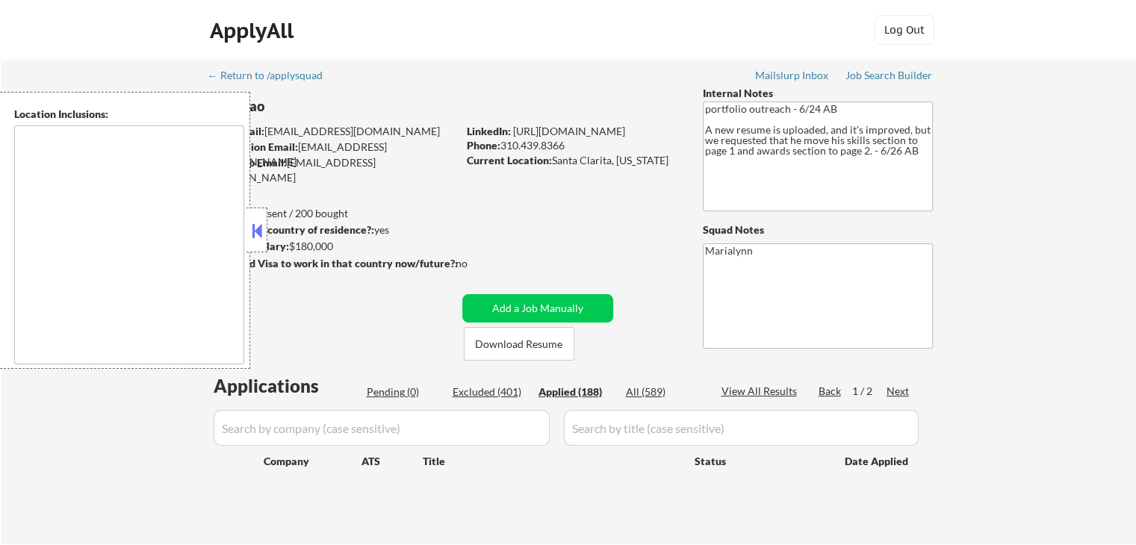
select select ""applied""
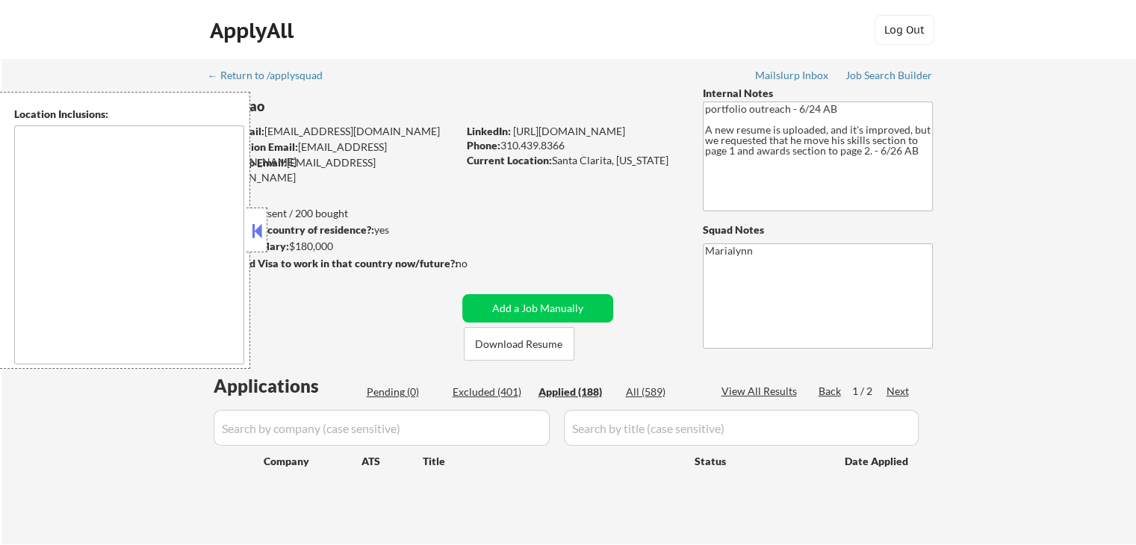
select select ""applied""
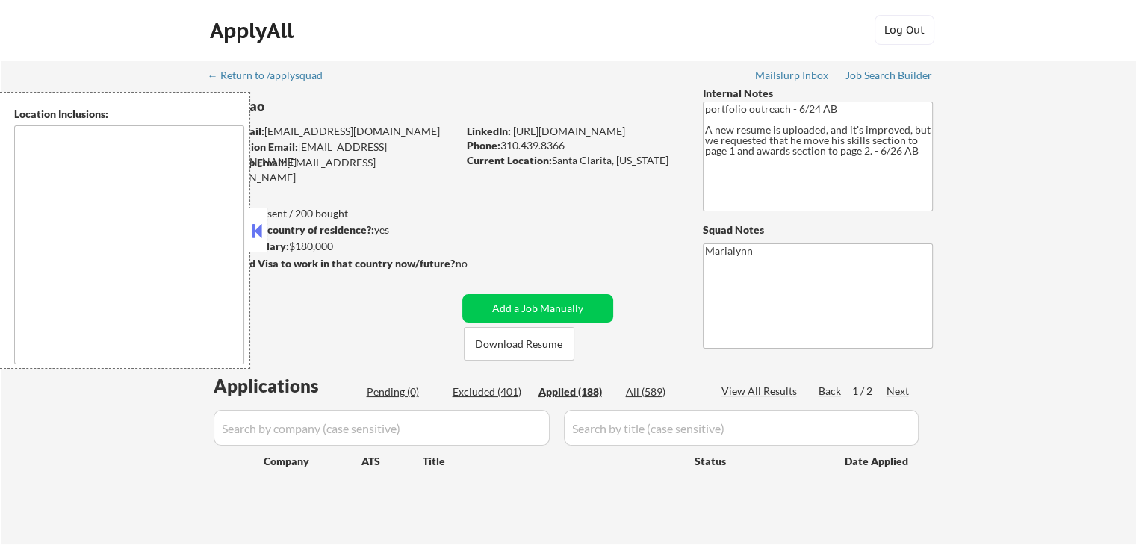
select select ""applied""
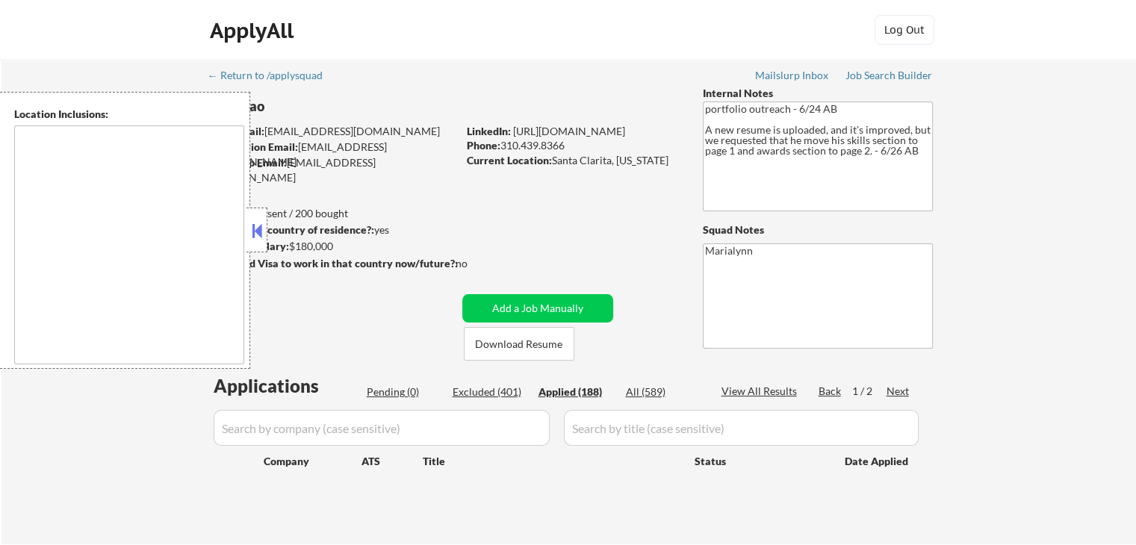
select select ""applied""
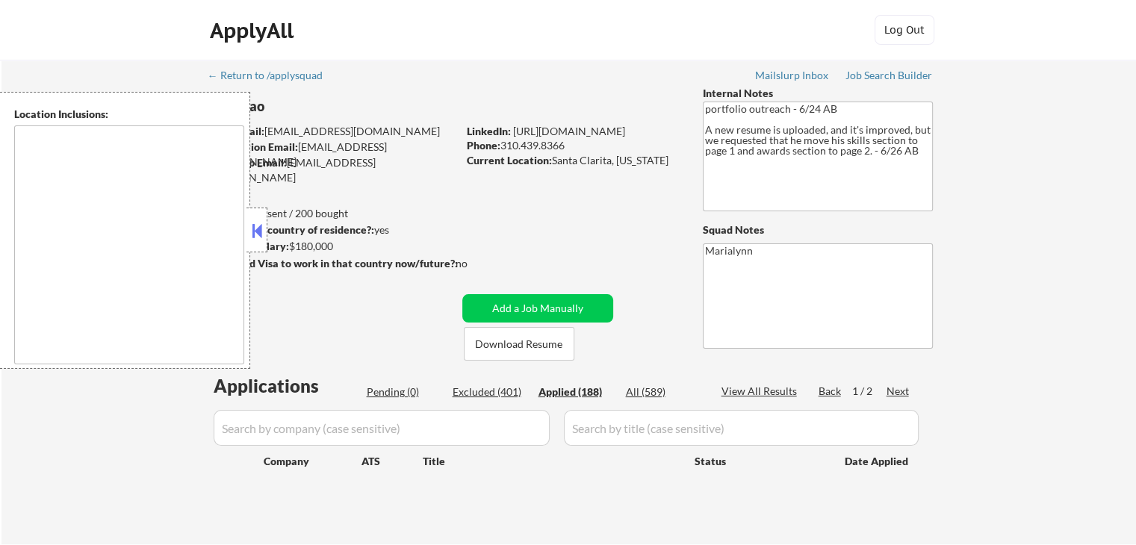
select select ""applied""
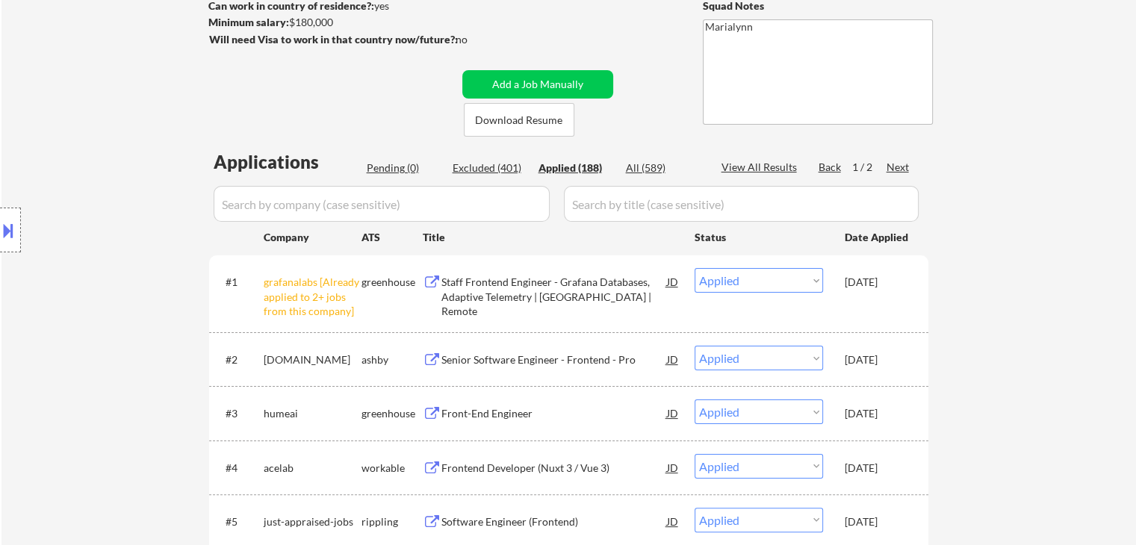
scroll to position [373, 0]
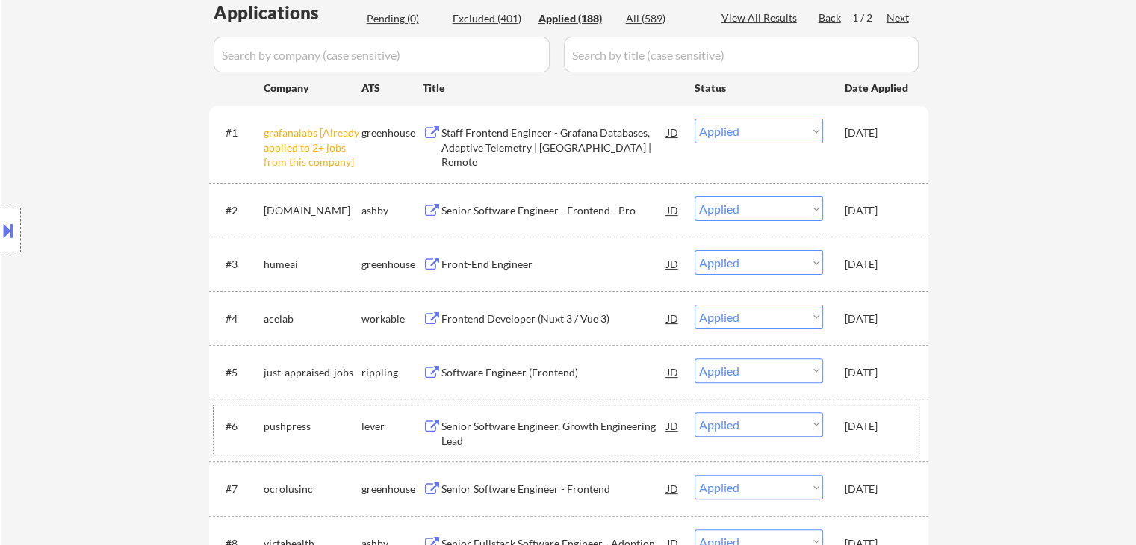
click at [892, 419] on div "Oct 10, 2025" at bounding box center [878, 426] width 66 height 15
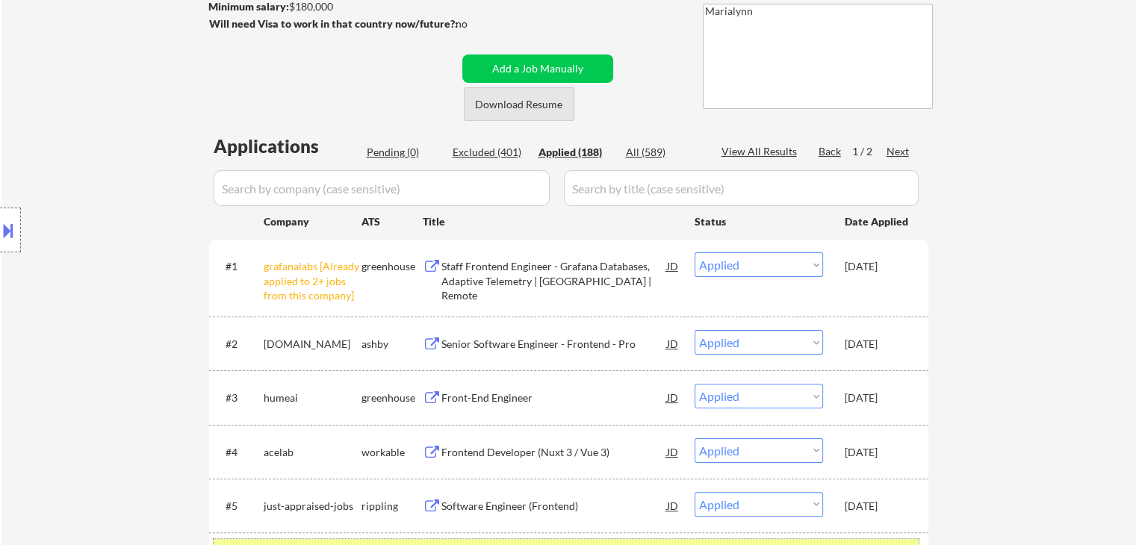
scroll to position [98, 0]
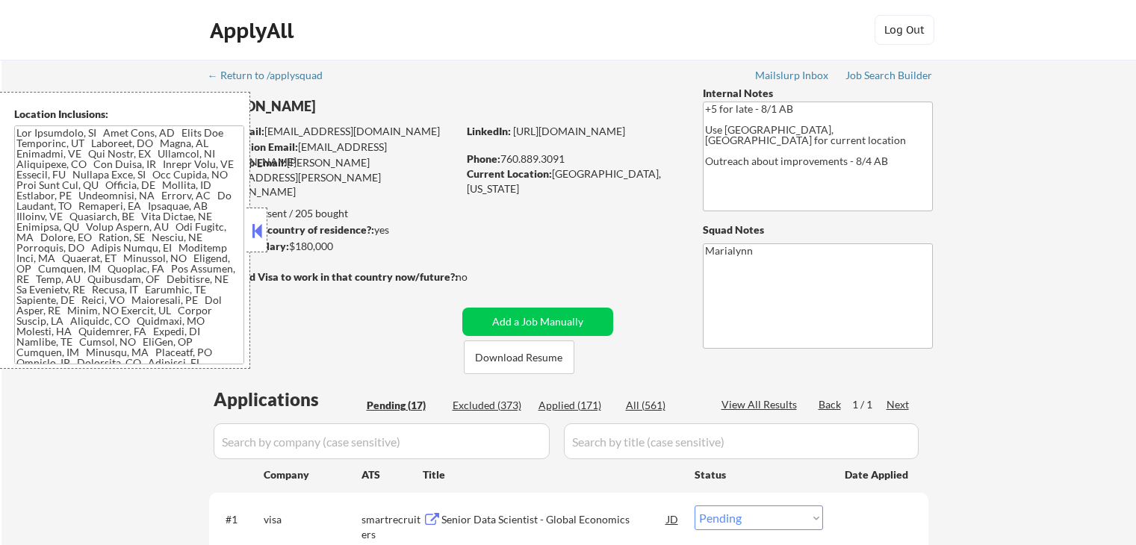
select select ""pending""
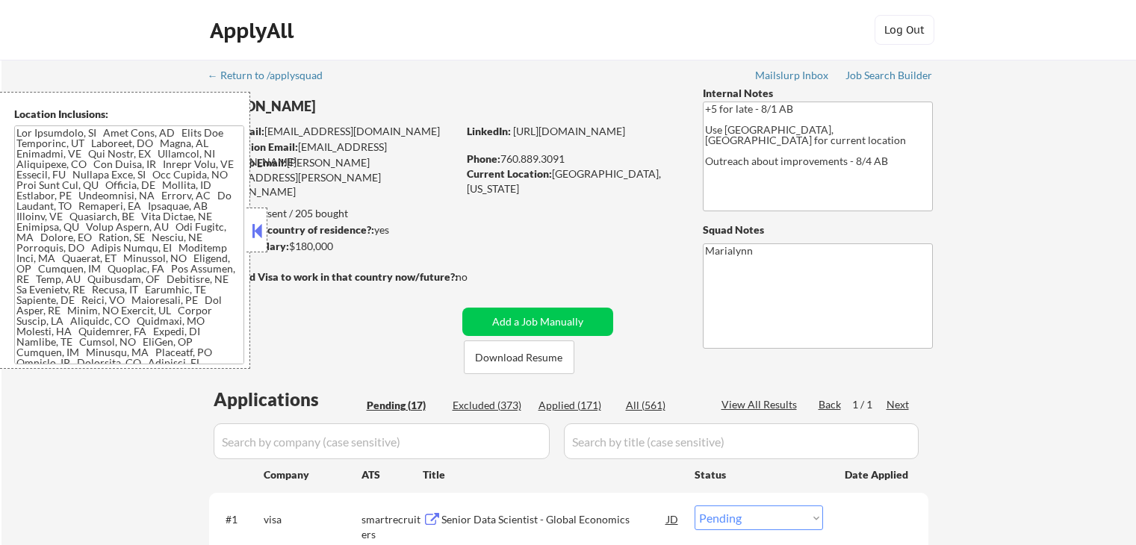
select select ""pending""
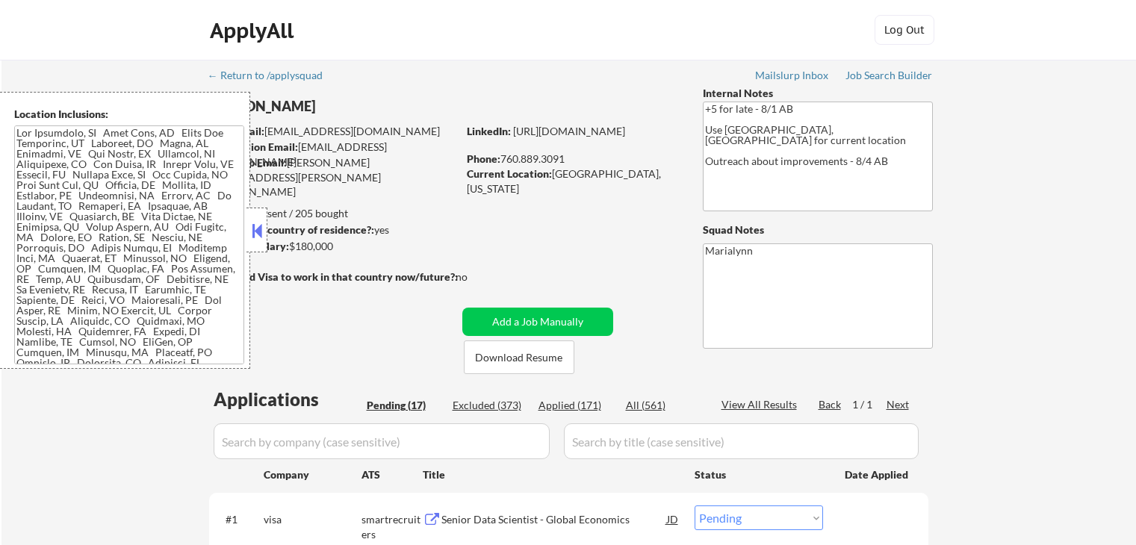
select select ""pending""
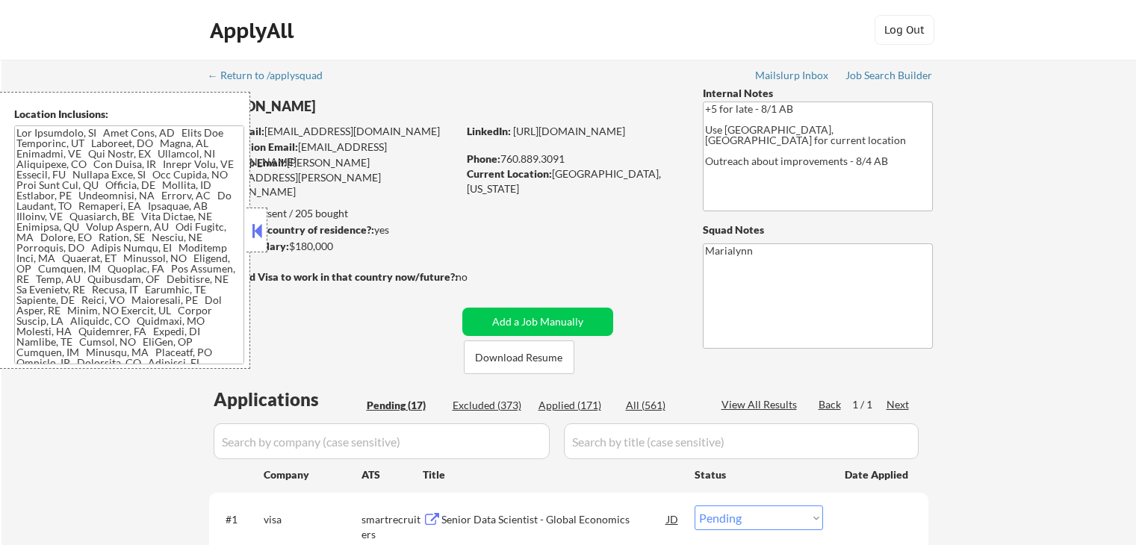
select select ""pending""
click at [246, 220] on div at bounding box center [256, 230] width 21 height 45
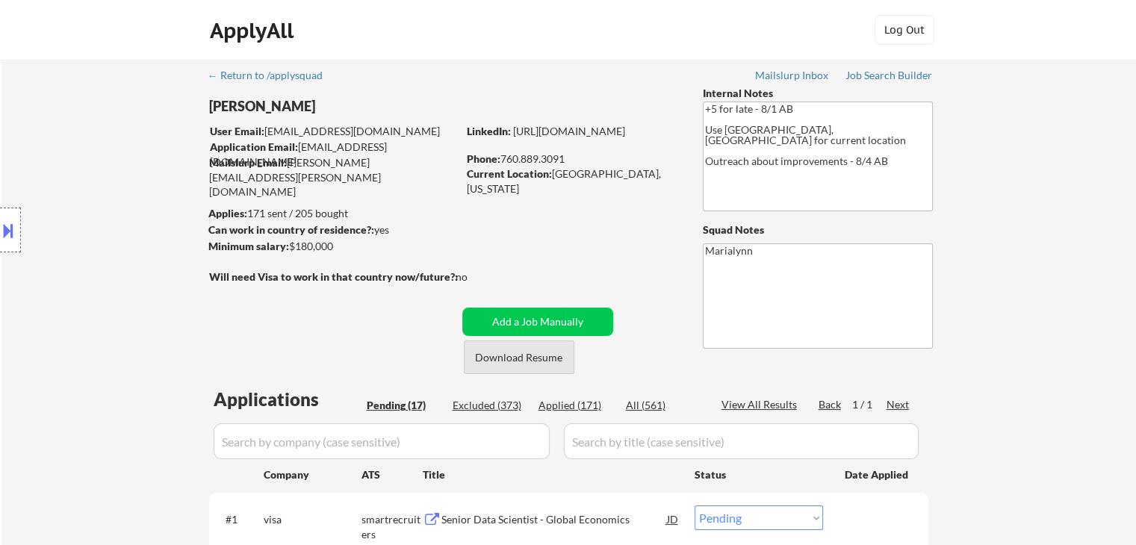
drag, startPoint x: 560, startPoint y: 364, endPoint x: 547, endPoint y: 252, distance: 112.8
click at [560, 363] on button "Download Resume" at bounding box center [519, 357] width 111 height 34
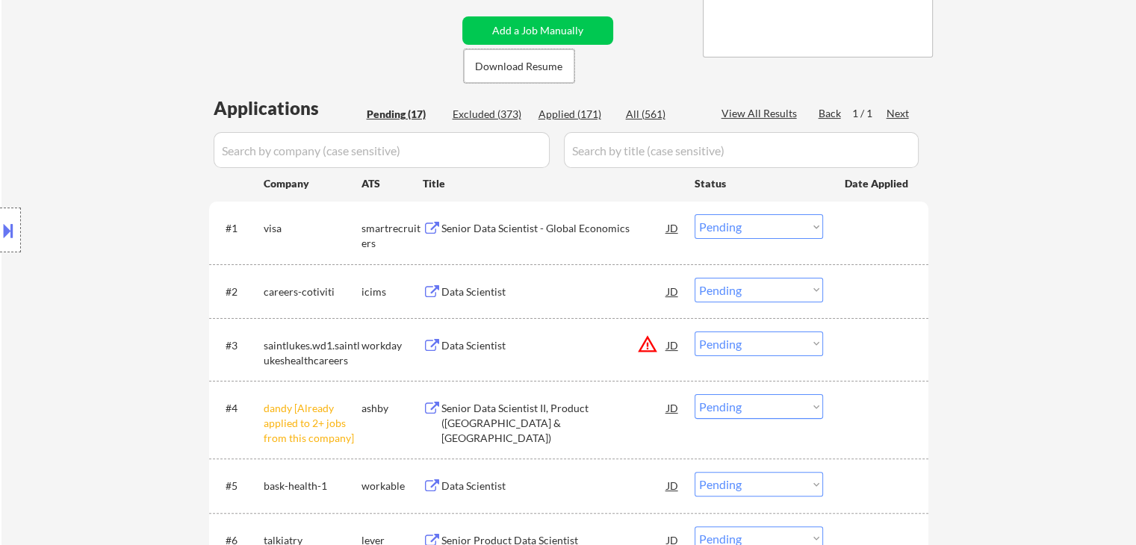
scroll to position [448, 0]
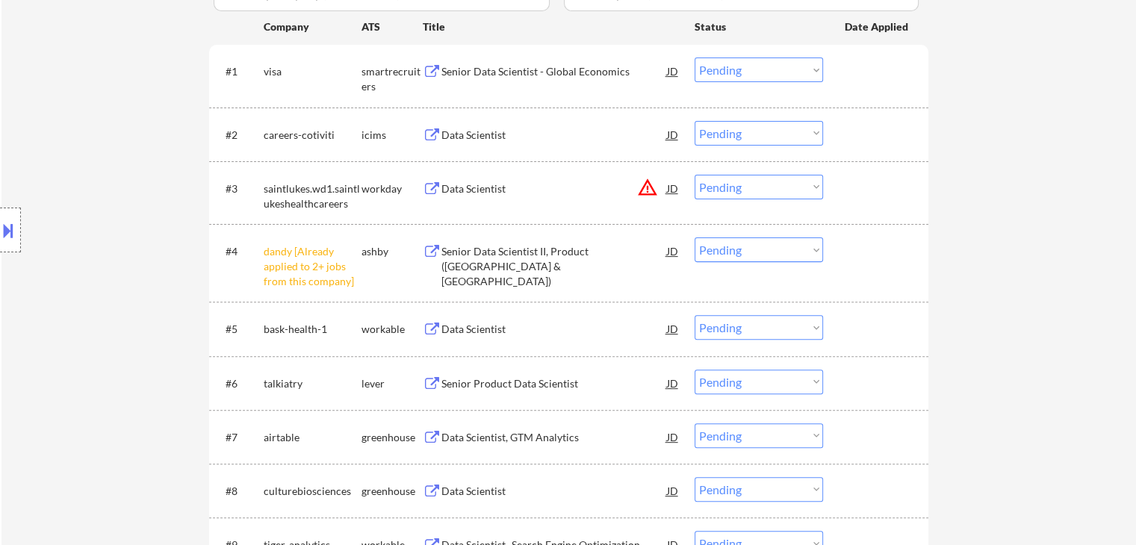
drag, startPoint x: 761, startPoint y: 249, endPoint x: 756, endPoint y: 261, distance: 12.8
click at [759, 253] on select "Choose an option... Pending Applied Excluded (Questions) Excluded (Expired) Exc…" at bounding box center [758, 249] width 128 height 25
click at [694, 237] on select "Choose an option... Pending Applied Excluded (Questions) Excluded (Expired) Exc…" at bounding box center [758, 249] width 128 height 25
select select ""pending""
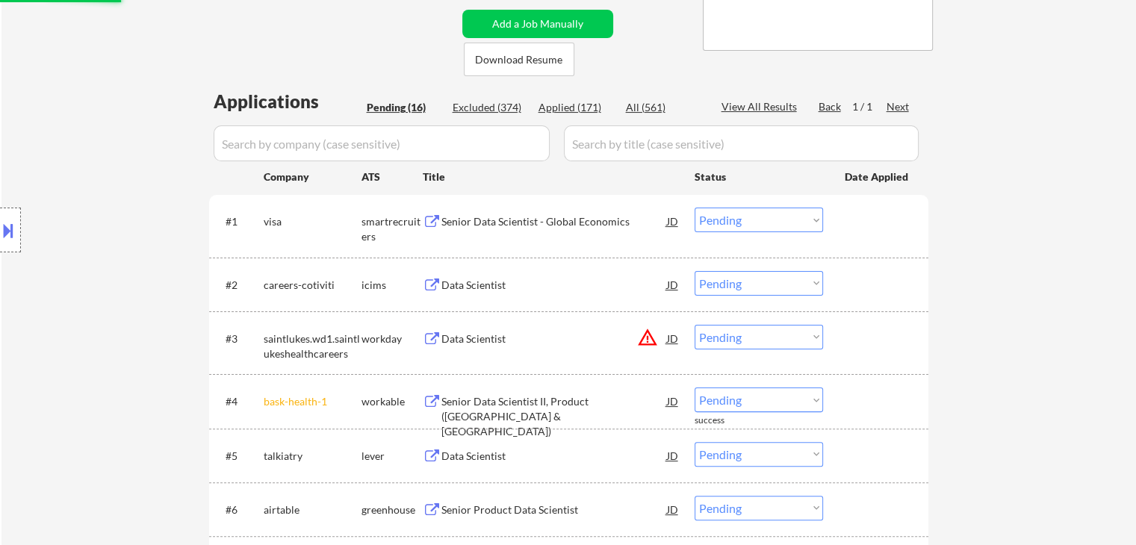
scroll to position [149, 0]
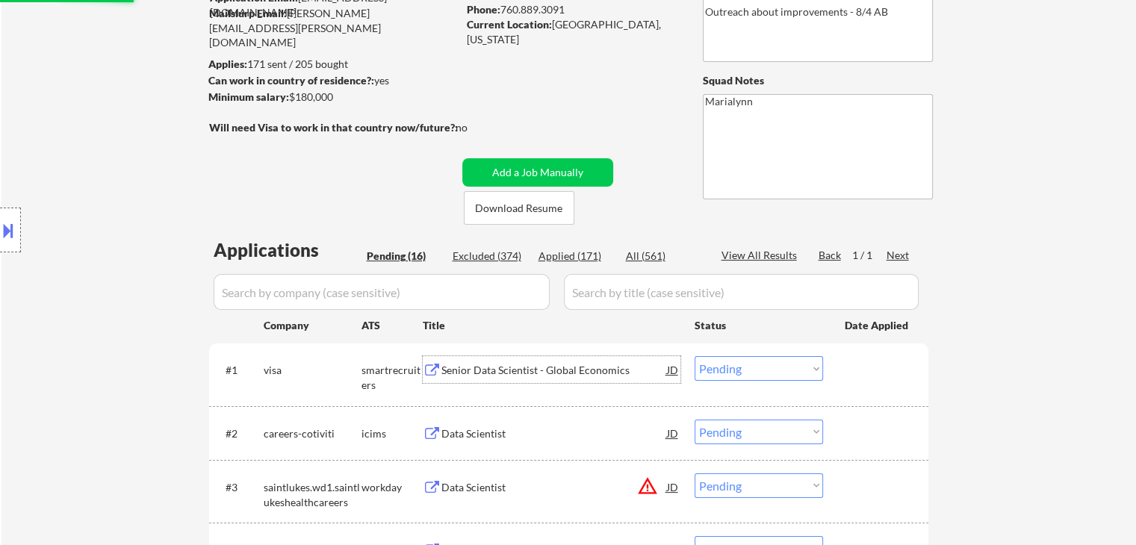
click at [506, 366] on div "Senior Data Scientist - Global Economics" at bounding box center [554, 370] width 226 height 15
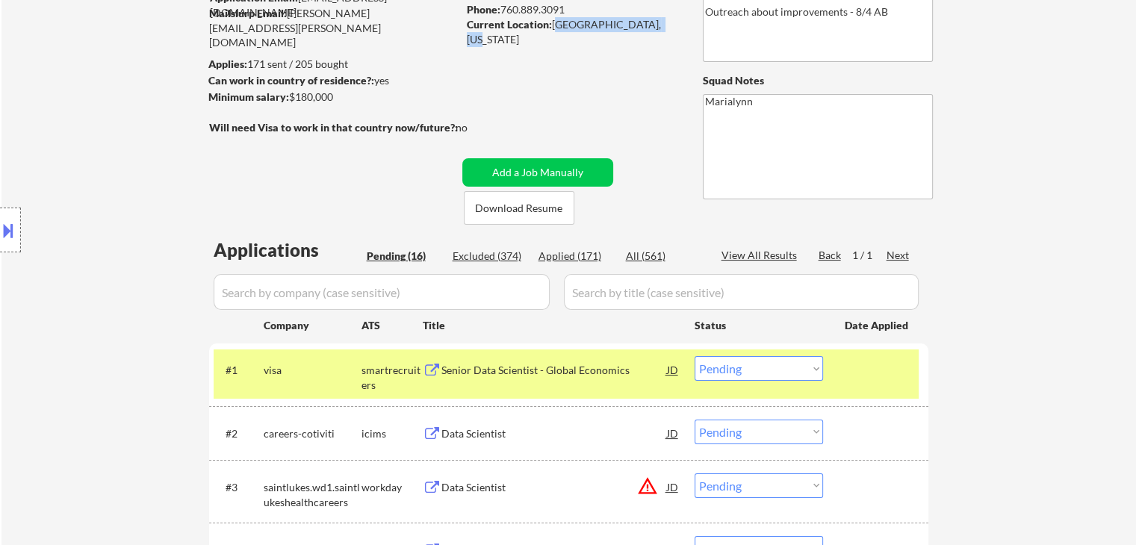
copy div "Oceanside, California"
drag, startPoint x: 556, startPoint y: 27, endPoint x: 661, endPoint y: 32, distance: 105.4
click at [661, 32] on div "Current Location: Oceanside, California" at bounding box center [572, 25] width 211 height 16
click at [733, 373] on select "Choose an option... Pending Applied Excluded (Questions) Excluded (Expired) Exc…" at bounding box center [758, 368] width 128 height 25
click at [694, 356] on select "Choose an option... Pending Applied Excluded (Questions) Excluded (Expired) Exc…" at bounding box center [758, 368] width 128 height 25
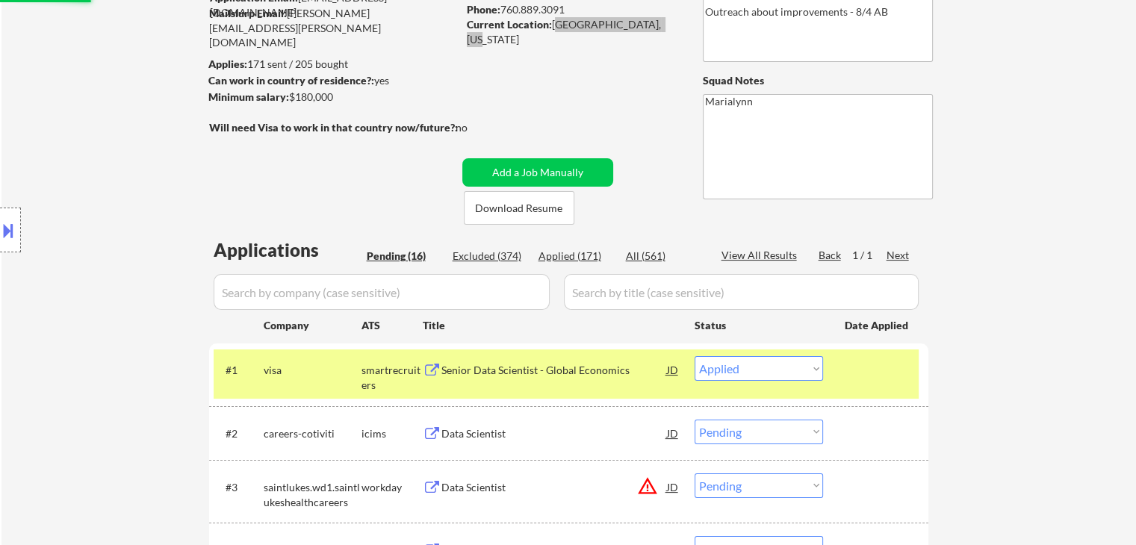
select select ""pending""
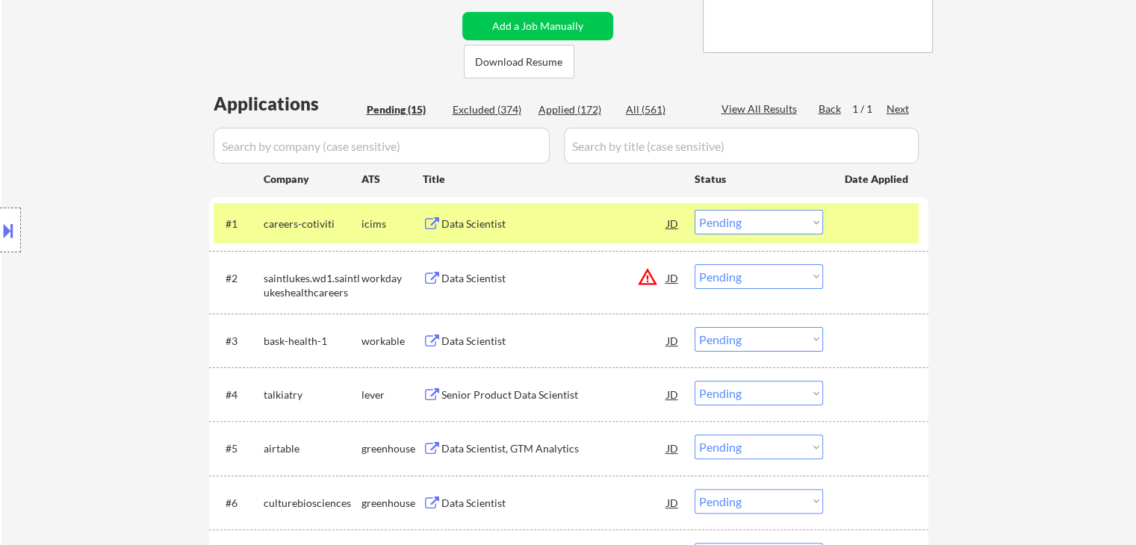
scroll to position [299, 0]
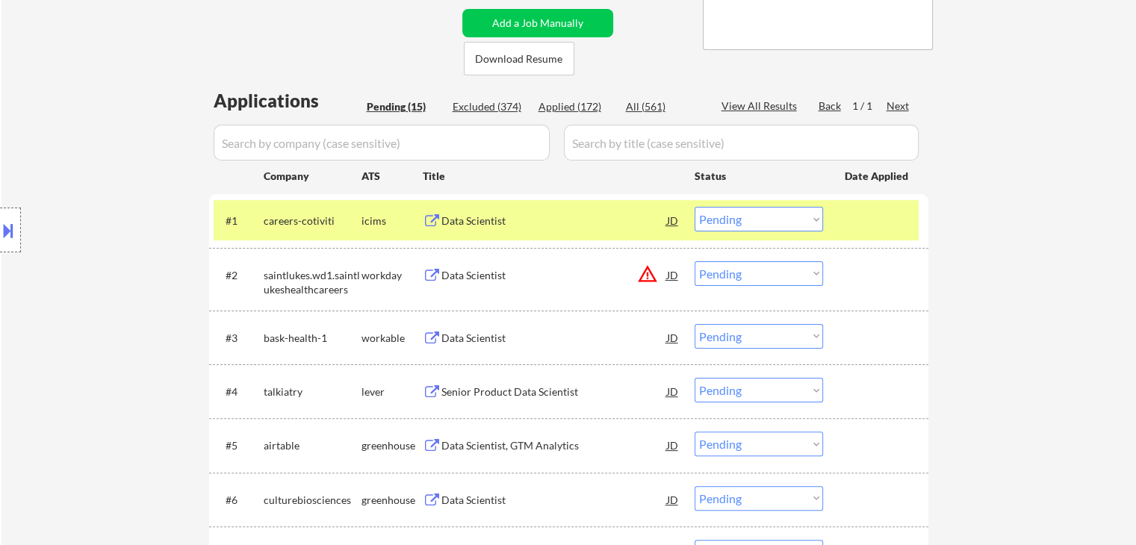
click at [461, 341] on div "Data Scientist" at bounding box center [554, 338] width 226 height 15
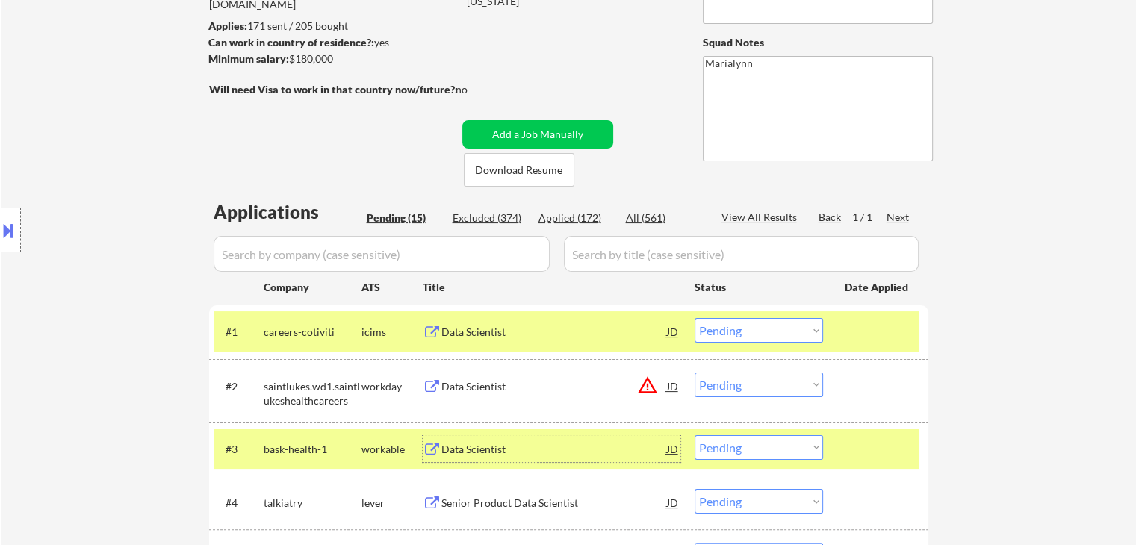
scroll to position [224, 0]
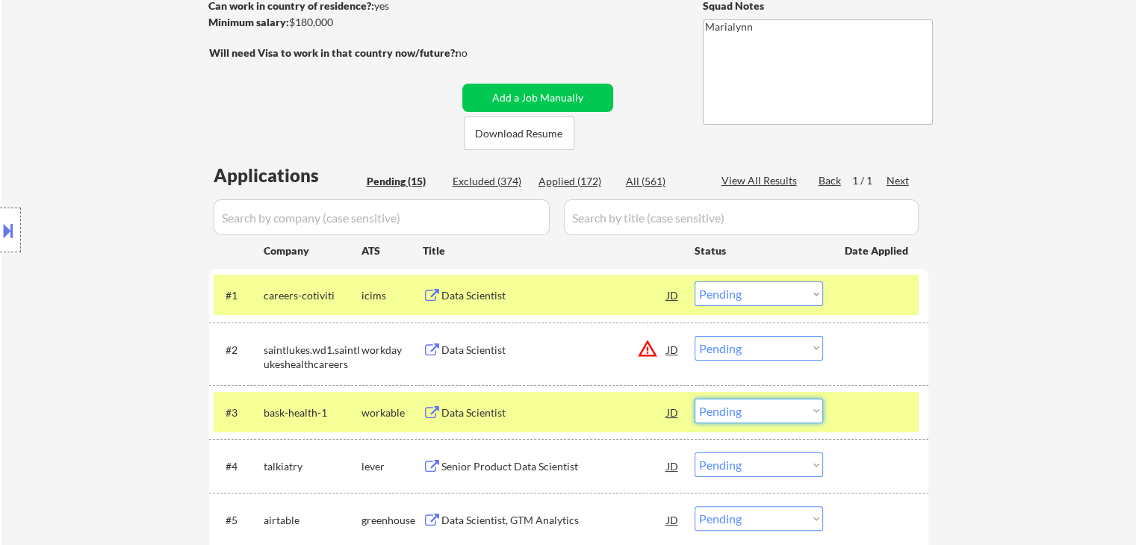
click at [747, 408] on select "Choose an option... Pending Applied Excluded (Questions) Excluded (Expired) Exc…" at bounding box center [758, 411] width 128 height 25
click at [694, 399] on select "Choose an option... Pending Applied Excluded (Questions) Excluded (Expired) Exc…" at bounding box center [758, 411] width 128 height 25
select select ""pending""
click at [385, 386] on div "#3 talkiatry lever Senior Product Data Scientist JD warning_amber Choose an opt…" at bounding box center [568, 412] width 719 height 54
drag, startPoint x: 379, startPoint y: 409, endPoint x: 440, endPoint y: 327, distance: 102.0
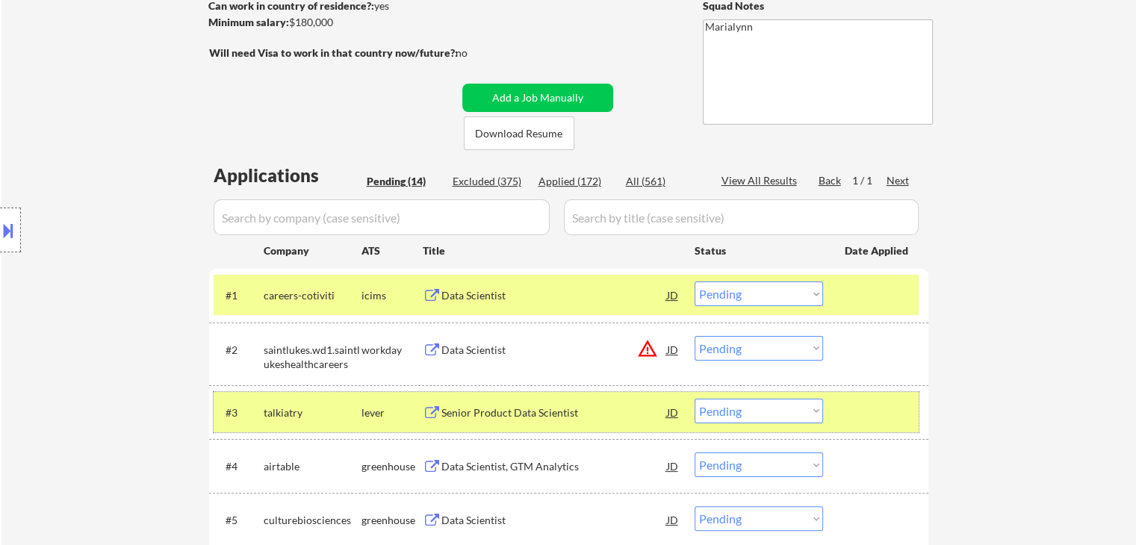
click at [385, 405] on div "lever" at bounding box center [391, 412] width 61 height 15
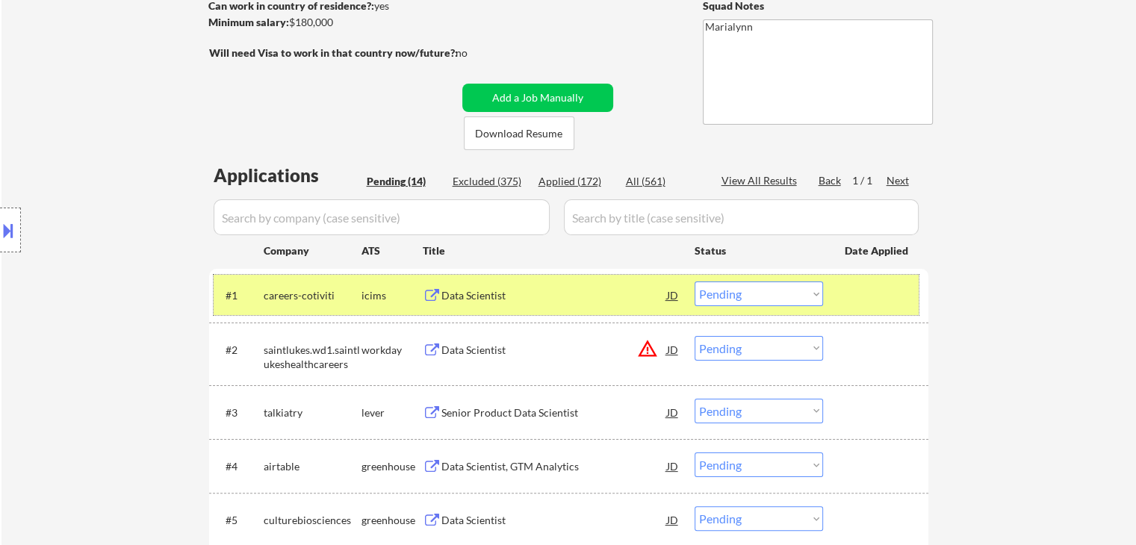
click at [473, 278] on div "#1 careers-cotiviti icims Data Scientist JD Choose an option... Pending Applied…" at bounding box center [566, 295] width 705 height 40
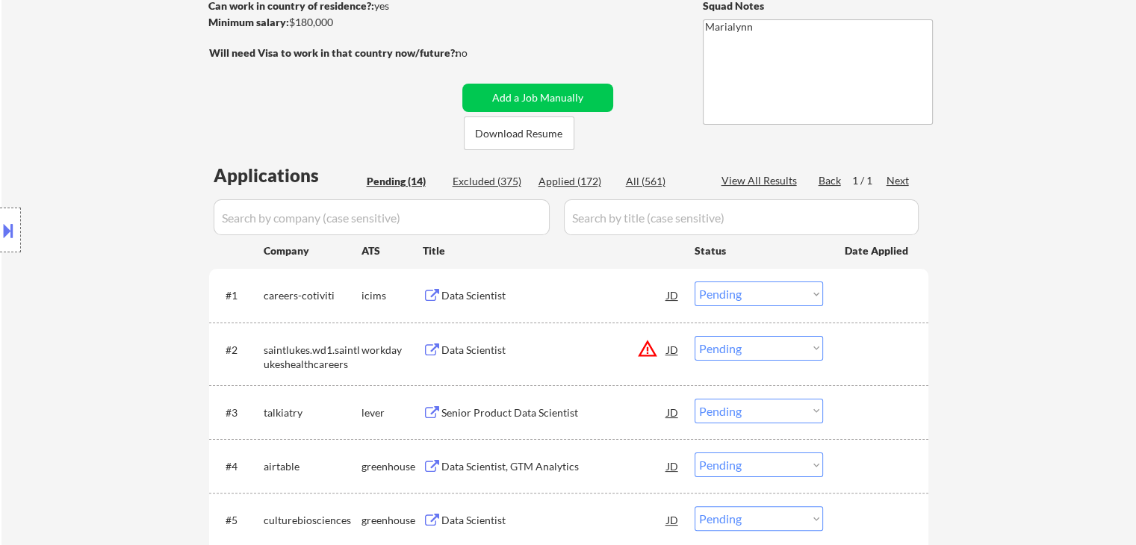
click at [458, 289] on div "Data Scientist" at bounding box center [554, 295] width 226 height 15
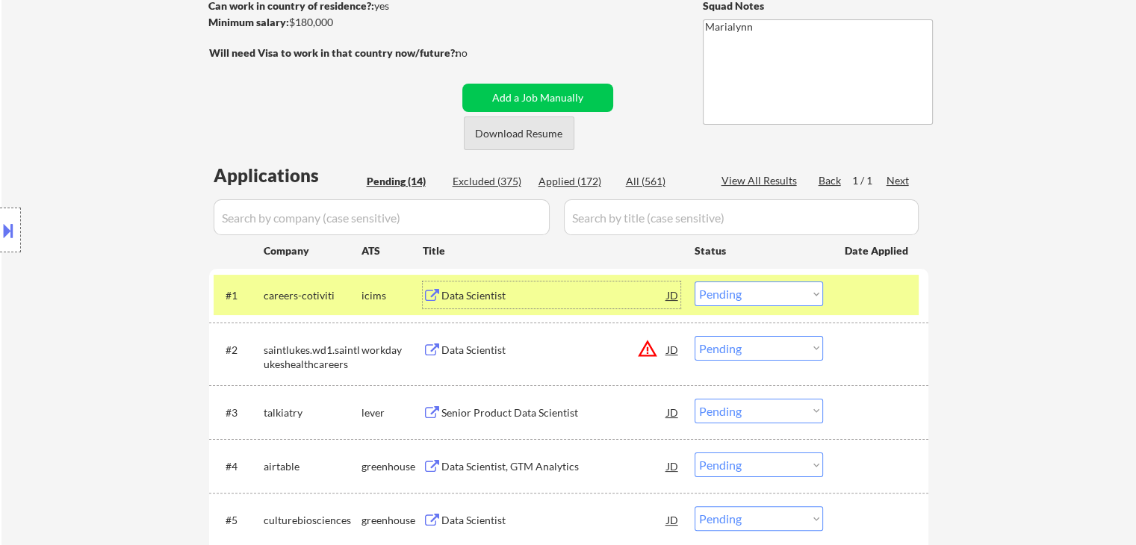
drag, startPoint x: 570, startPoint y: 305, endPoint x: 591, endPoint y: 336, distance: 37.7
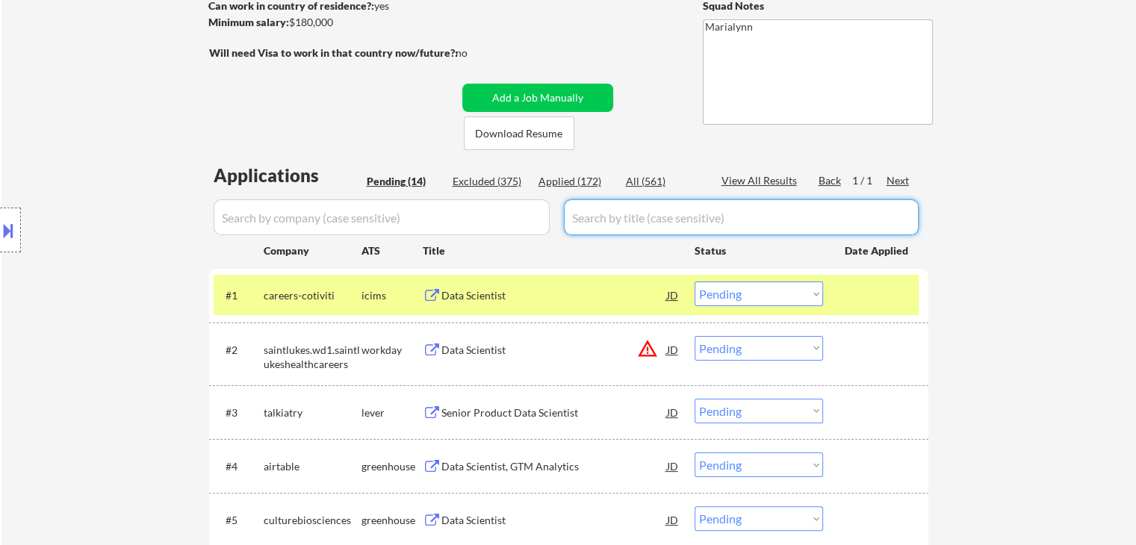
click at [753, 287] on select "Choose an option... Pending Applied Excluded (Questions) Excluded (Expired) Exc…" at bounding box center [758, 294] width 128 height 25
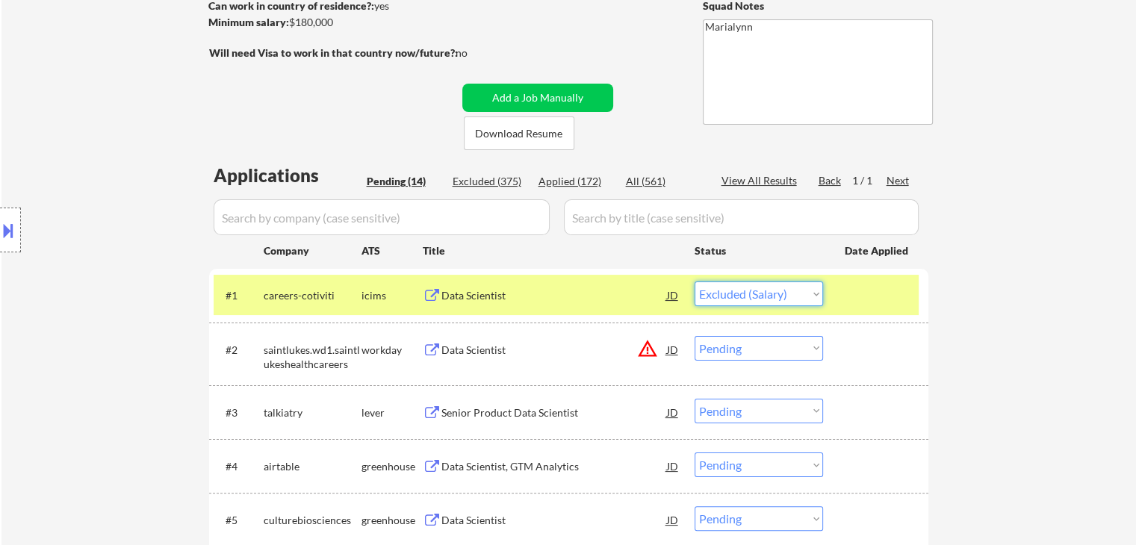
click at [694, 282] on select "Choose an option... Pending Applied Excluded (Questions) Excluded (Expired) Exc…" at bounding box center [758, 294] width 128 height 25
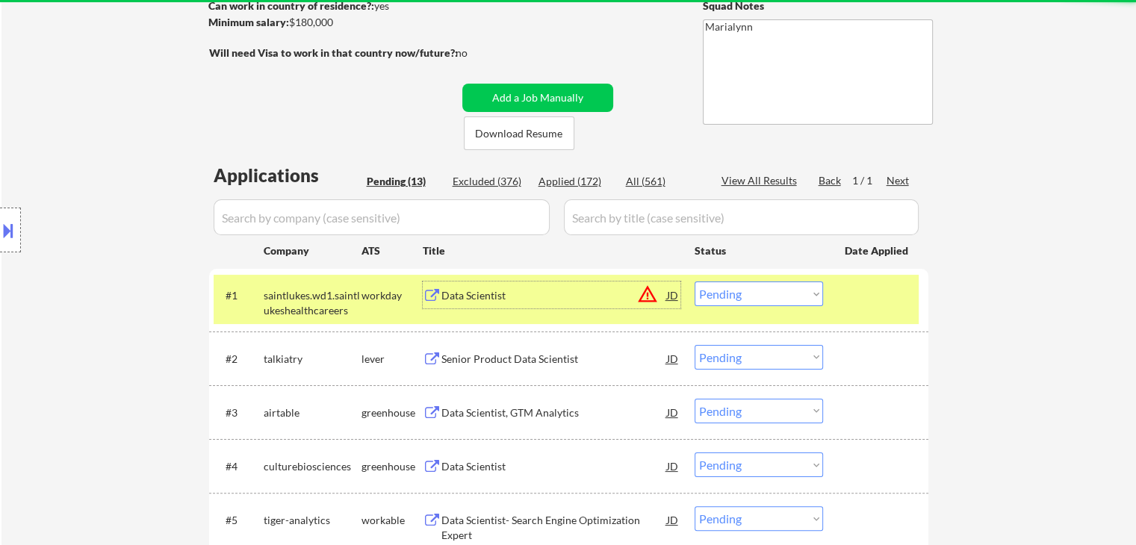
click at [468, 305] on div "Data Scientist" at bounding box center [554, 295] width 226 height 27
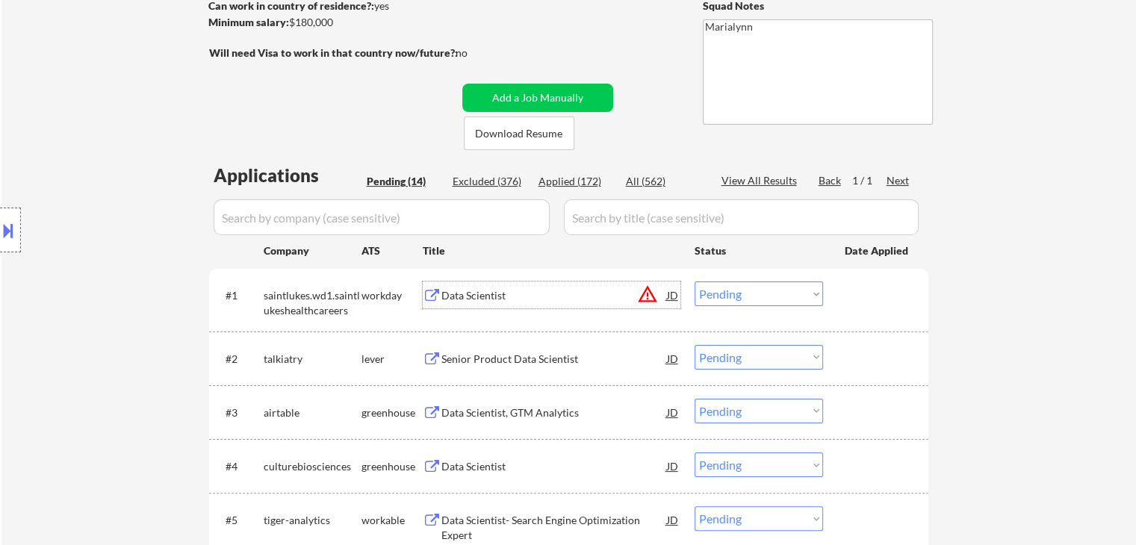
drag, startPoint x: 744, startPoint y: 289, endPoint x: 756, endPoint y: 305, distance: 19.7
click at [744, 289] on select "Choose an option... Pending Applied Excluded (Questions) Excluded (Expired) Exc…" at bounding box center [758, 294] width 128 height 25
click at [694, 282] on select "Choose an option... Pending Applied Excluded (Questions) Excluded (Expired) Exc…" at bounding box center [758, 294] width 128 height 25
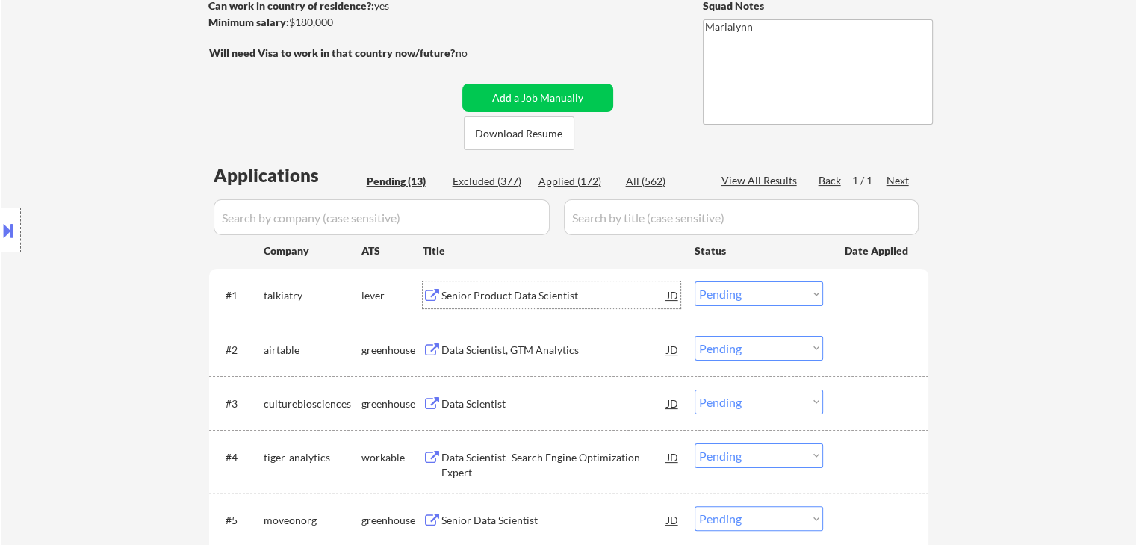
click at [518, 289] on div "Senior Product Data Scientist" at bounding box center [554, 295] width 226 height 15
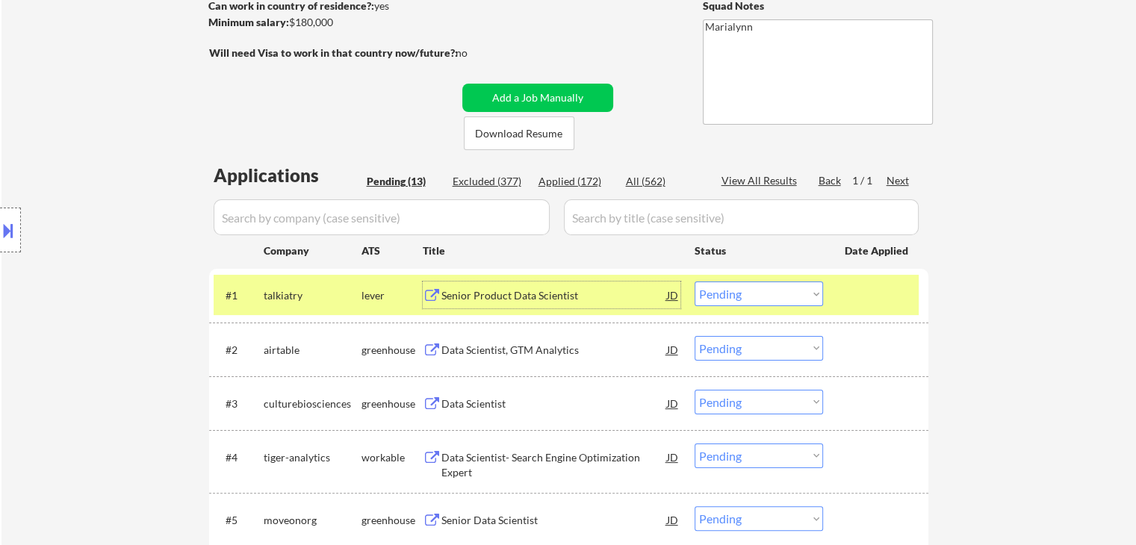
drag, startPoint x: 743, startPoint y: 292, endPoint x: 740, endPoint y: 305, distance: 13.8
click at [743, 292] on select "Choose an option... Pending Applied Excluded (Questions) Excluded (Expired) Exc…" at bounding box center [758, 294] width 128 height 25
click at [694, 282] on select "Choose an option... Pending Applied Excluded (Questions) Excluded (Expired) Exc…" at bounding box center [758, 294] width 128 height 25
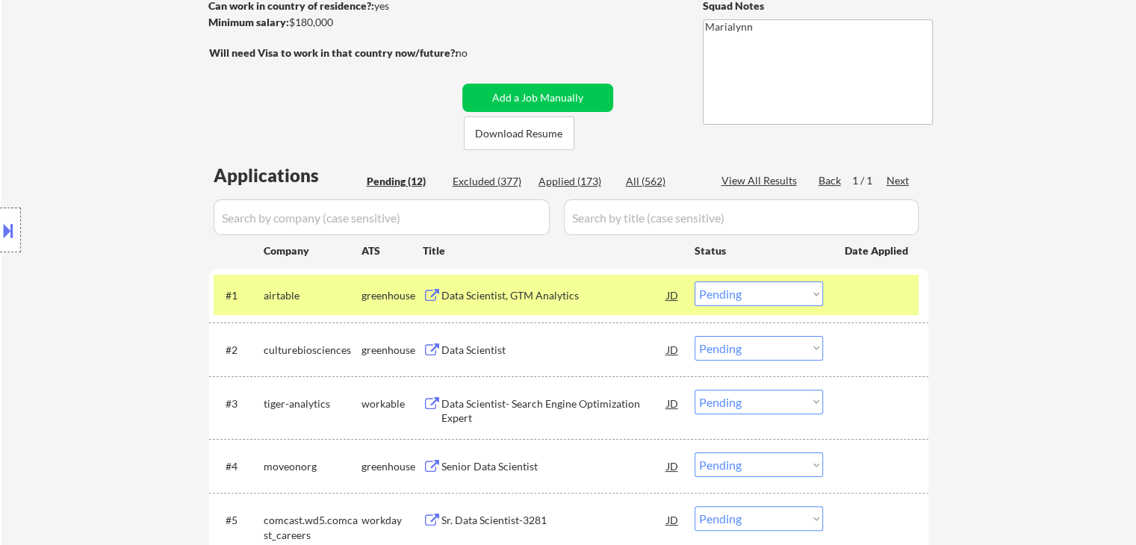
click at [523, 294] on div "Data Scientist, GTM Analytics" at bounding box center [554, 295] width 226 height 15
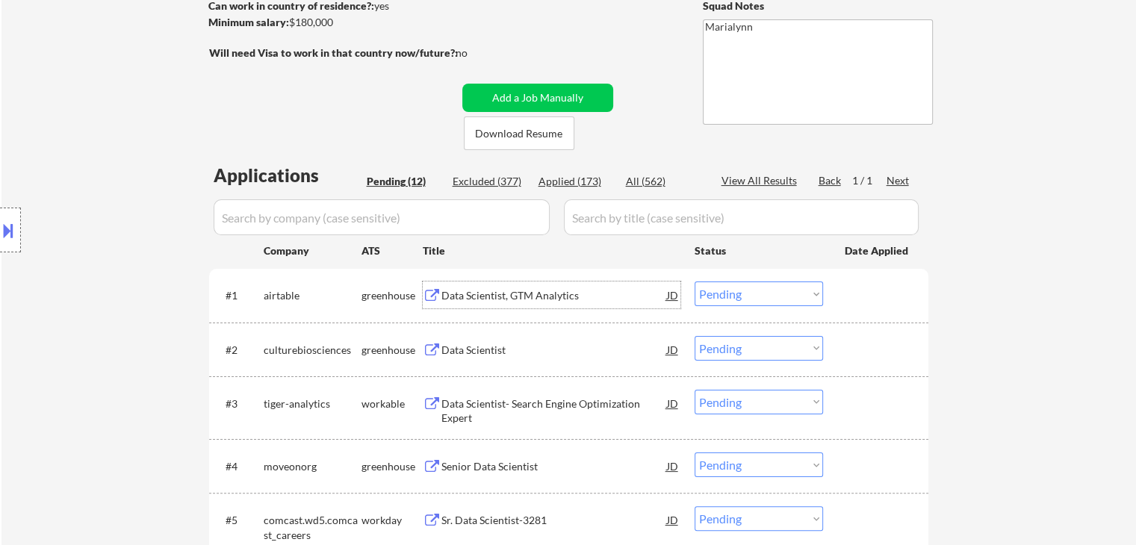
scroll to position [0, 0]
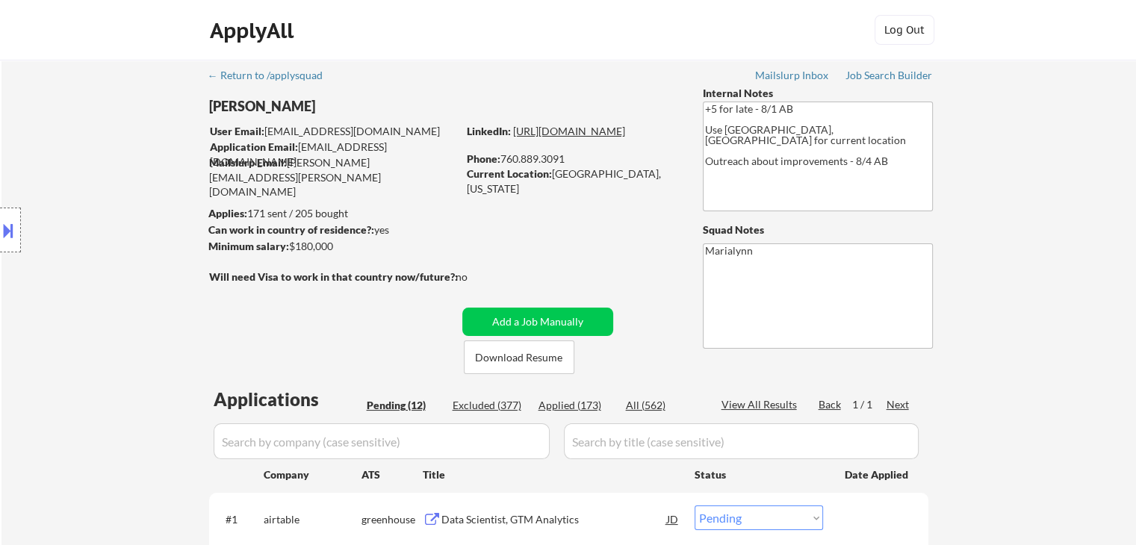
click at [601, 137] on link "https://www.linkedin.com/in/sfeconomist/" at bounding box center [569, 131] width 112 height 13
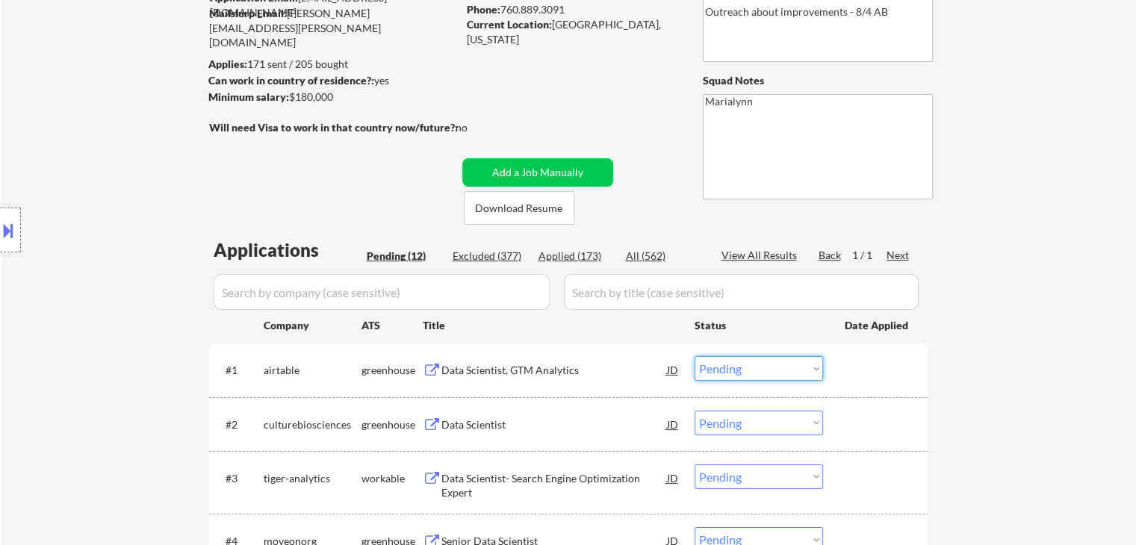
click at [757, 373] on select "Choose an option... Pending Applied Excluded (Questions) Excluded (Expired) Exc…" at bounding box center [758, 368] width 128 height 25
click at [694, 356] on select "Choose an option... Pending Applied Excluded (Questions) Excluded (Expired) Exc…" at bounding box center [758, 368] width 128 height 25
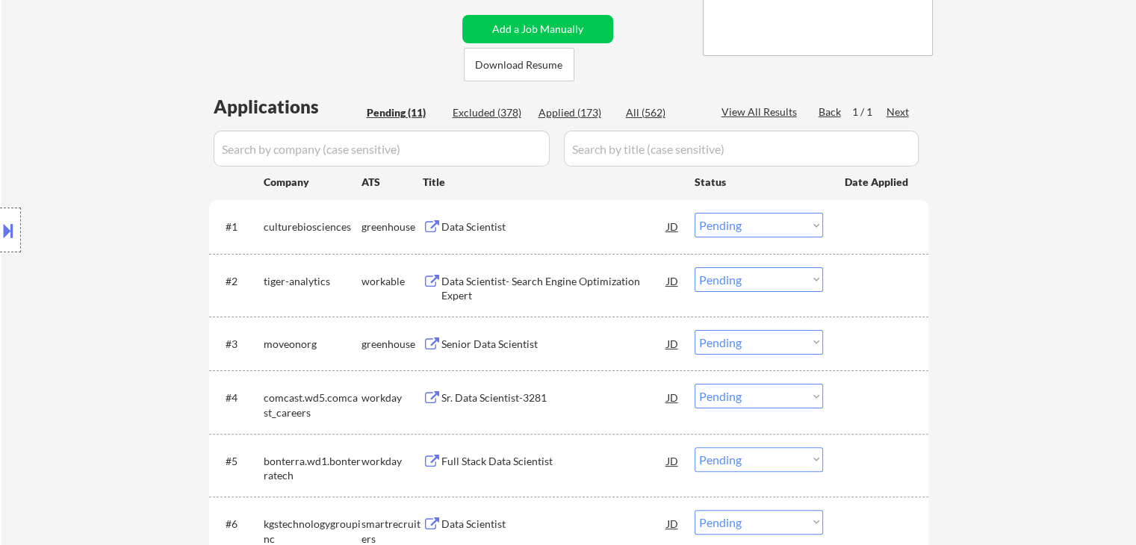
scroll to position [373, 0]
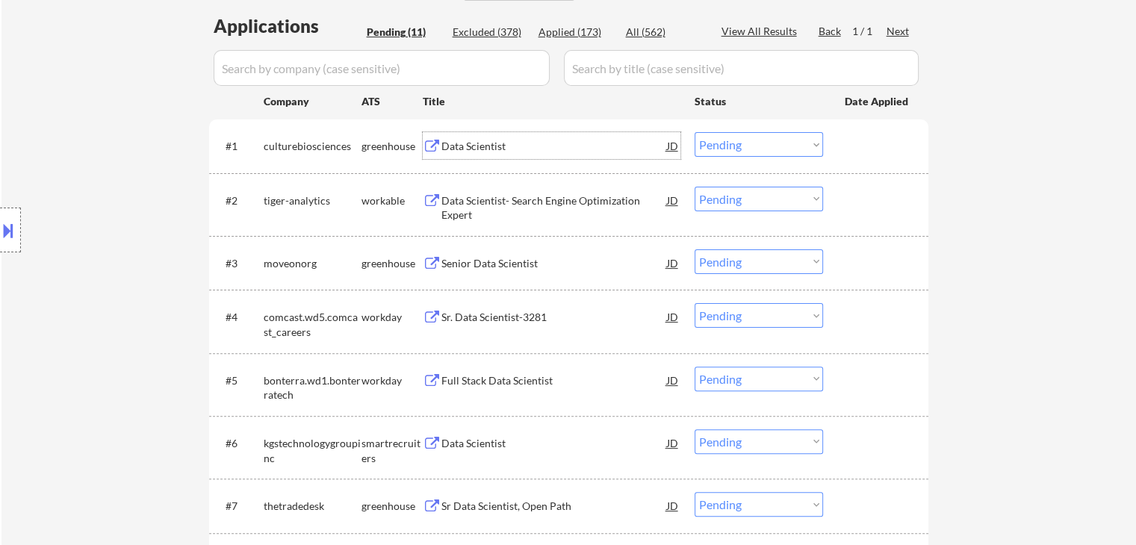
click at [477, 151] on div "Data Scientist" at bounding box center [554, 146] width 226 height 15
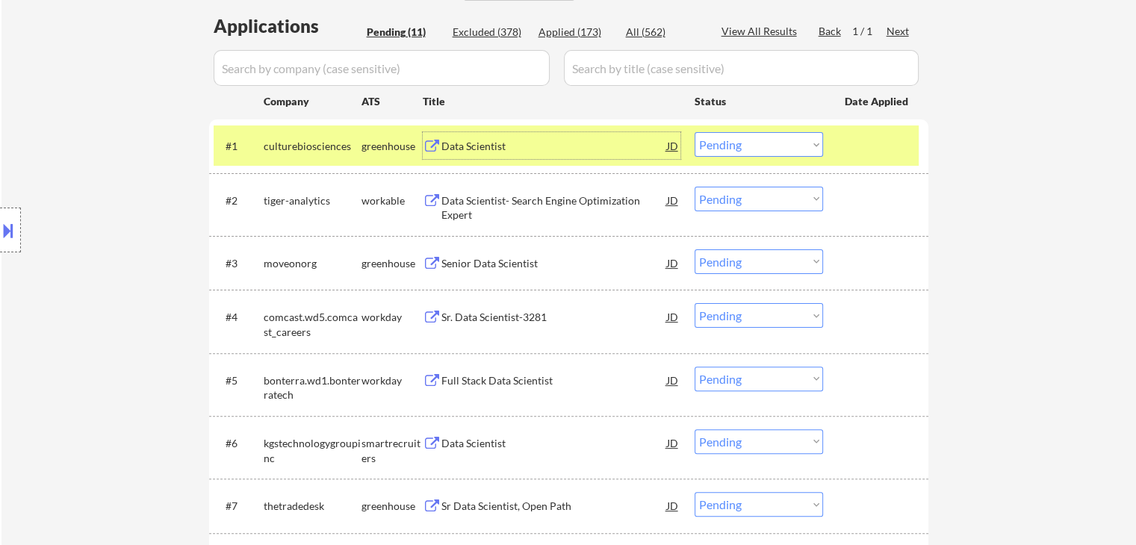
click at [753, 139] on select "Choose an option... Pending Applied Excluded (Questions) Excluded (Expired) Exc…" at bounding box center [758, 144] width 128 height 25
click at [694, 132] on select "Choose an option... Pending Applied Excluded (Questions) Excluded (Expired) Exc…" at bounding box center [758, 144] width 128 height 25
select select ""pending""
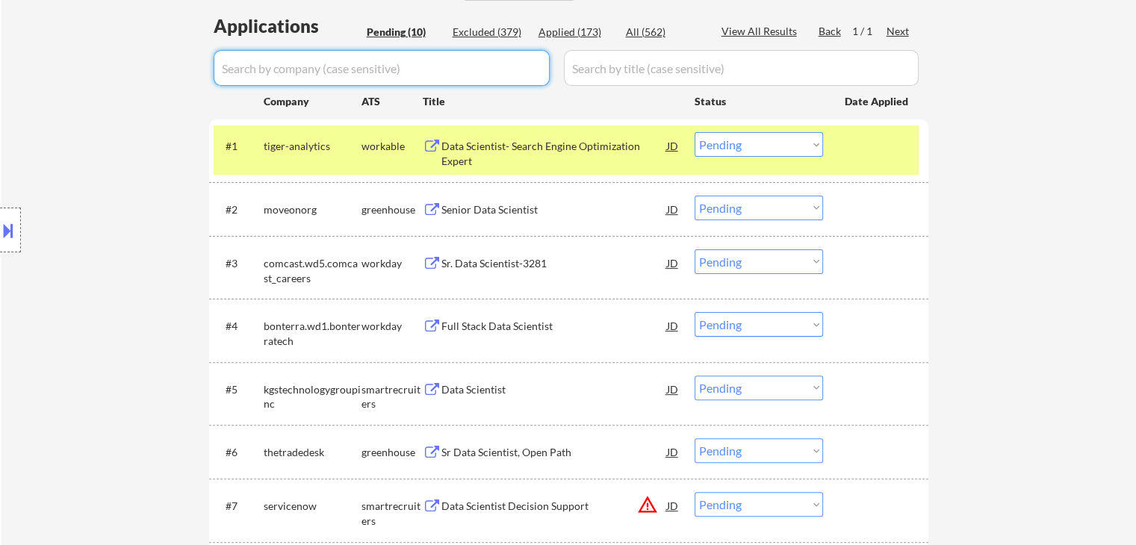
click at [472, 62] on input "input" at bounding box center [382, 68] width 336 height 36
paste input "culturebiosciences"
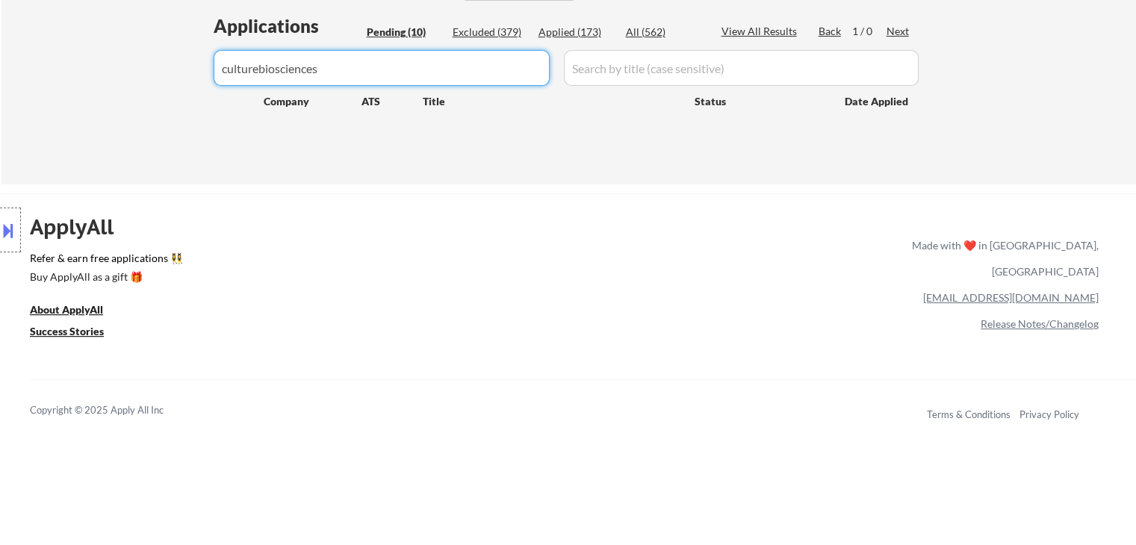
type input "culturebiosciences"
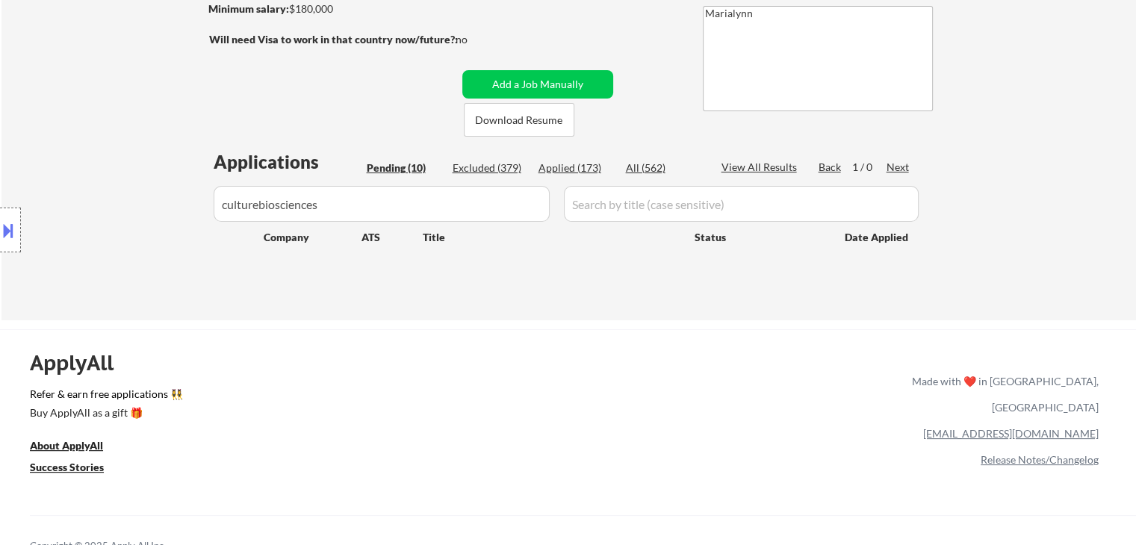
scroll to position [224, 0]
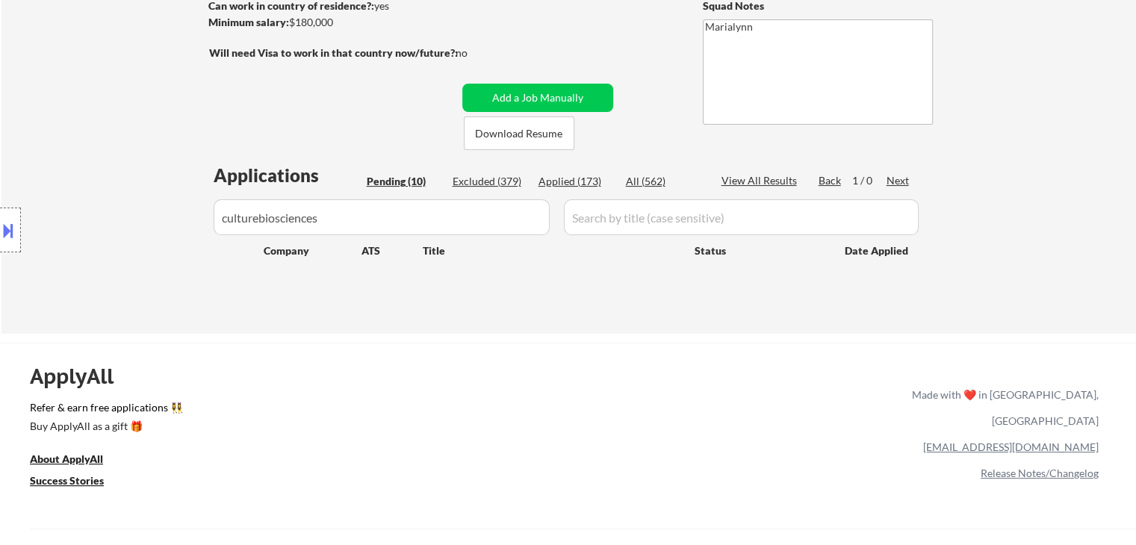
click at [639, 181] on div "All (562)" at bounding box center [663, 181] width 75 height 15
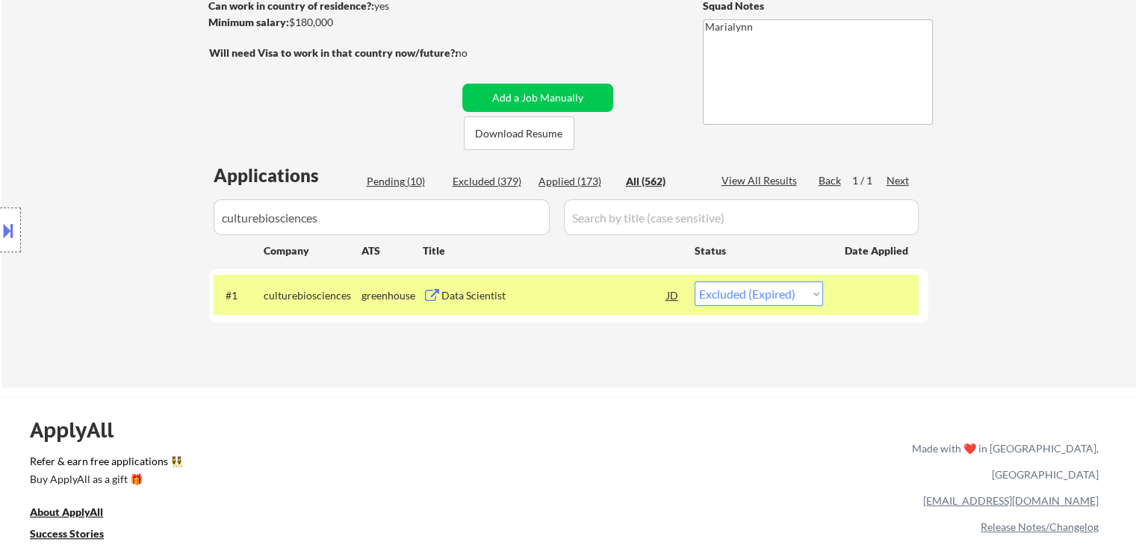
drag, startPoint x: 725, startPoint y: 290, endPoint x: 727, endPoint y: 300, distance: 10.0
click at [723, 290] on select "Choose an option... Pending Applied Excluded (Questions) Excluded (Expired) Exc…" at bounding box center [758, 294] width 128 height 25
select select ""applied""
click at [694, 282] on select "Choose an option... Pending Applied Excluded (Questions) Excluded (Expired) Exc…" at bounding box center [758, 294] width 128 height 25
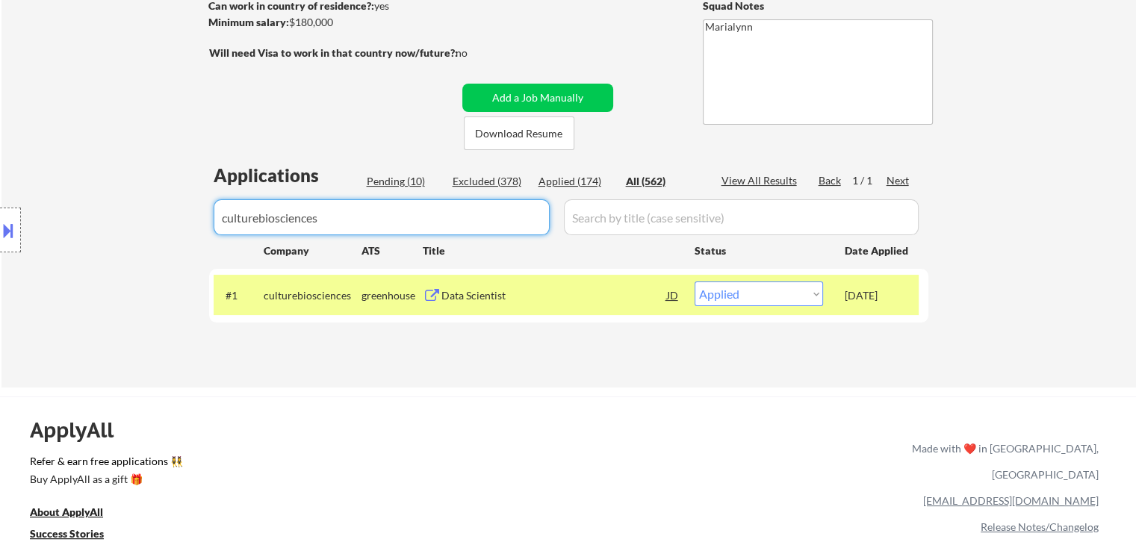
drag, startPoint x: 382, startPoint y: 213, endPoint x: 0, endPoint y: 266, distance: 386.0
click at [0, 266] on body "← Return to /applysquad Mailslurp Inbox Job Search Builder Shane Francis User E…" at bounding box center [568, 48] width 1136 height 545
select select ""applied""
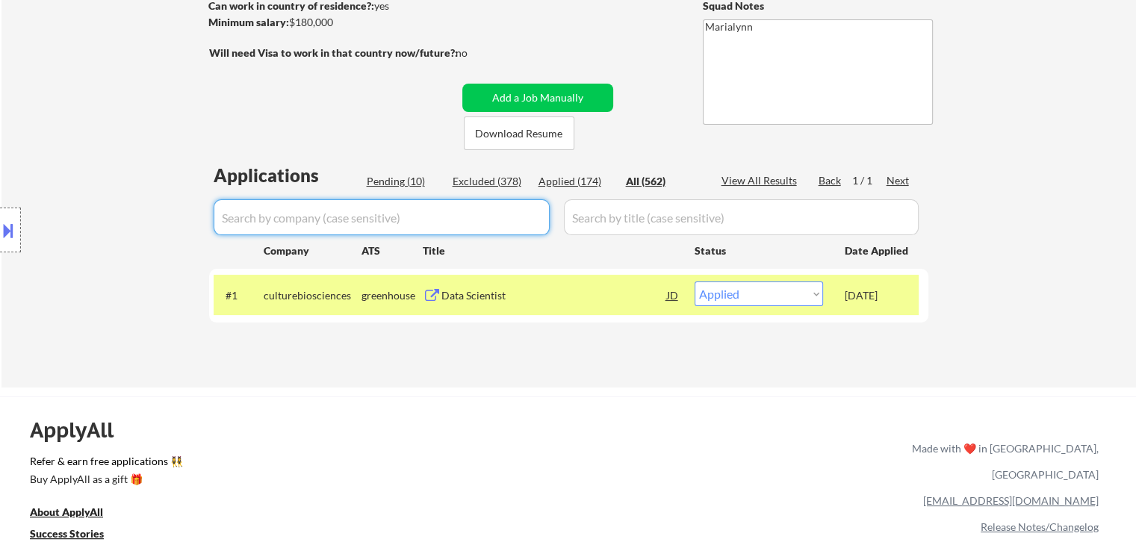
select select ""applied""
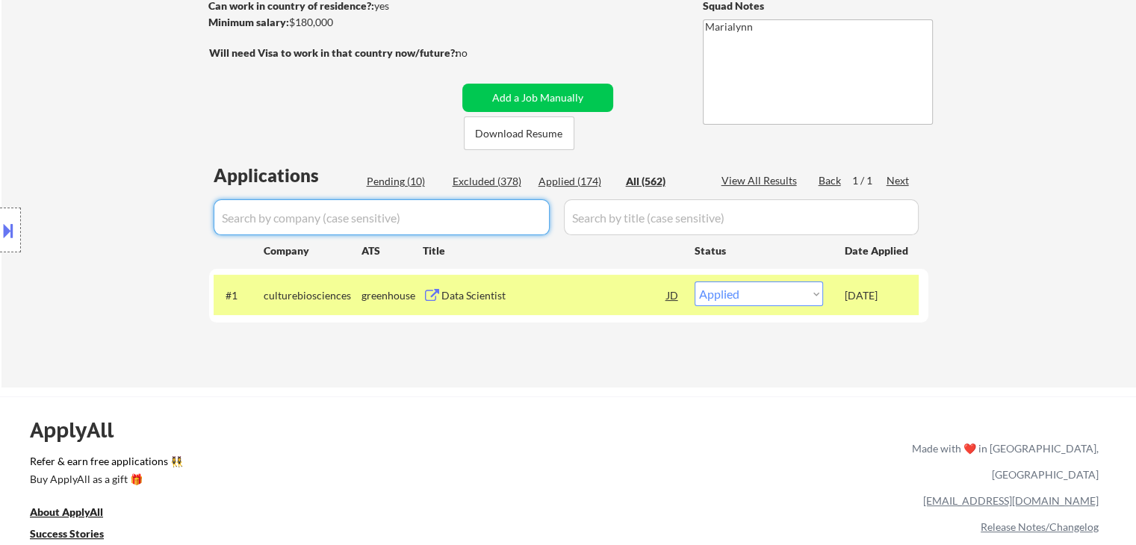
select select ""applied""
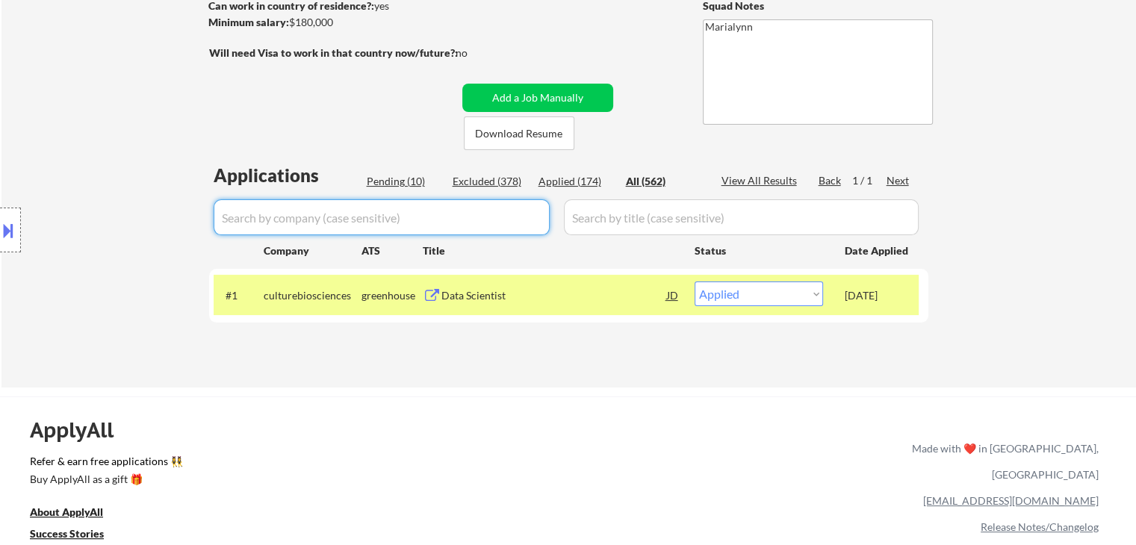
select select ""applied""
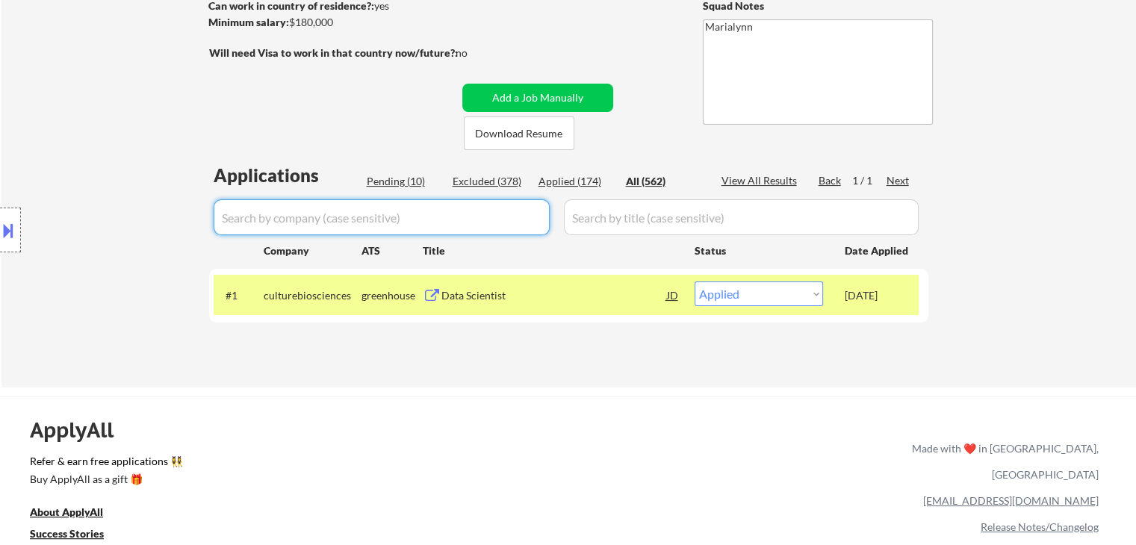
select select ""applied""
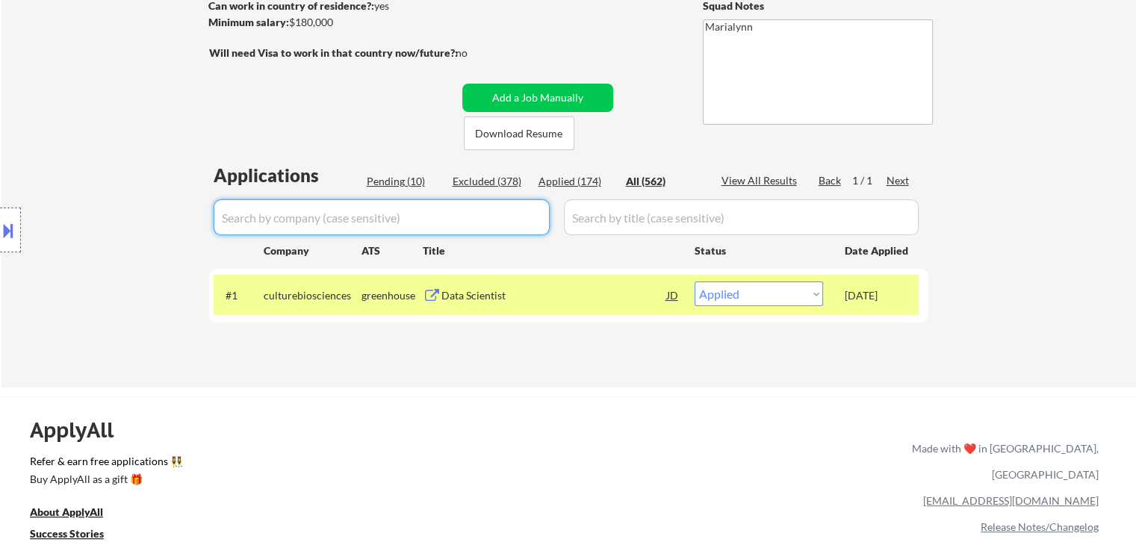
select select ""excluded__salary_""
select select ""applied""
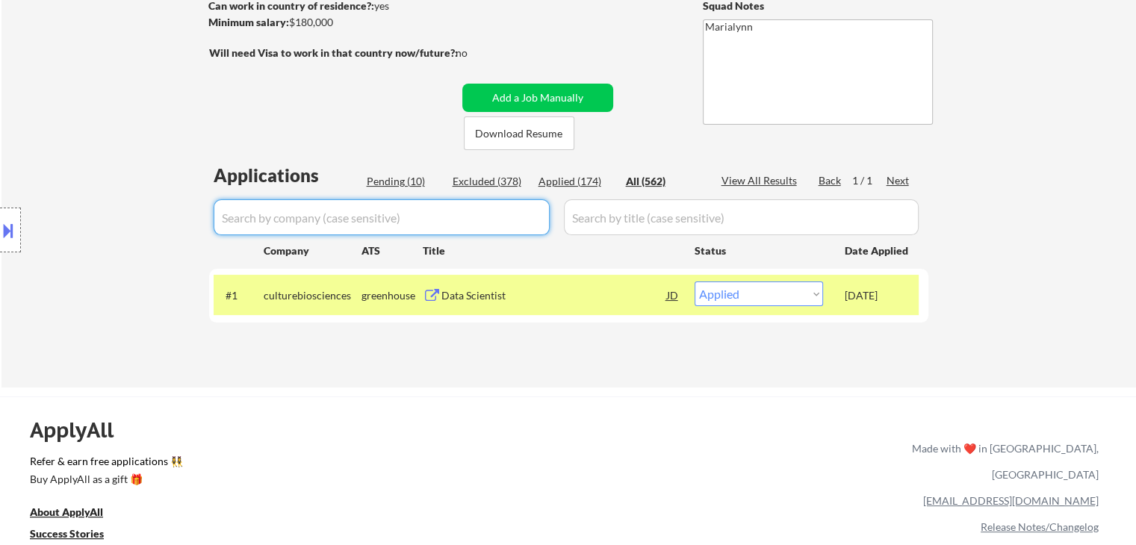
select select ""applied""
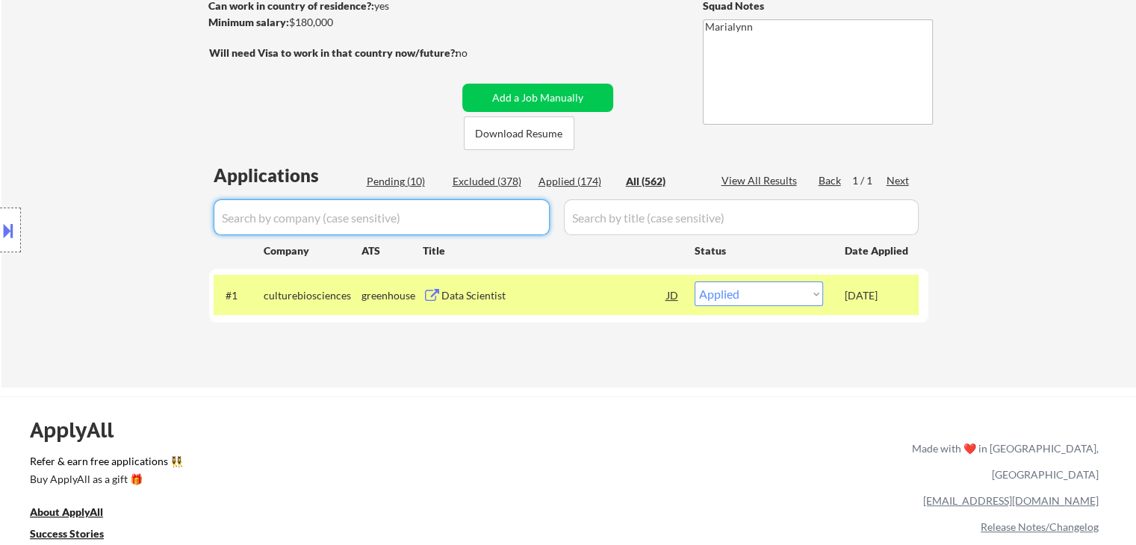
select select ""applied""
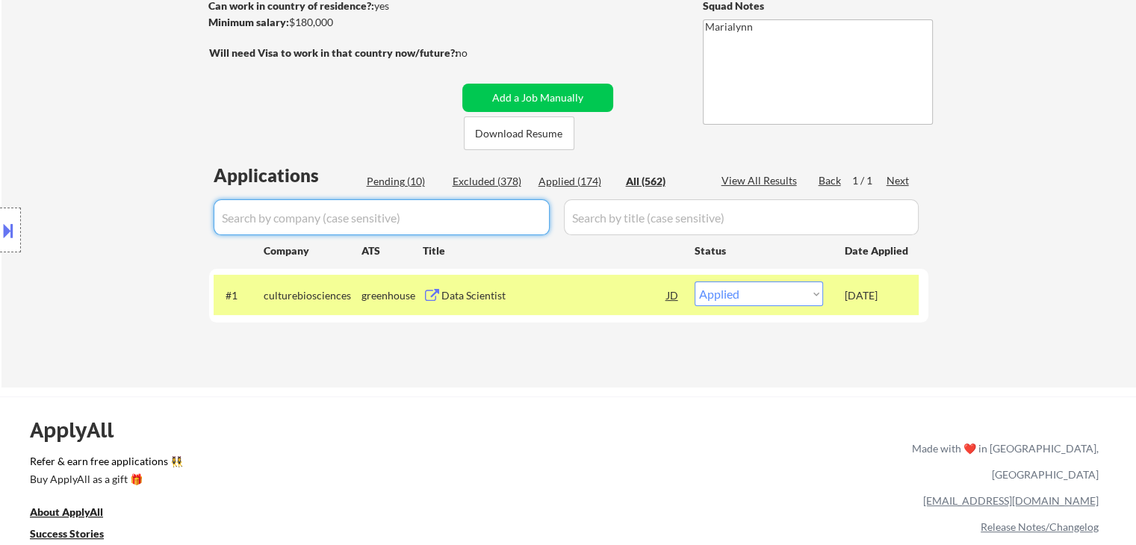
select select ""applied""
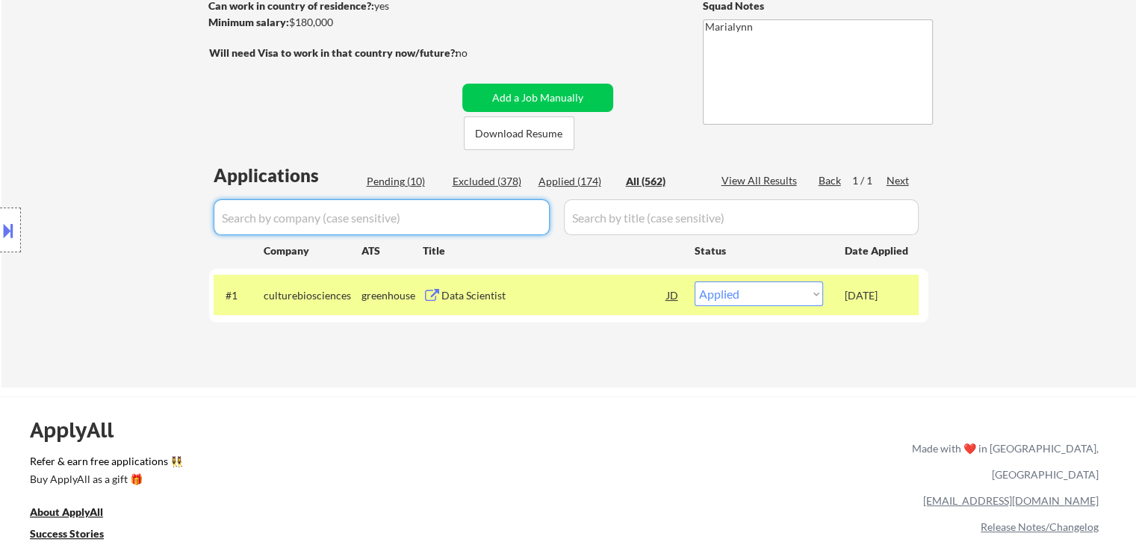
select select ""applied""
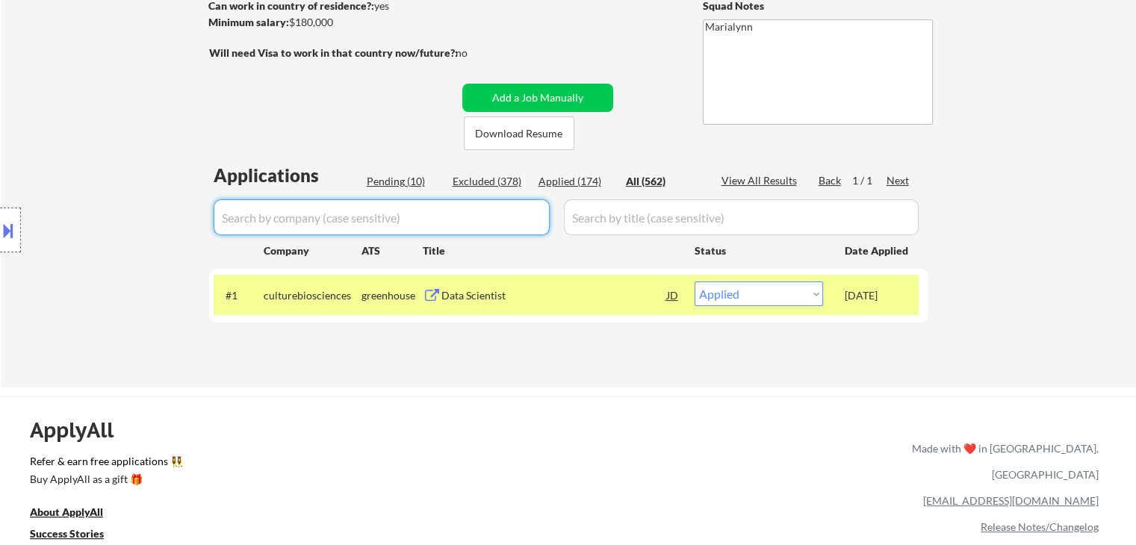
select select ""applied""
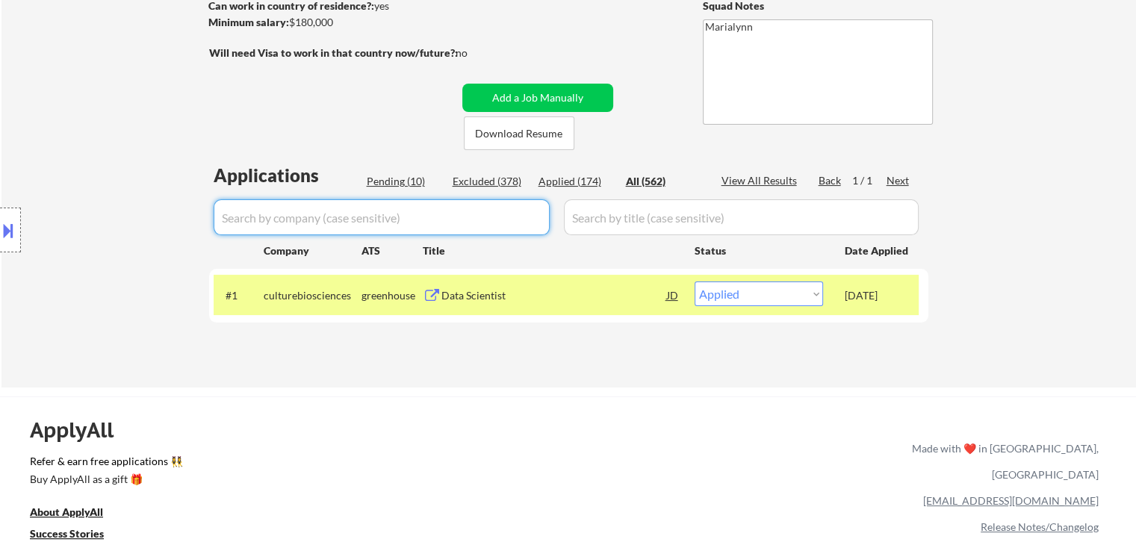
select select ""applied""
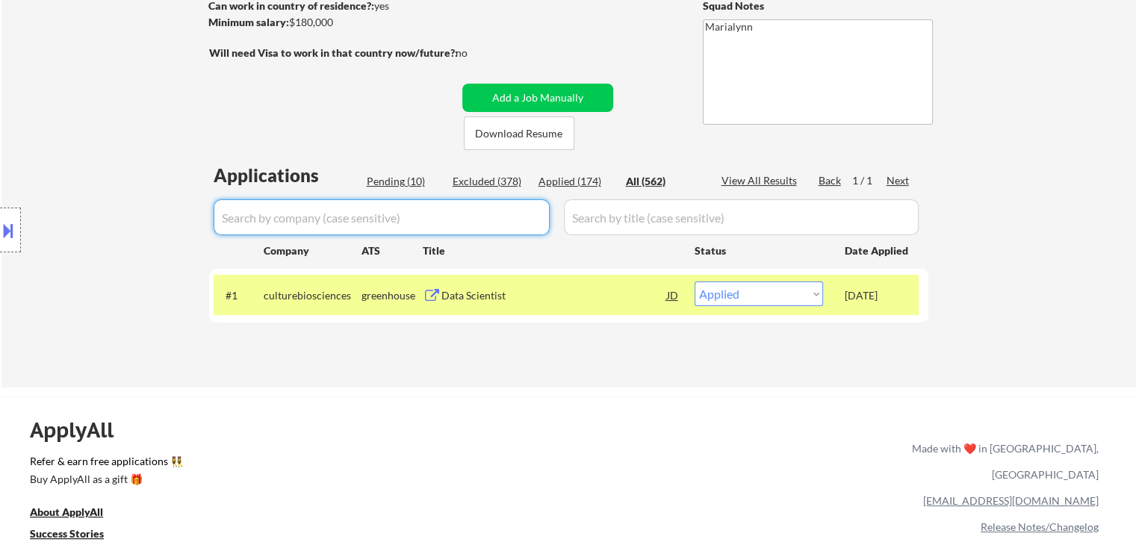
select select ""applied""
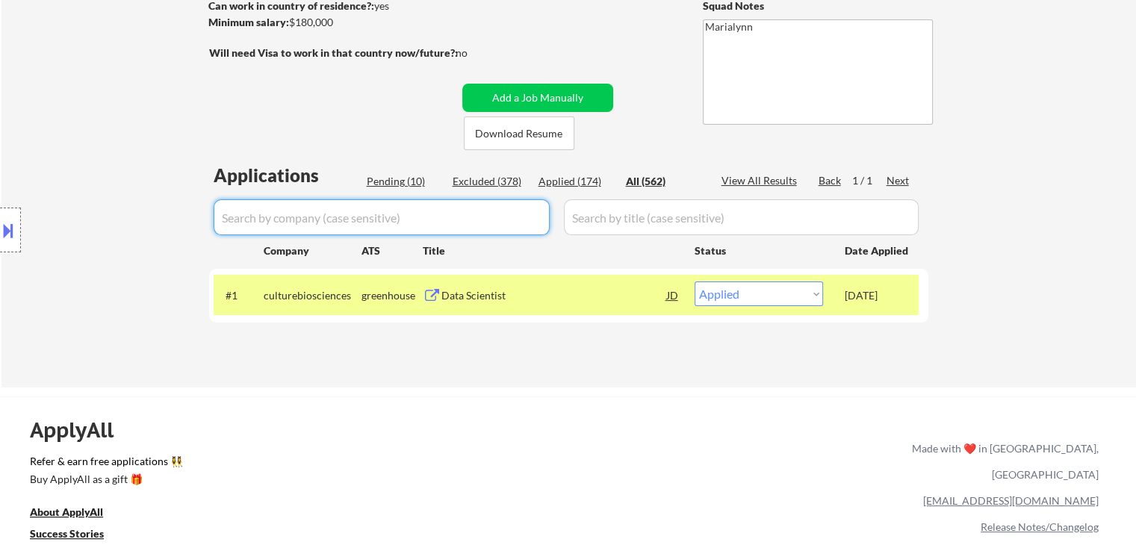
select select ""applied""
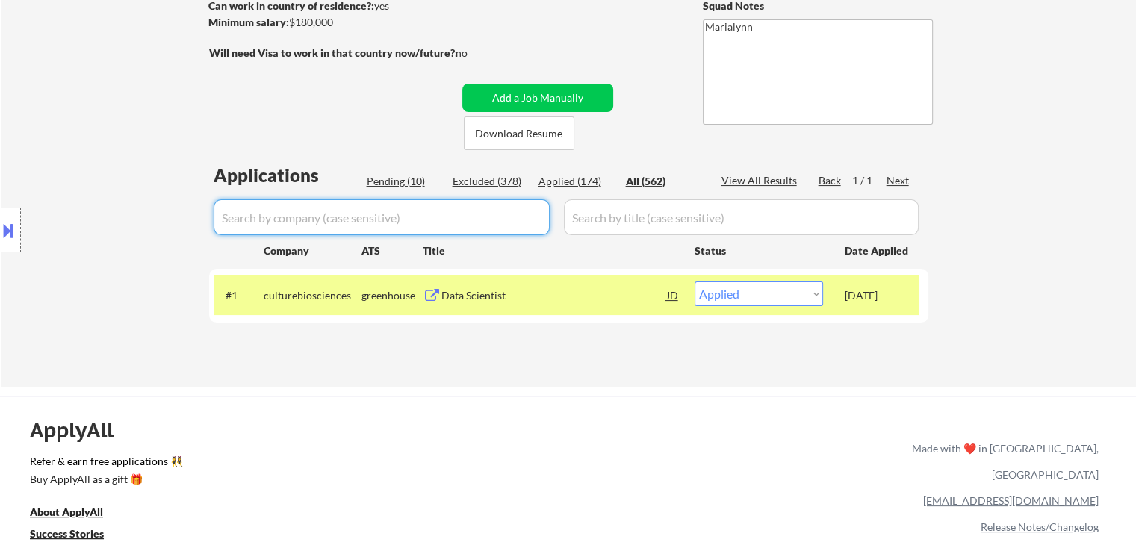
select select ""applied""
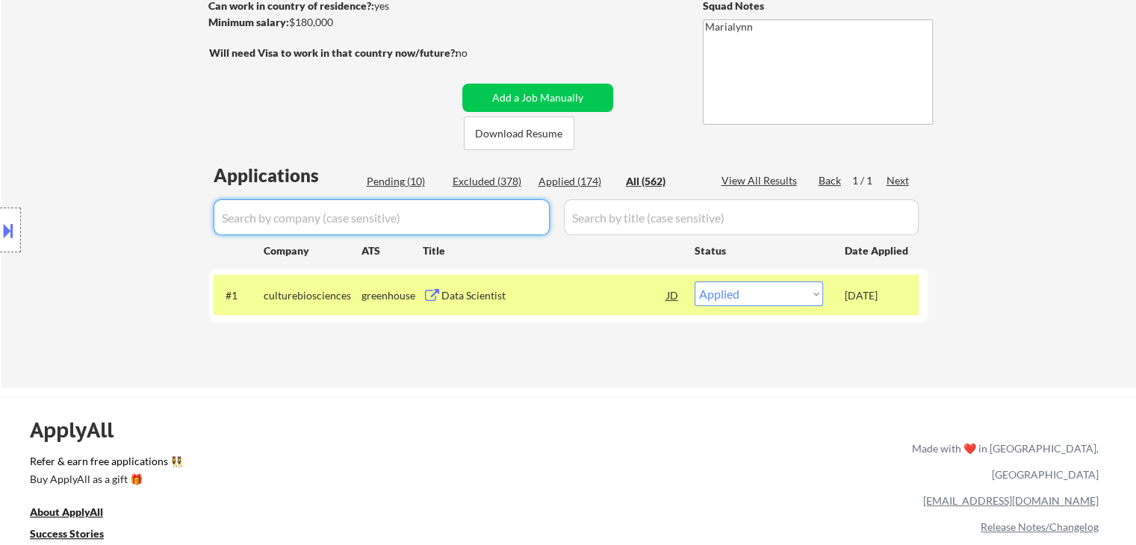
select select ""applied""
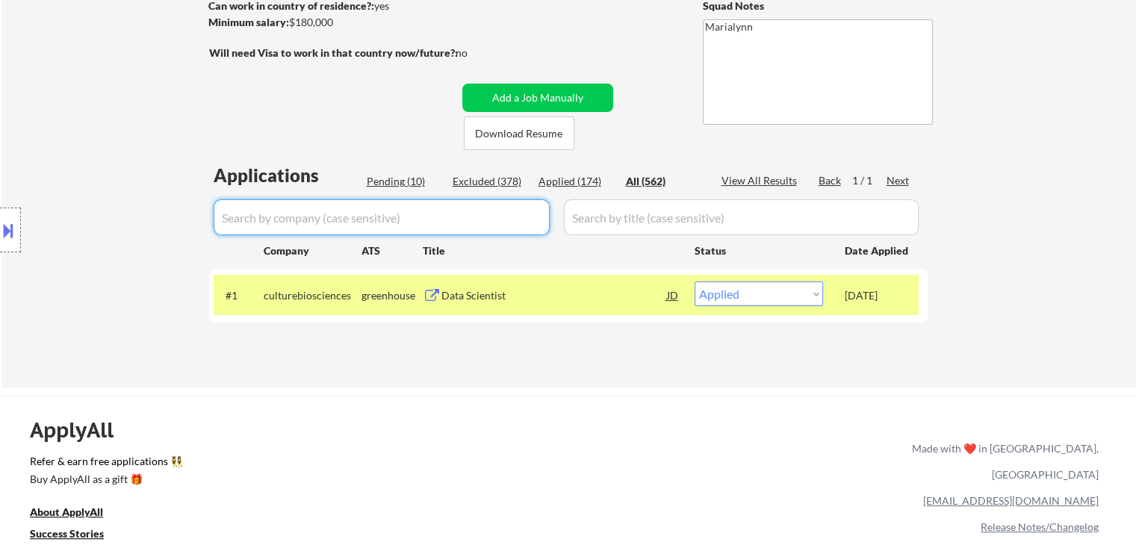
select select ""applied""
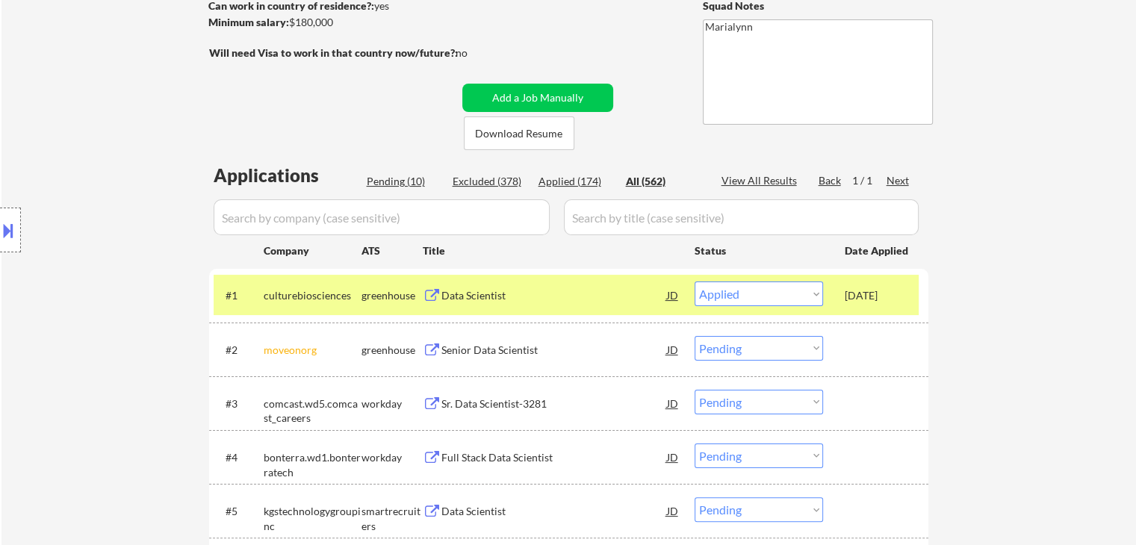
select select ""applied""
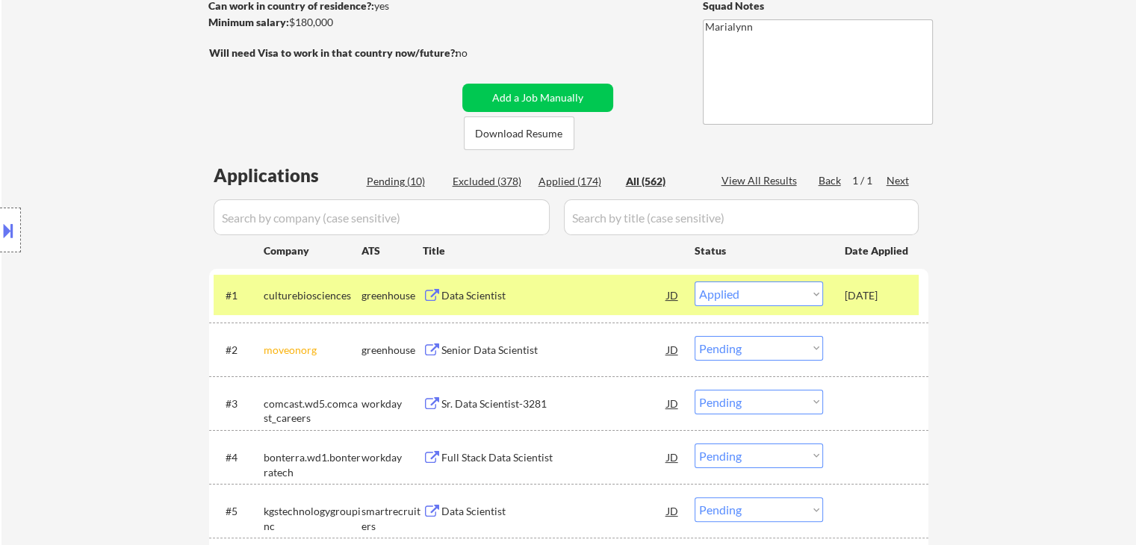
select select ""applied""
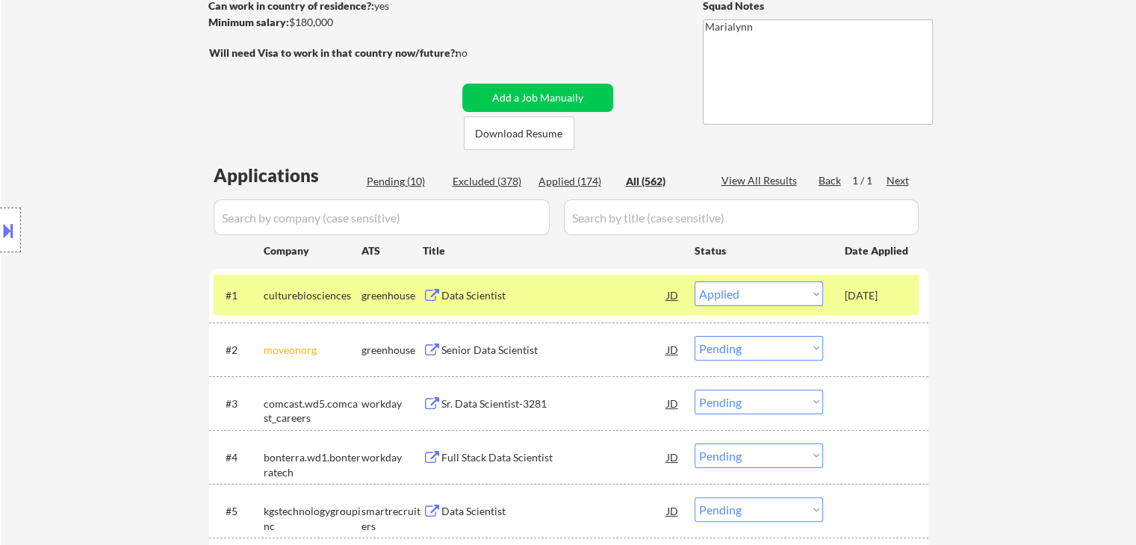
select select ""applied""
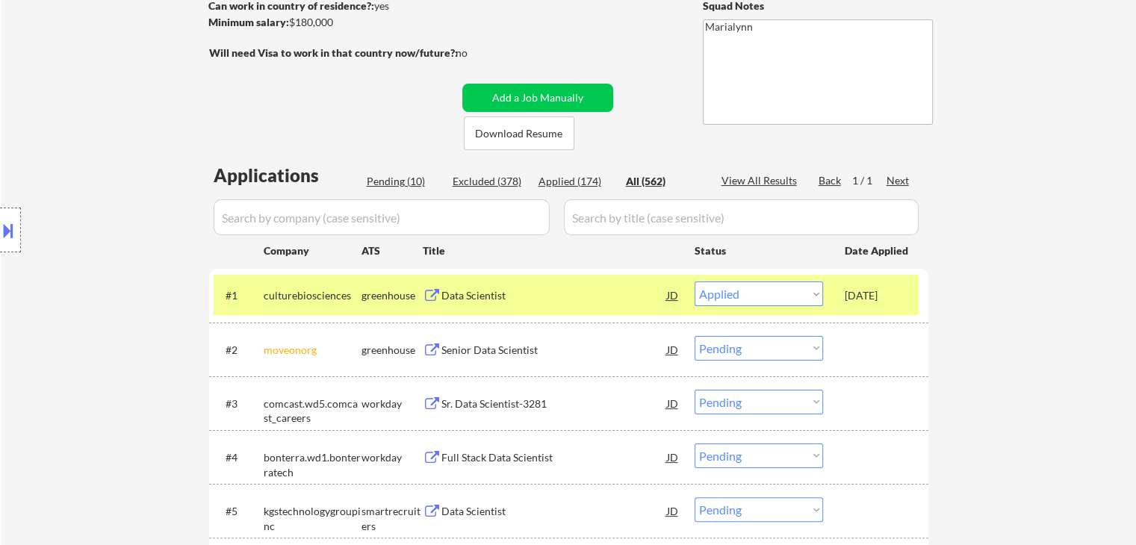
select select ""applied""
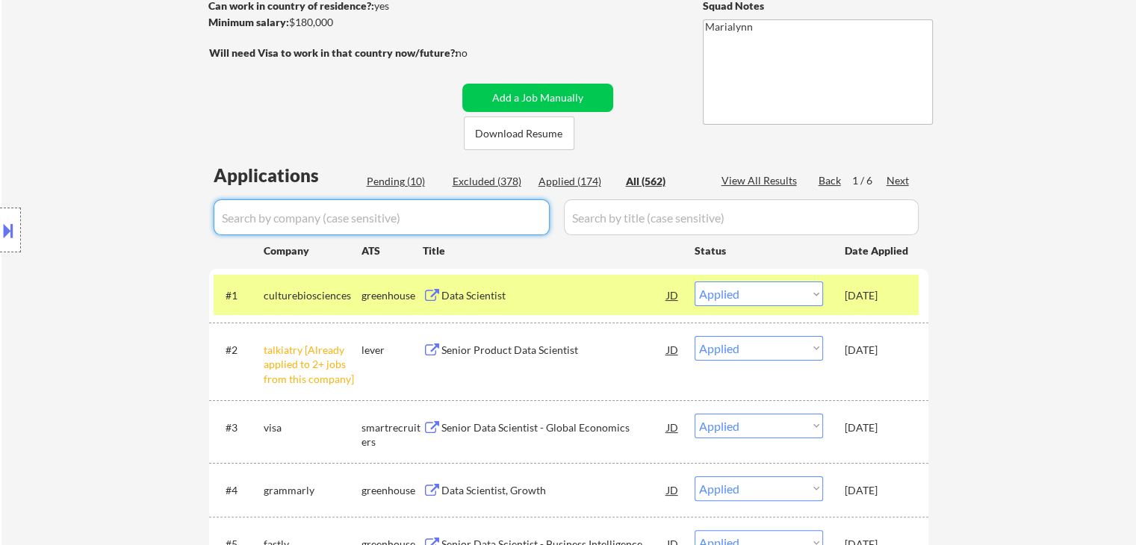
click at [378, 178] on div "Pending (10)" at bounding box center [404, 181] width 75 height 15
select select ""pending""
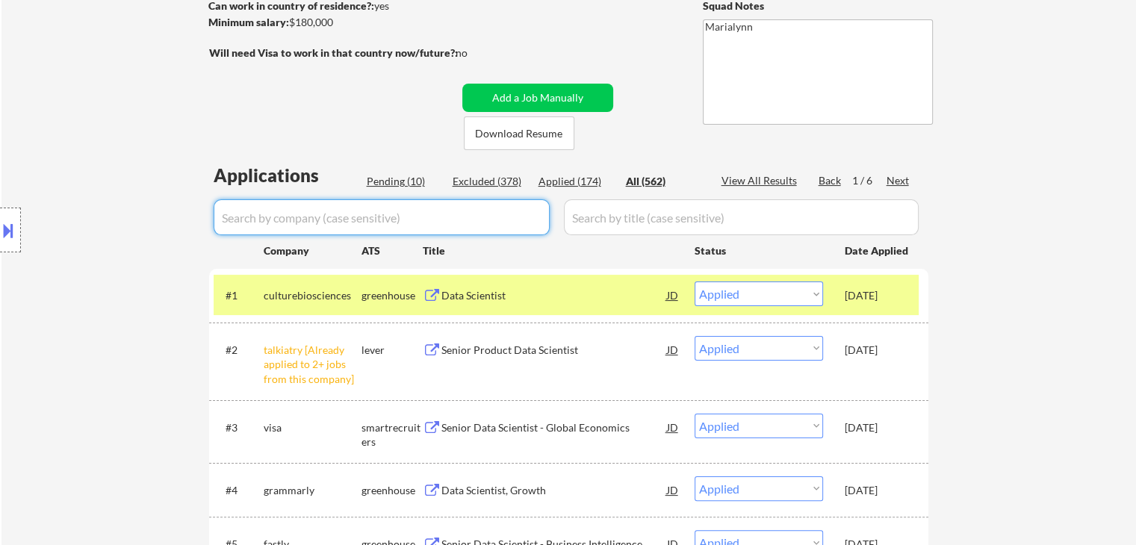
select select ""pending""
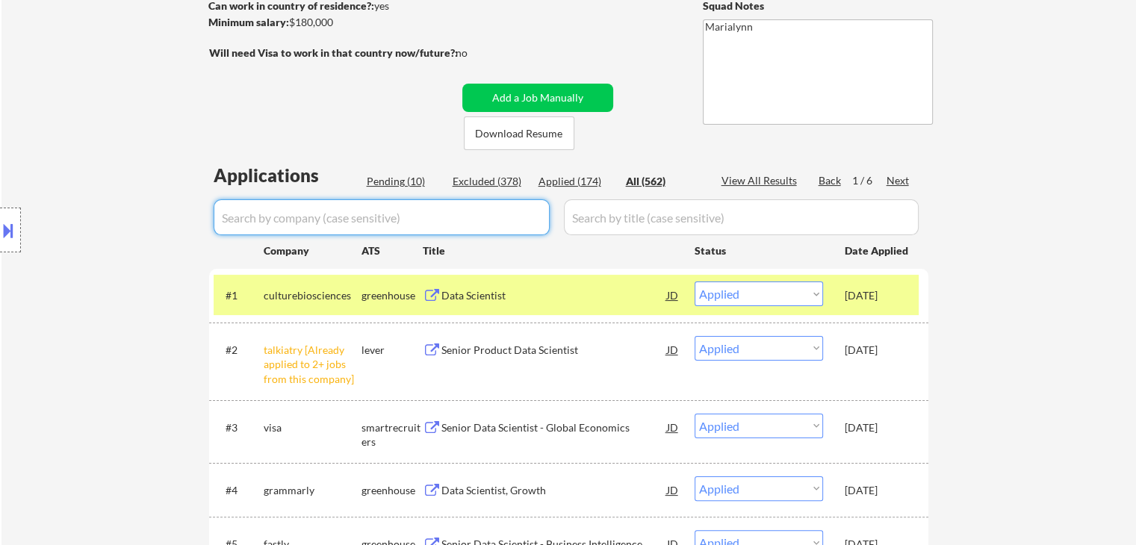
select select ""pending""
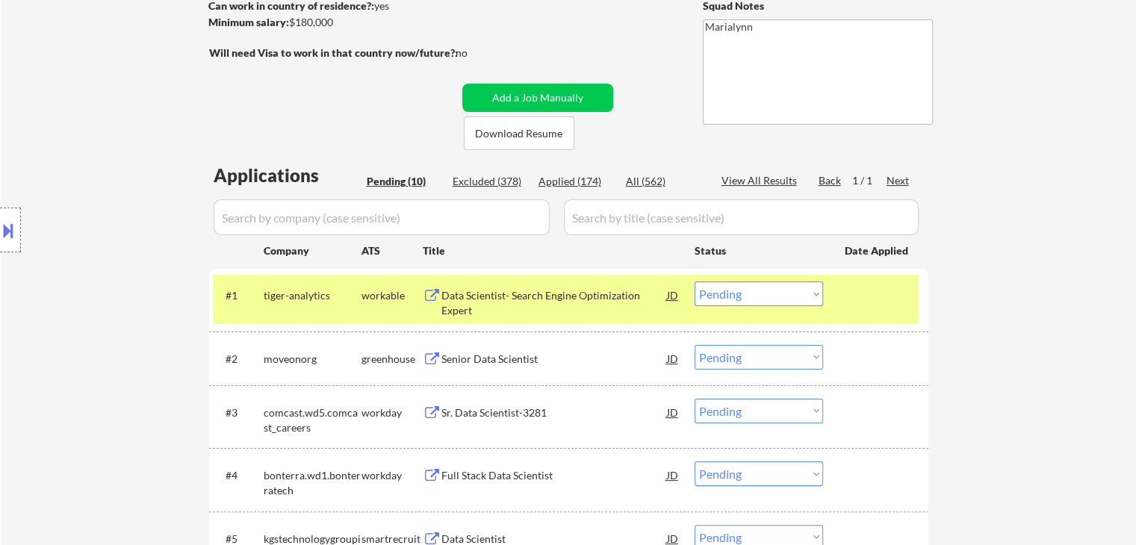
click at [590, 299] on div "Data Scientist- Search Engine Optimization Expert" at bounding box center [554, 302] width 226 height 29
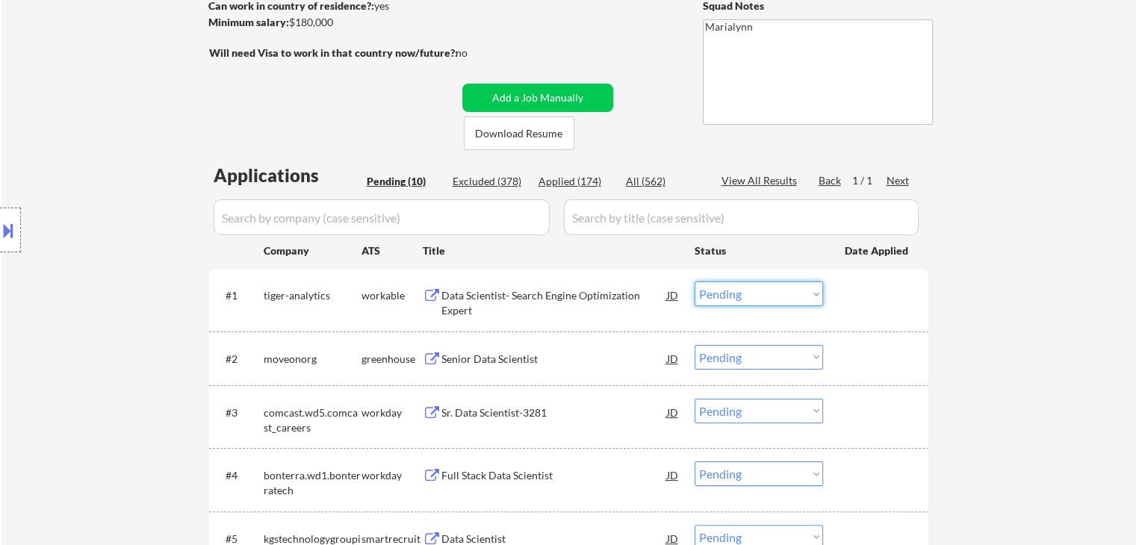
drag, startPoint x: 740, startPoint y: 293, endPoint x: 765, endPoint y: 305, distance: 27.7
click at [741, 293] on select "Choose an option... Pending Applied Excluded (Questions) Excluded (Expired) Exc…" at bounding box center [758, 294] width 128 height 25
click at [694, 282] on select "Choose an option... Pending Applied Excluded (Questions) Excluded (Expired) Exc…" at bounding box center [758, 294] width 128 height 25
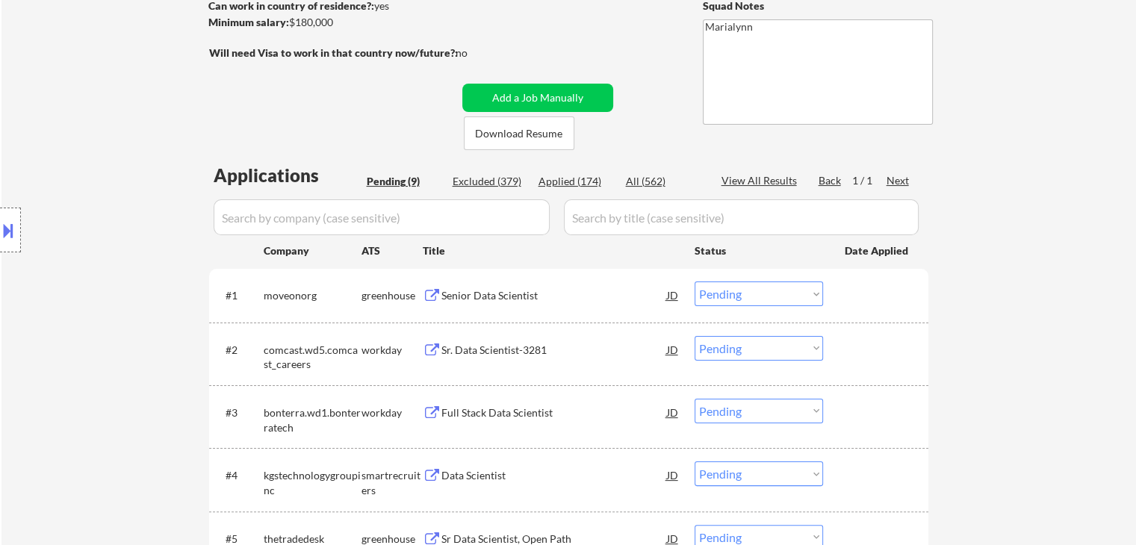
click at [460, 293] on div "Senior Data Scientist" at bounding box center [554, 295] width 226 height 15
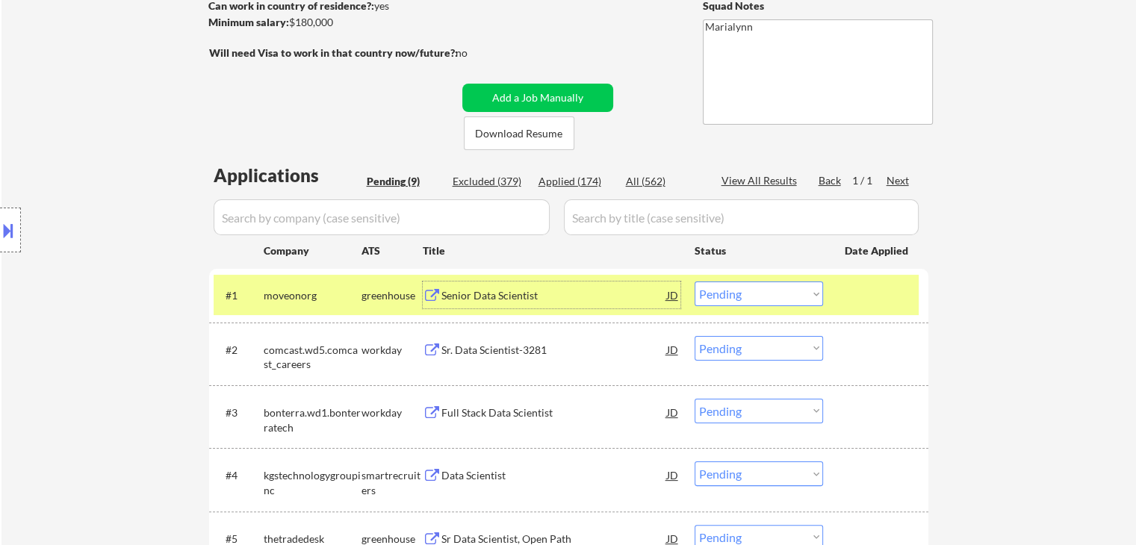
click at [713, 293] on select "Choose an option... Pending Applied Excluded (Questions) Excluded (Expired) Exc…" at bounding box center [758, 294] width 128 height 25
click at [694, 282] on select "Choose an option... Pending Applied Excluded (Questions) Excluded (Expired) Exc…" at bounding box center [758, 294] width 128 height 25
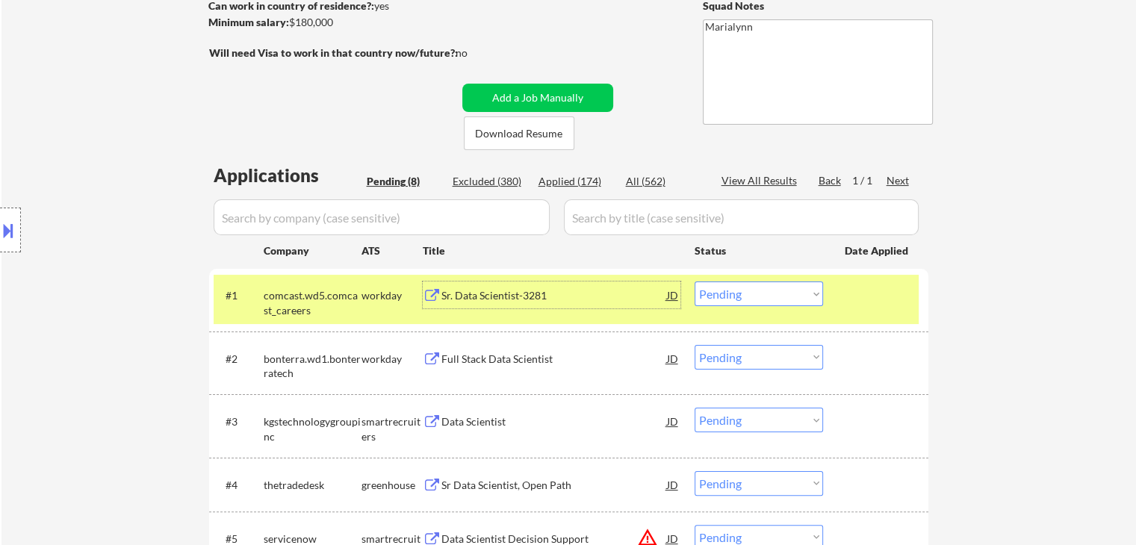
click at [489, 291] on div "Sr. Data Scientist-3281" at bounding box center [554, 295] width 226 height 15
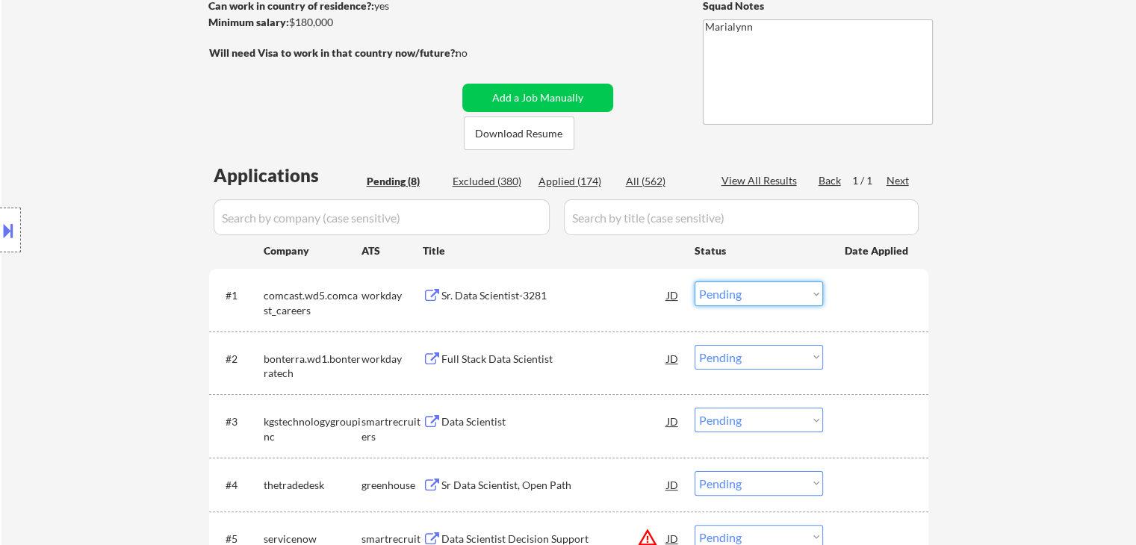
drag, startPoint x: 731, startPoint y: 293, endPoint x: 741, endPoint y: 305, distance: 15.4
click at [731, 293] on select "Choose an option... Pending Applied Excluded (Questions) Excluded (Expired) Exc…" at bounding box center [758, 294] width 128 height 25
click at [694, 282] on select "Choose an option... Pending Applied Excluded (Questions) Excluded (Expired) Exc…" at bounding box center [758, 294] width 128 height 25
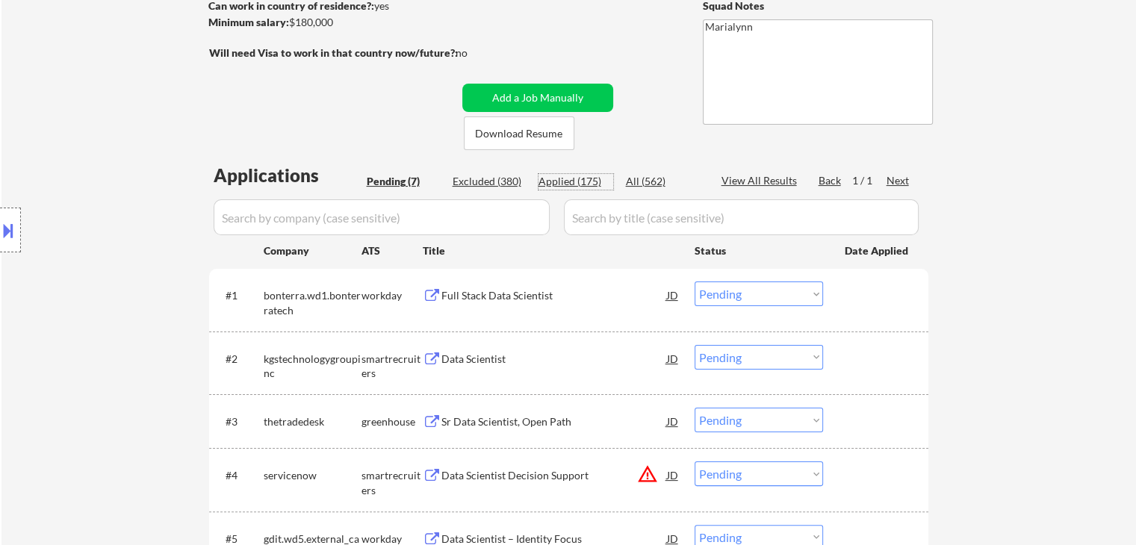
click at [587, 183] on div "Applied (175)" at bounding box center [575, 181] width 75 height 15
select select ""applied""
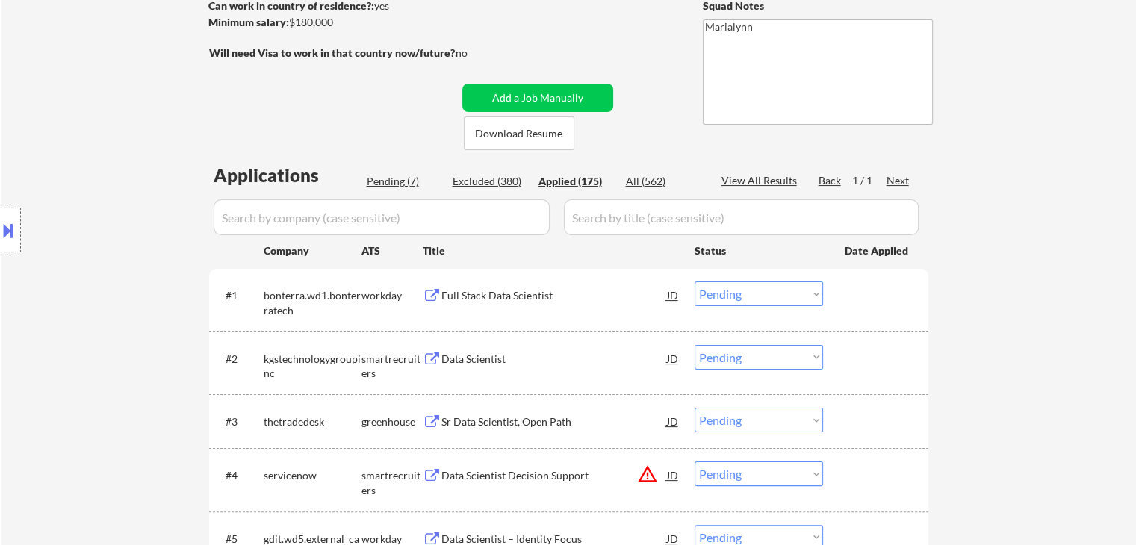
select select ""applied""
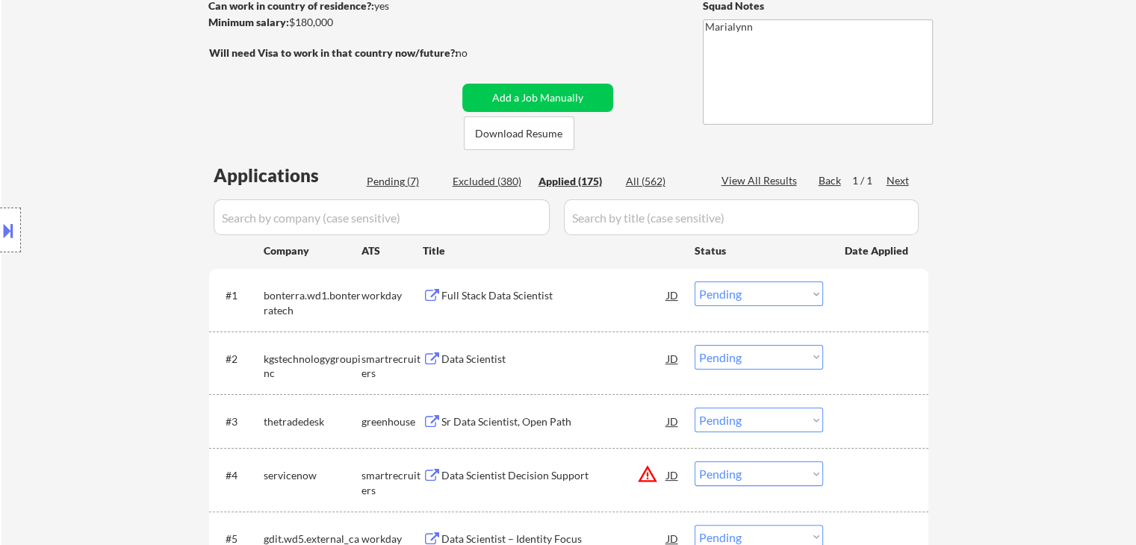
select select ""applied""
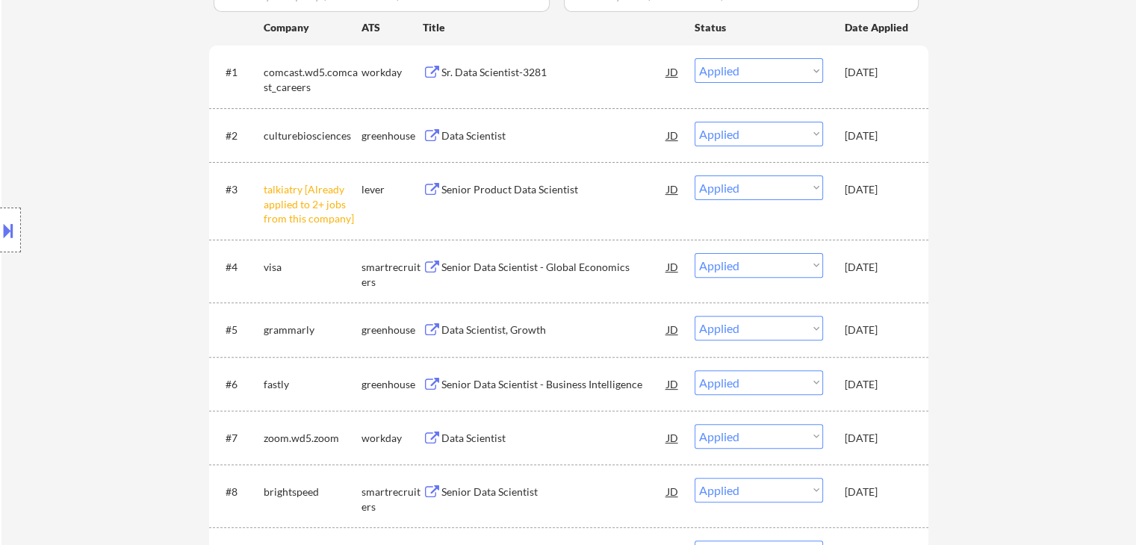
scroll to position [448, 0]
drag, startPoint x: 895, startPoint y: 271, endPoint x: 888, endPoint y: 264, distance: 10.6
click at [893, 270] on div "Oct 11, 2025" at bounding box center [878, 266] width 66 height 15
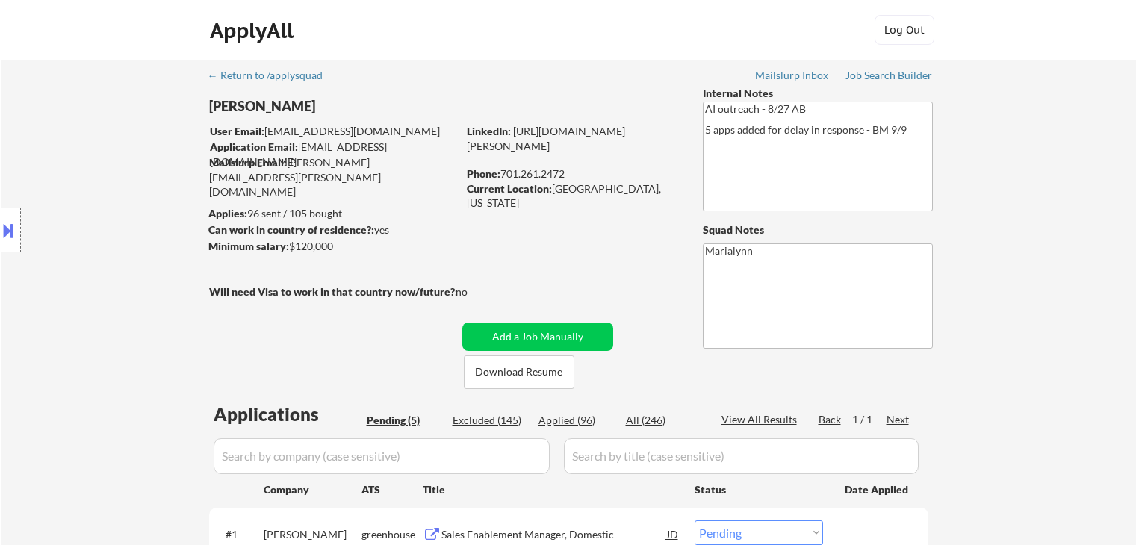
select select ""pending""
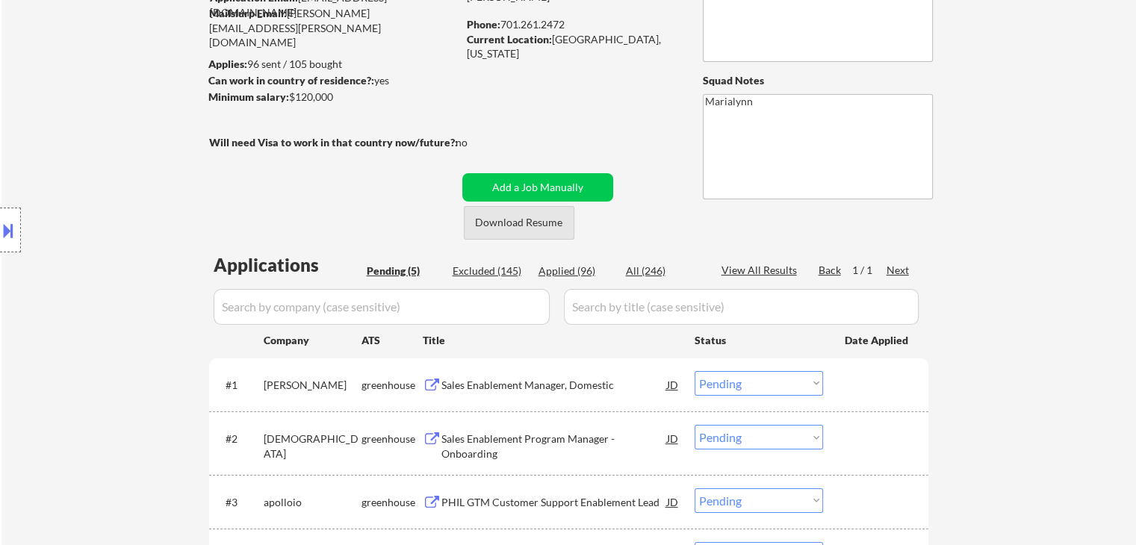
click at [553, 225] on button "Download Resume" at bounding box center [519, 223] width 111 height 34
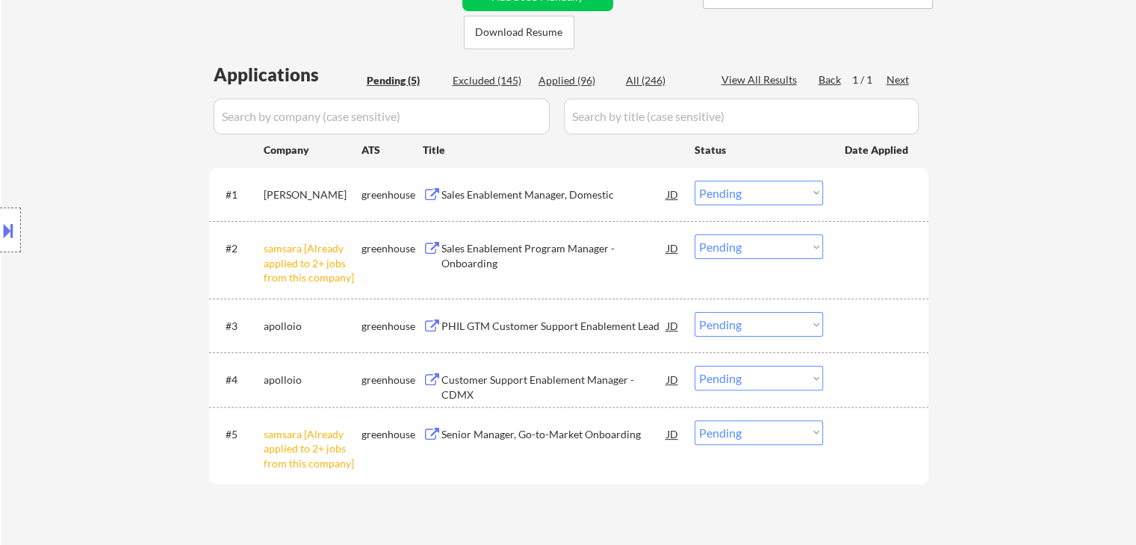
scroll to position [373, 0]
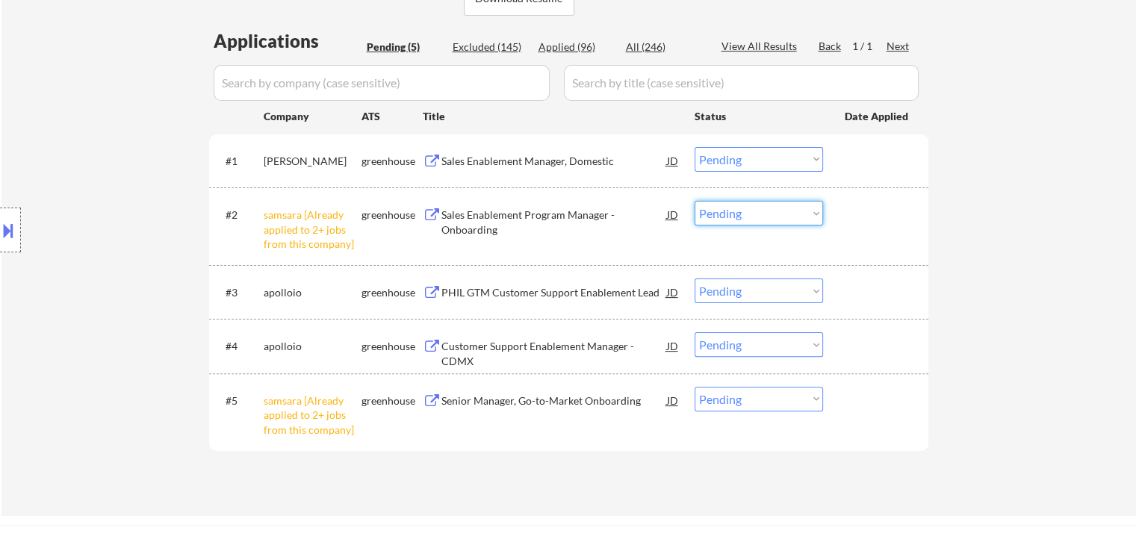
drag, startPoint x: 754, startPoint y: 217, endPoint x: 759, endPoint y: 225, distance: 9.4
click at [754, 217] on select "Choose an option... Pending Applied Excluded (Questions) Excluded (Expired) Exc…" at bounding box center [758, 213] width 128 height 25
click at [694, 201] on select "Choose an option... Pending Applied Excluded (Questions) Excluded (Expired) Exc…" at bounding box center [758, 213] width 128 height 25
select select ""pending""
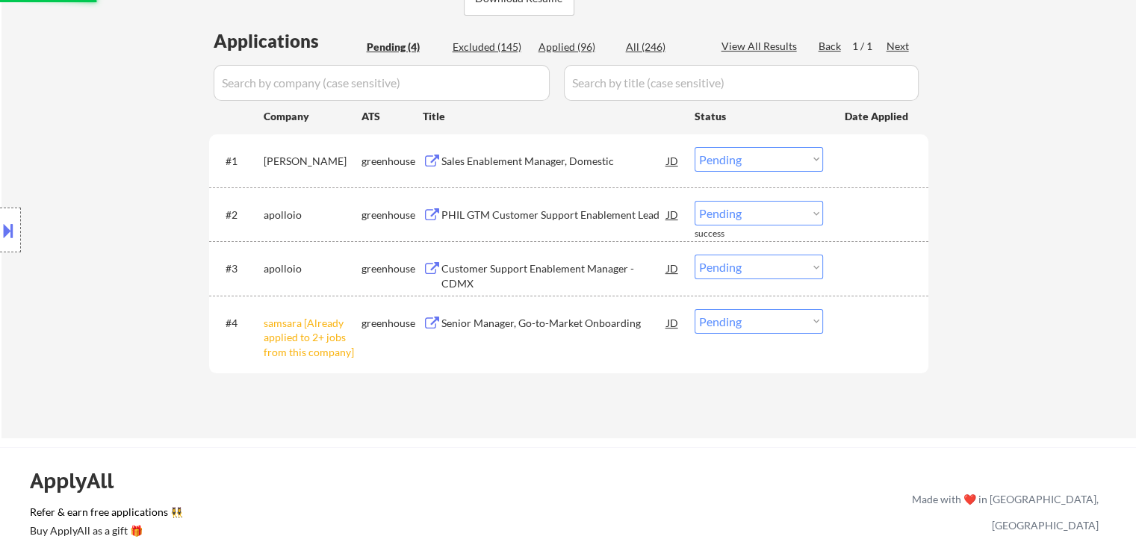
click at [768, 326] on select "Choose an option... Pending Applied Excluded (Questions) Excluded (Expired) Exc…" at bounding box center [758, 321] width 128 height 25
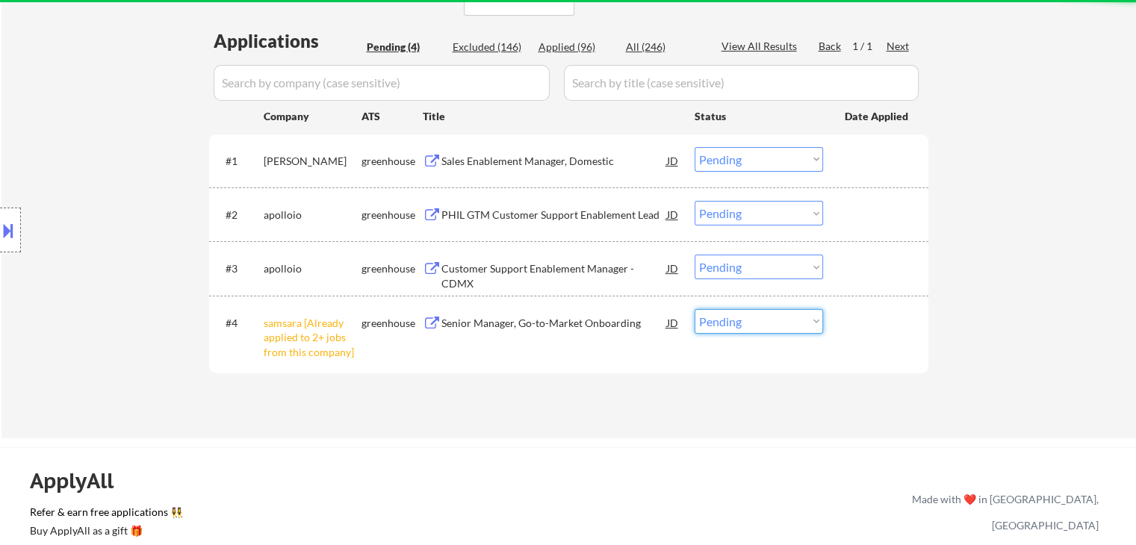
select select ""excluded__other_""
click at [694, 309] on select "Choose an option... Pending Applied Excluded (Questions) Excluded (Expired) Exc…" at bounding box center [758, 321] width 128 height 25
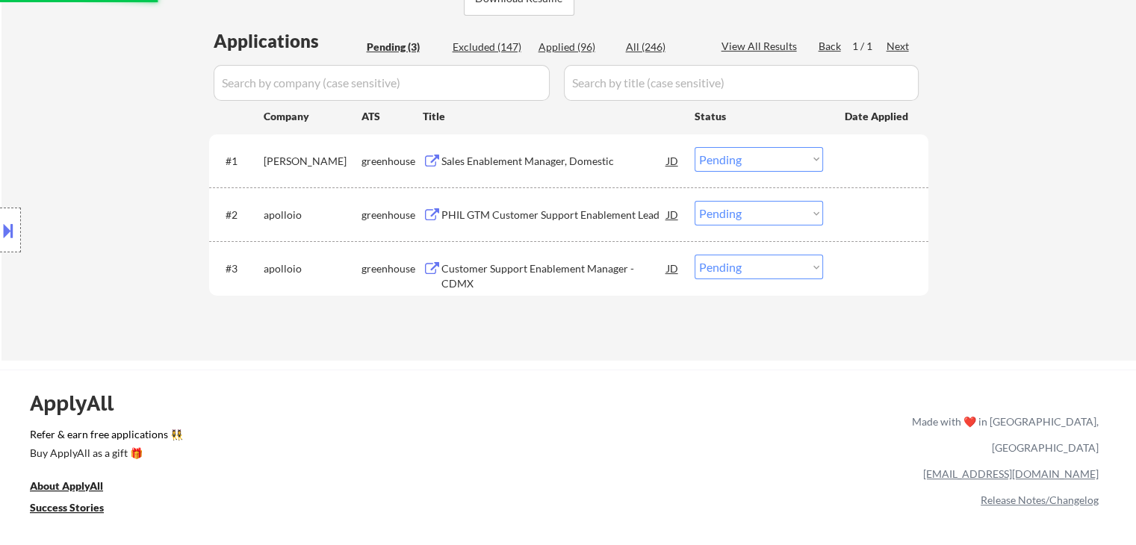
scroll to position [224, 0]
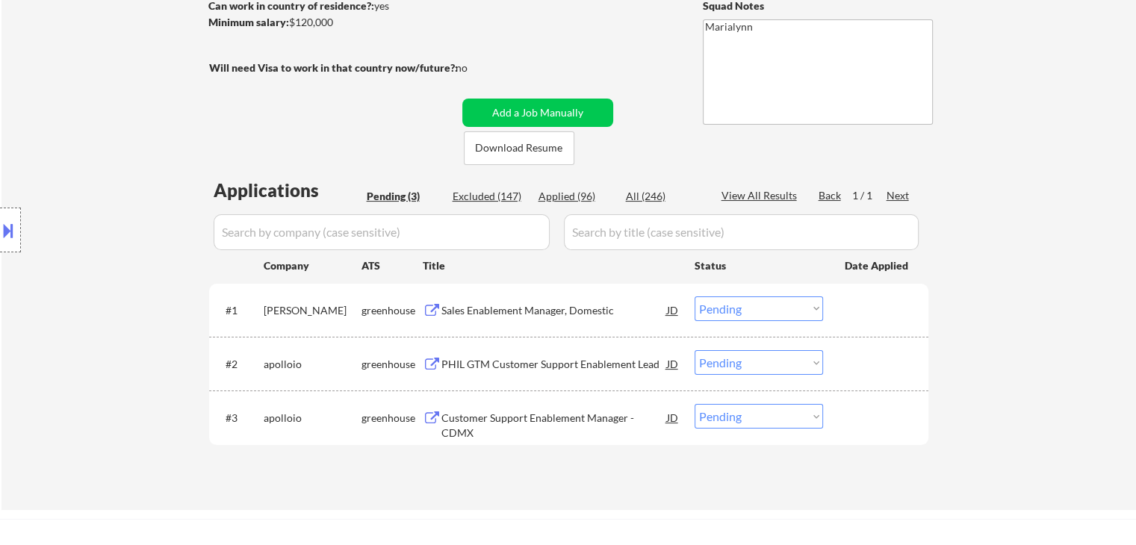
click at [1026, 111] on div "← Return to /applysquad Mailslurp Inbox Job Search Builder [PERSON_NAME] User E…" at bounding box center [568, 173] width 1134 height 674
